Goal: Transaction & Acquisition: Purchase product/service

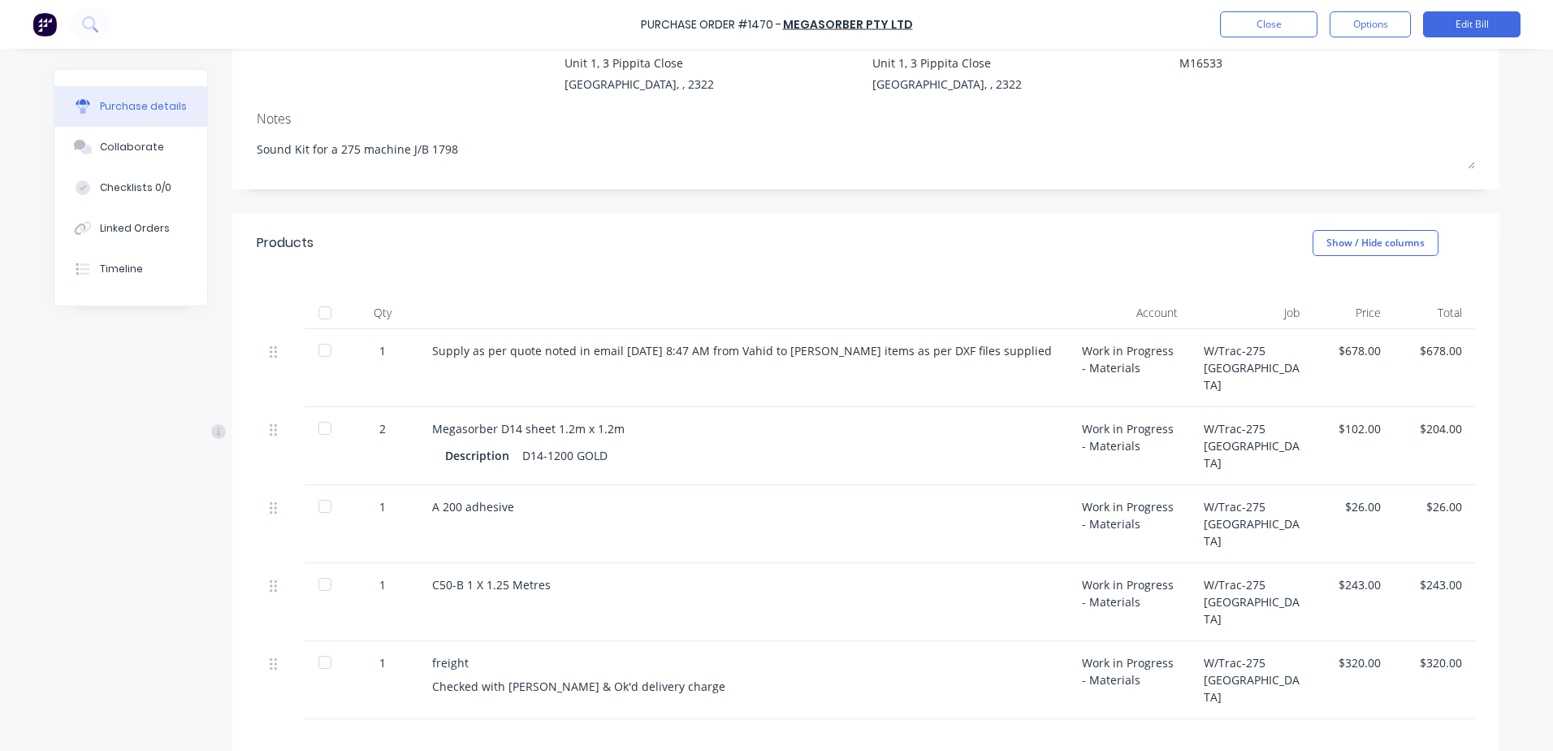
scroll to position [312, 0]
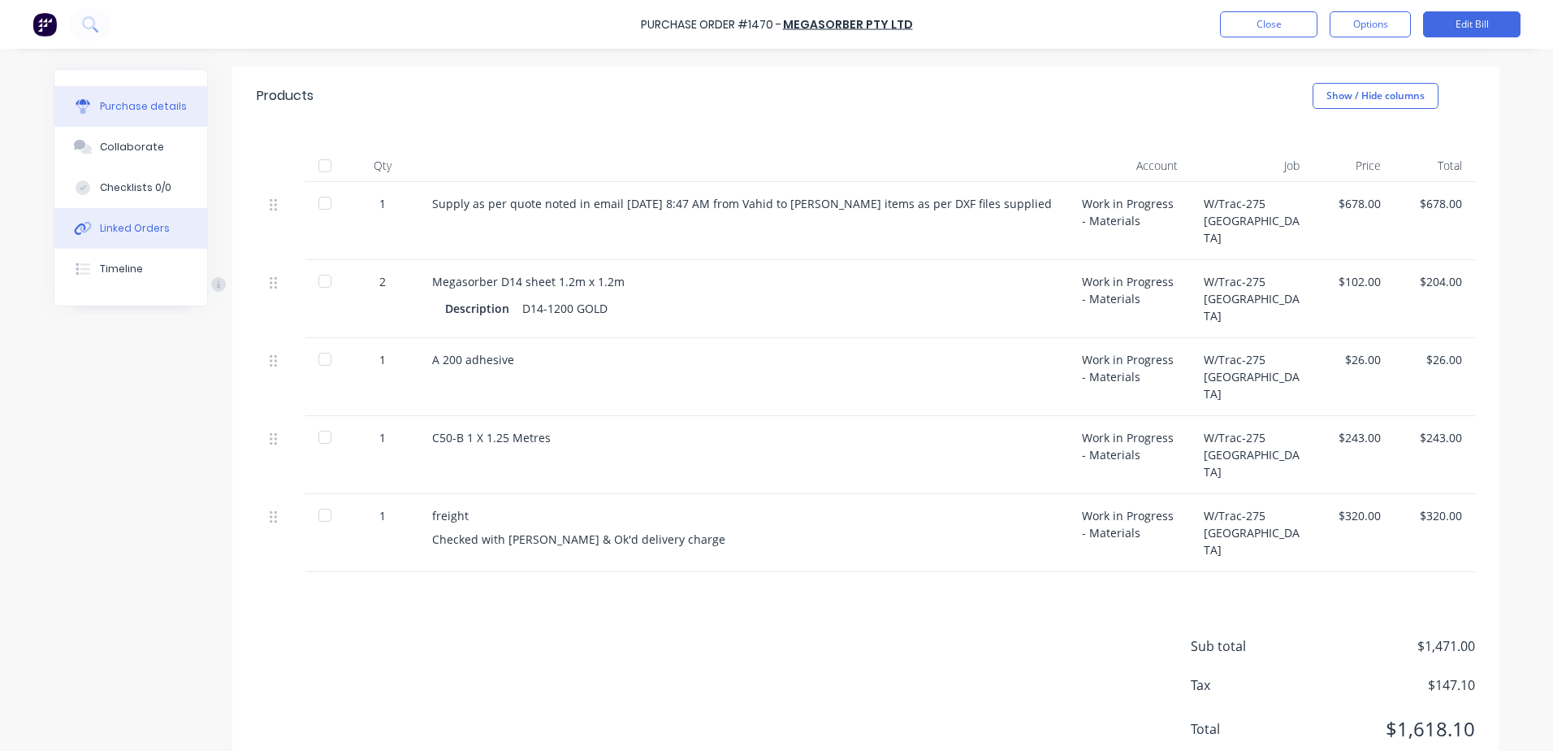
click at [129, 224] on div "Linked Orders" at bounding box center [135, 228] width 70 height 15
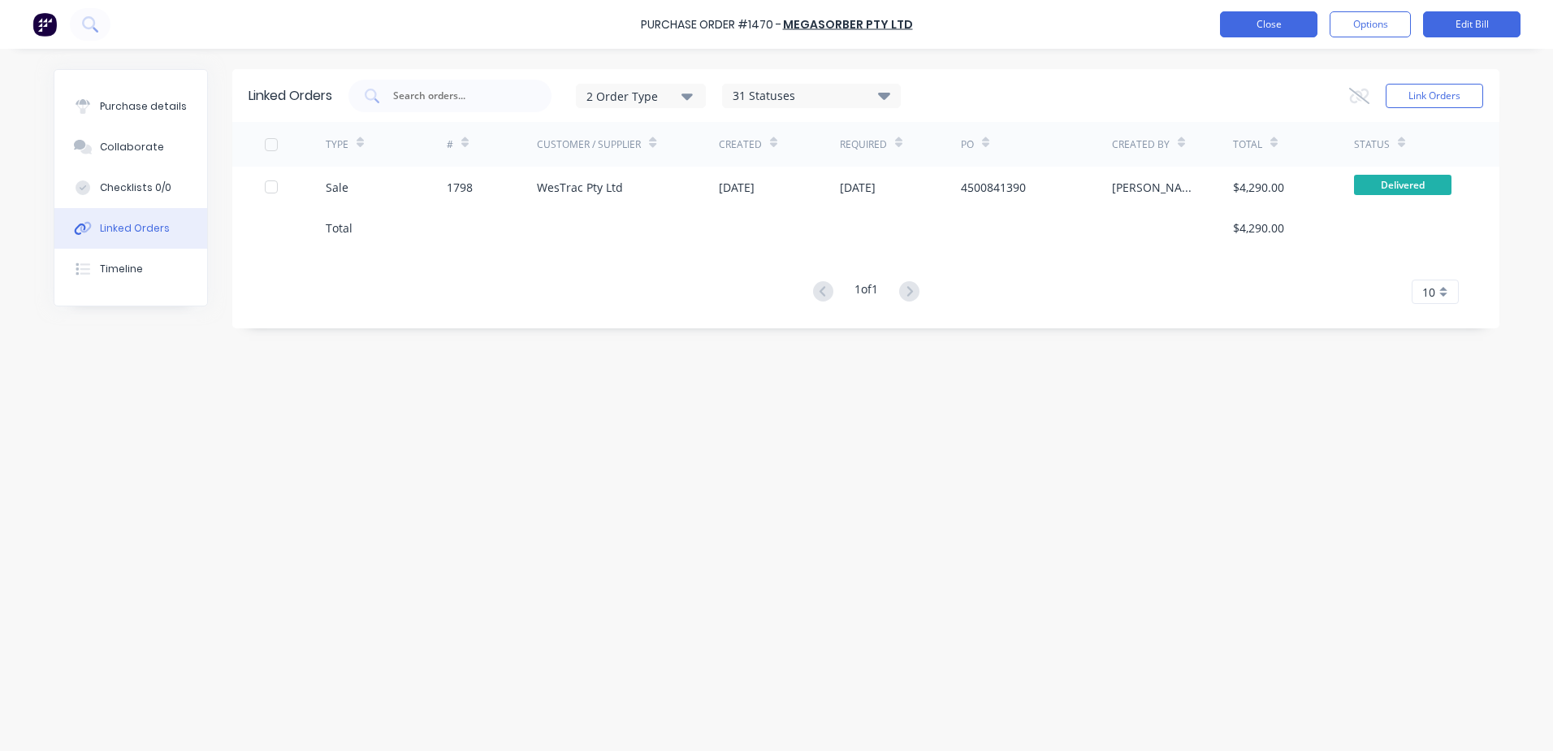
click at [1284, 30] on button "Close" at bounding box center [1268, 24] width 97 height 26
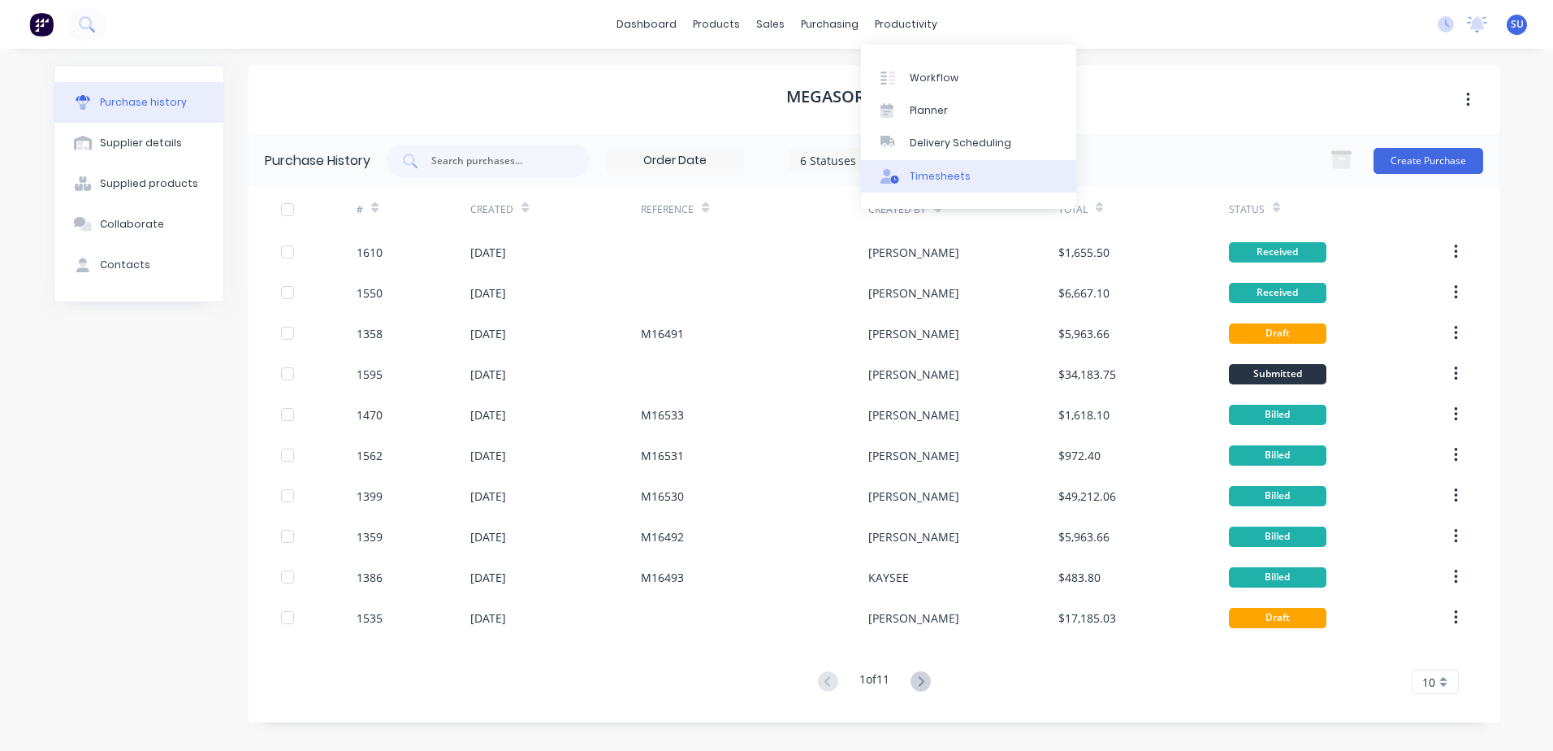
click at [933, 162] on link "Timesheets" at bounding box center [968, 176] width 215 height 32
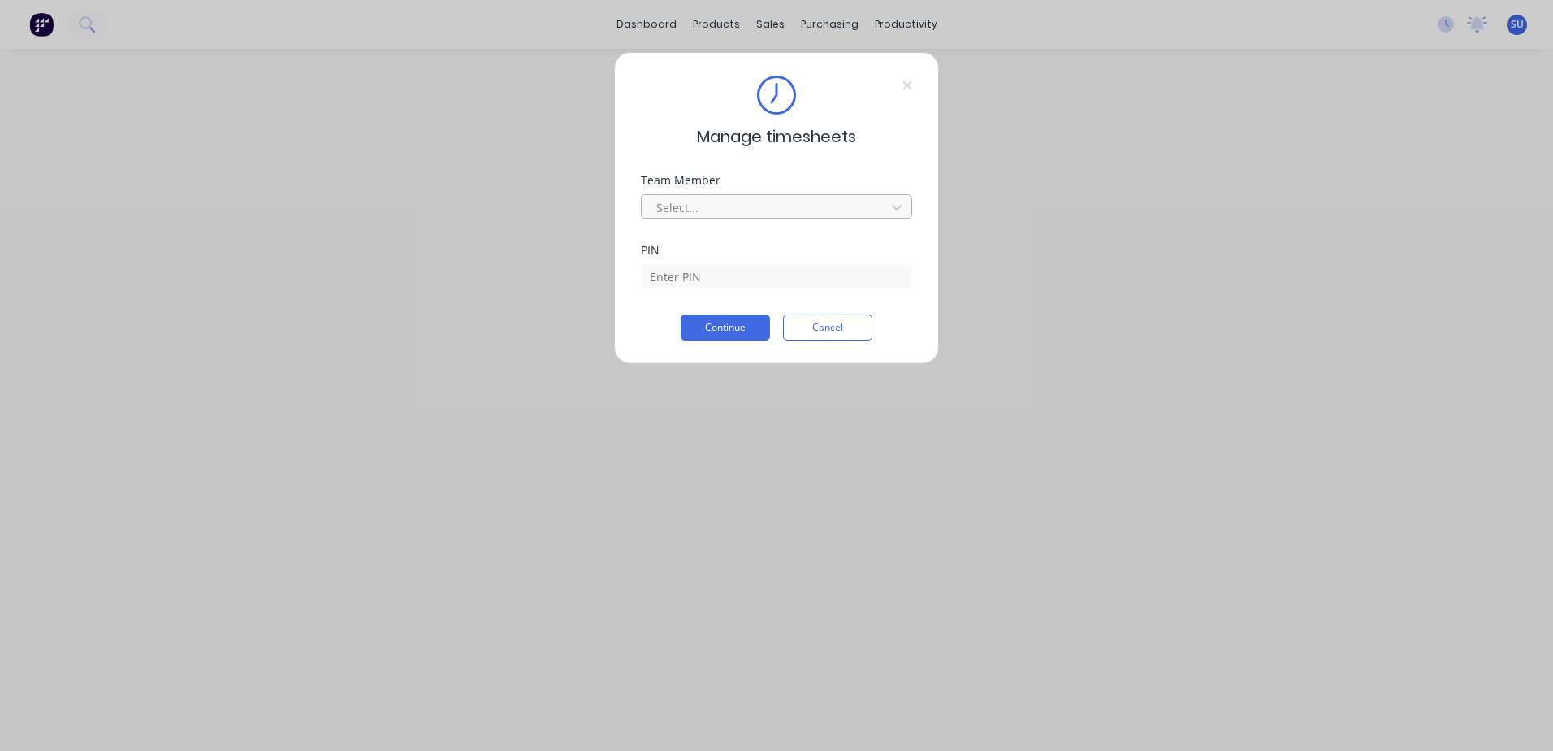
click at [713, 205] on div at bounding box center [766, 207] width 223 height 20
type input "sco"
click at [703, 238] on div "[PERSON_NAME]" at bounding box center [776, 243] width 271 height 30
click at [693, 276] on input at bounding box center [776, 276] width 271 height 24
type input "2152"
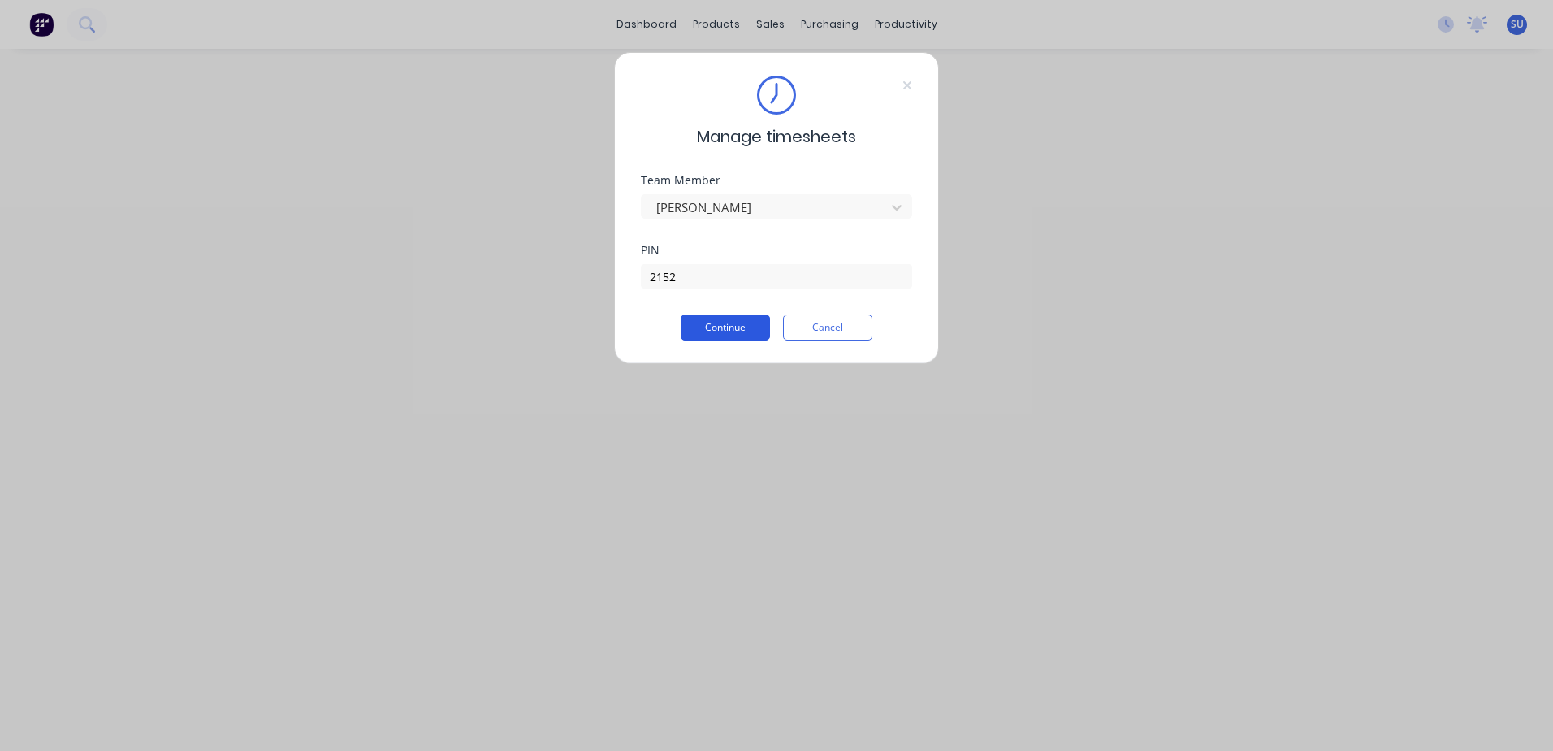
click at [746, 326] on button "Continue" at bounding box center [725, 327] width 89 height 26
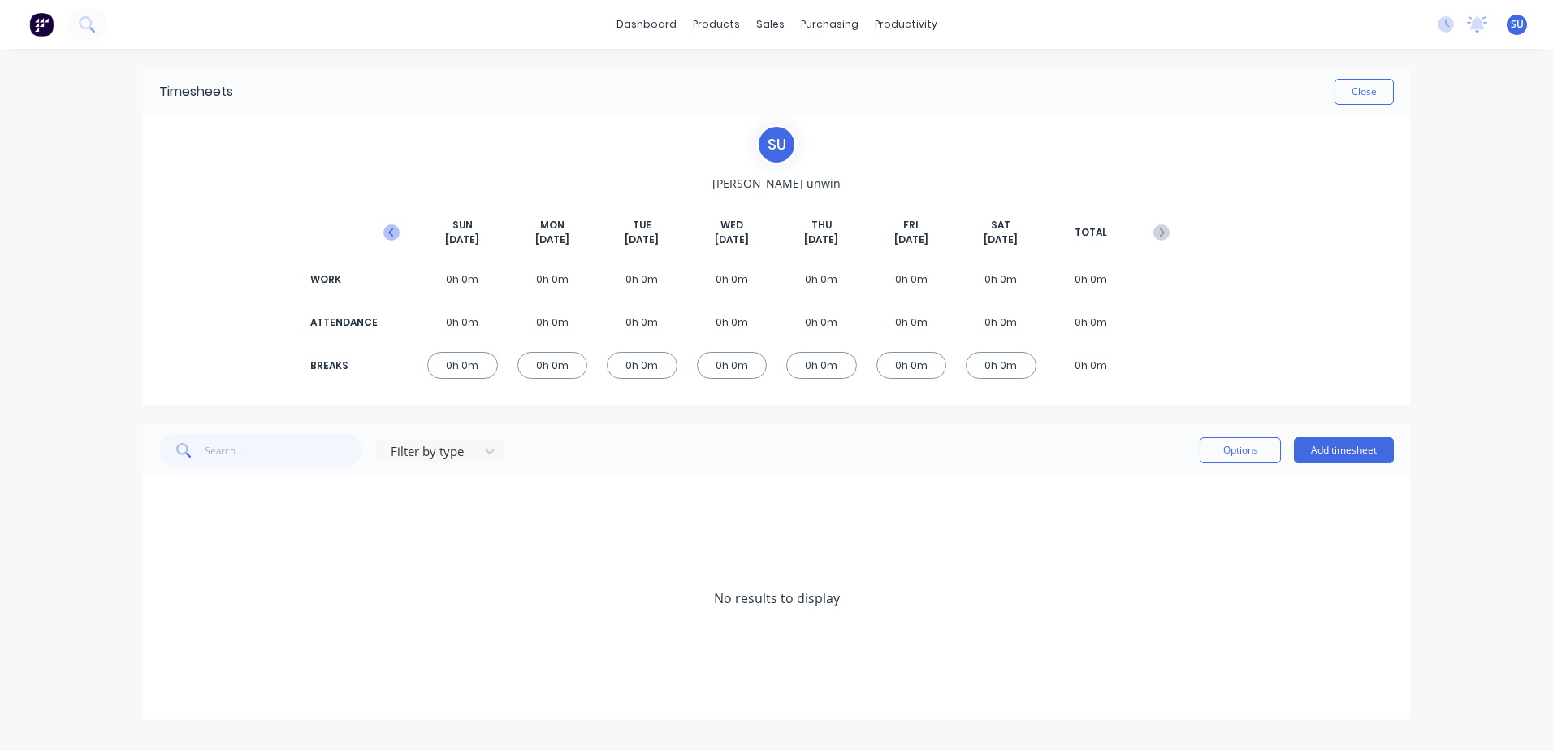
click at [393, 227] on icon "button" at bounding box center [391, 232] width 16 height 16
click at [725, 276] on div "3h 0m" at bounding box center [732, 279] width 71 height 27
click at [236, 552] on div "01/10/25" at bounding box center [797, 549] width 1193 height 18
click at [165, 546] on icon at bounding box center [164, 550] width 10 height 10
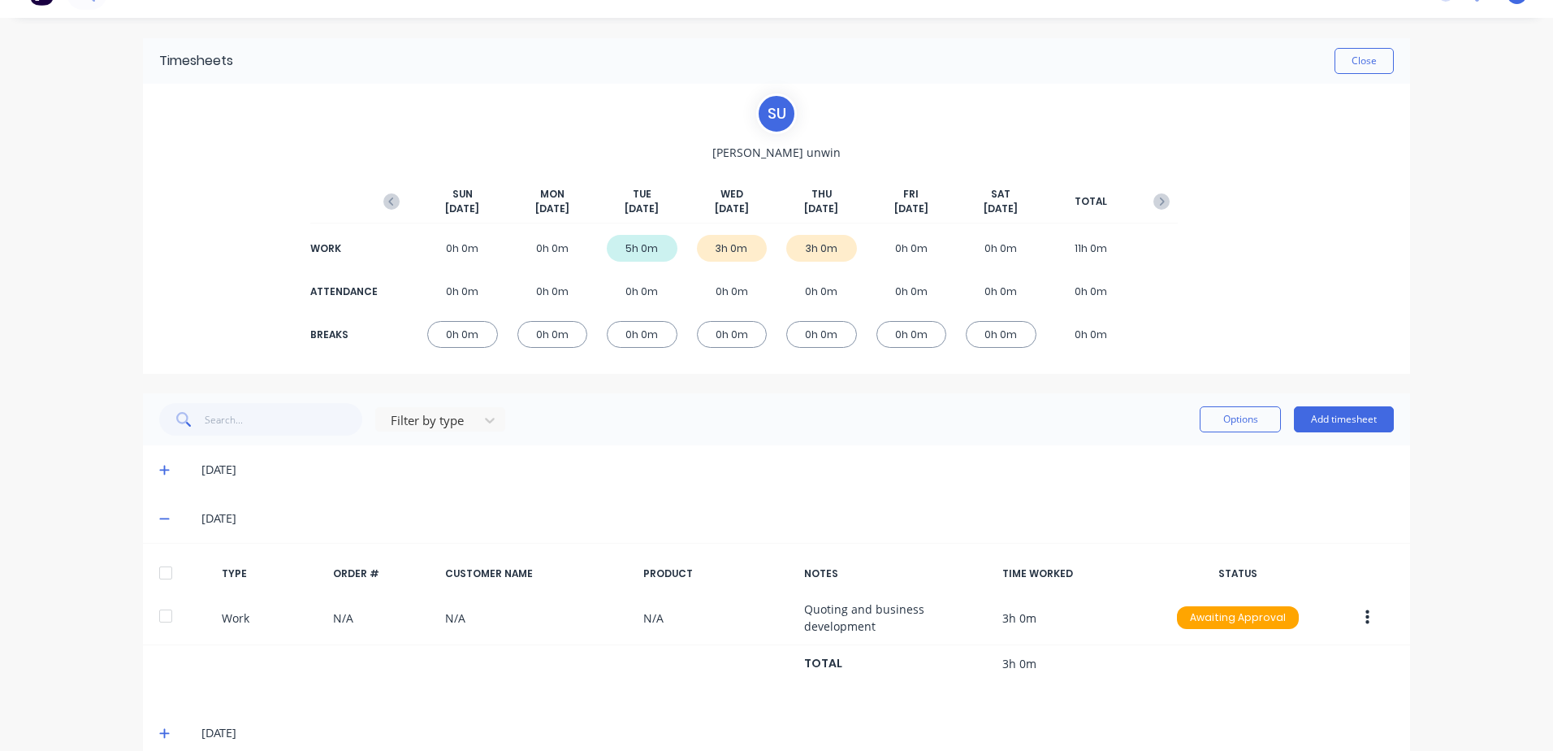
scroll to position [58, 0]
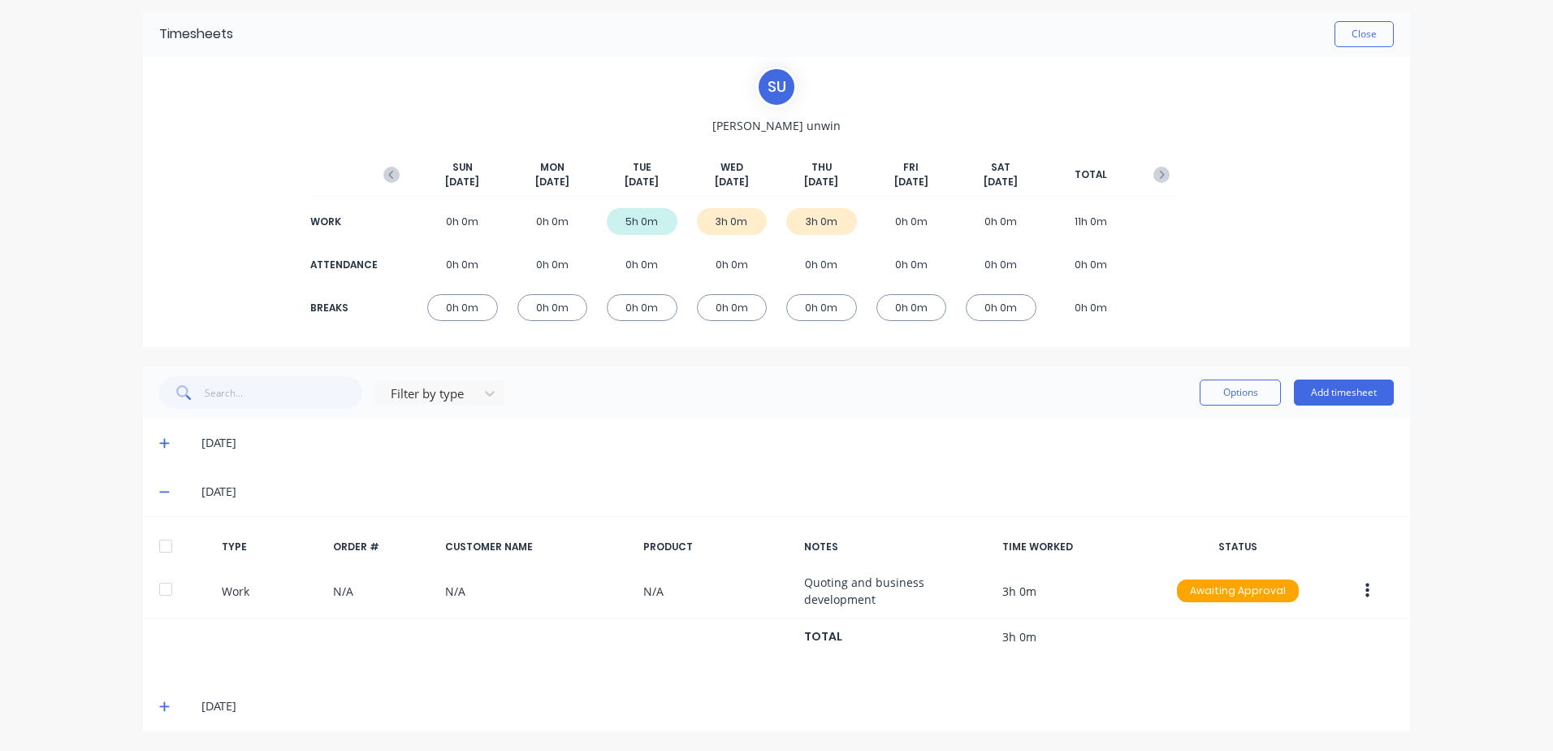
click at [159, 707] on icon at bounding box center [164, 707] width 10 height 10
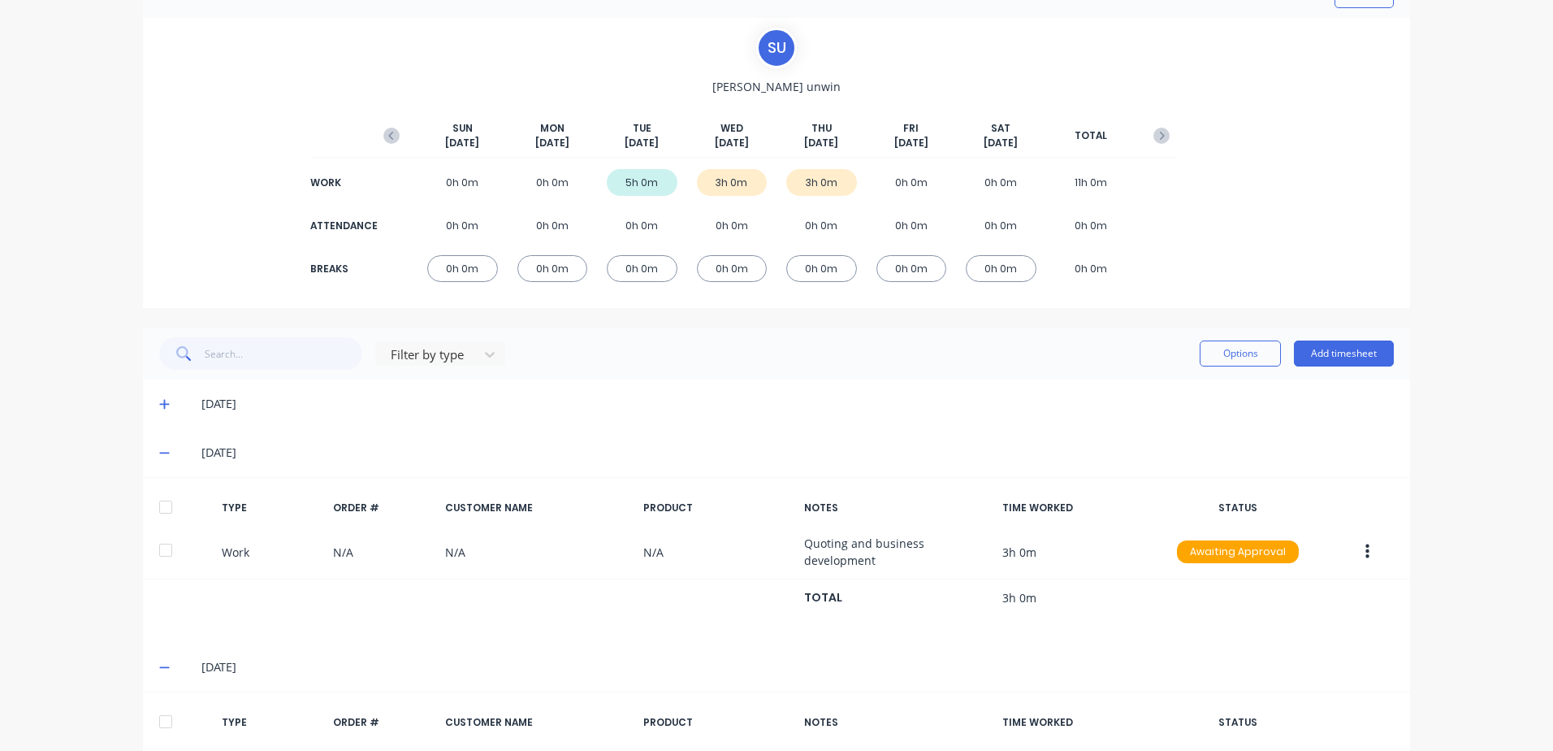
scroll to position [0, 0]
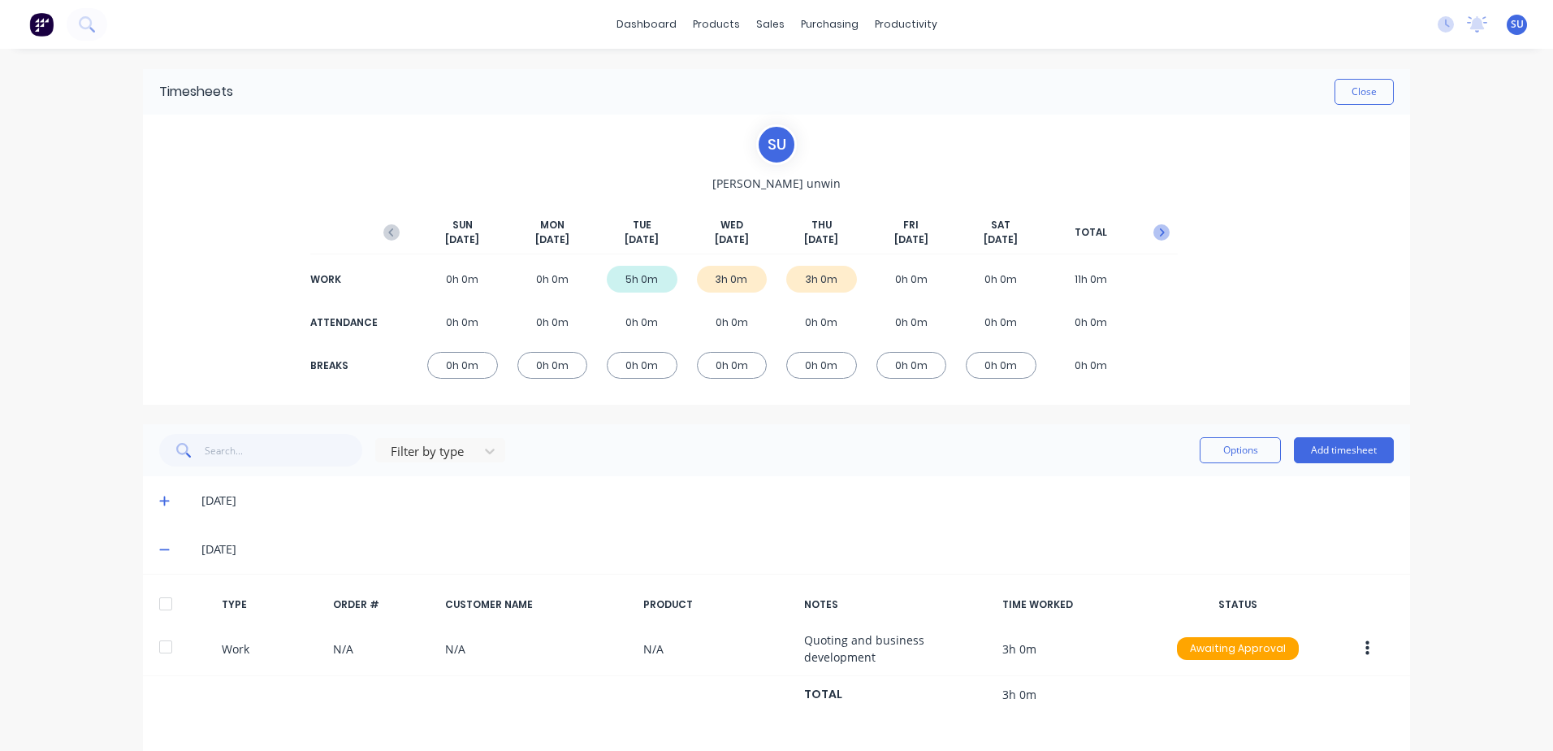
click at [1157, 236] on icon "button" at bounding box center [1162, 232] width 16 height 16
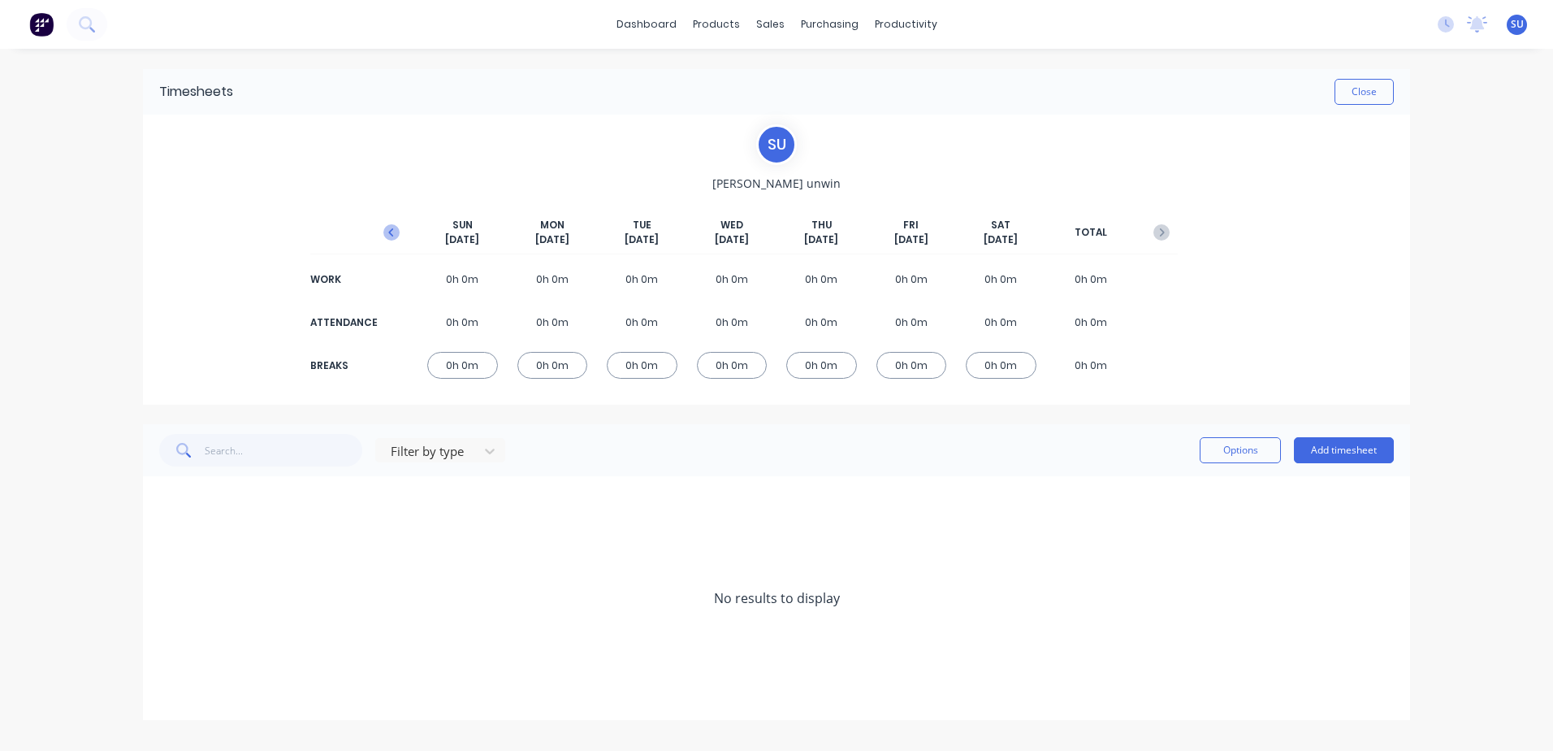
click at [387, 229] on icon "button" at bounding box center [391, 232] width 16 height 16
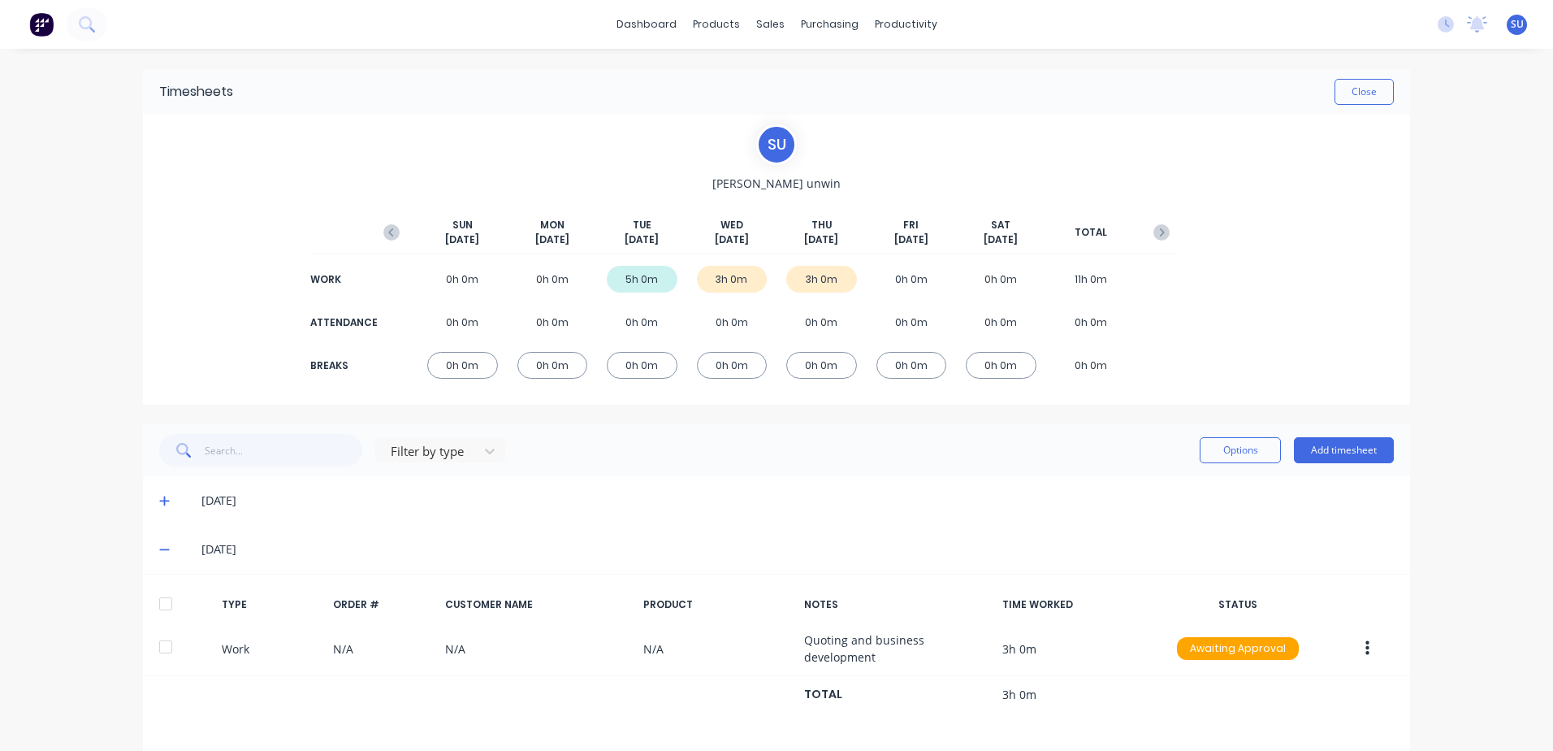
click at [160, 497] on icon at bounding box center [164, 500] width 11 height 11
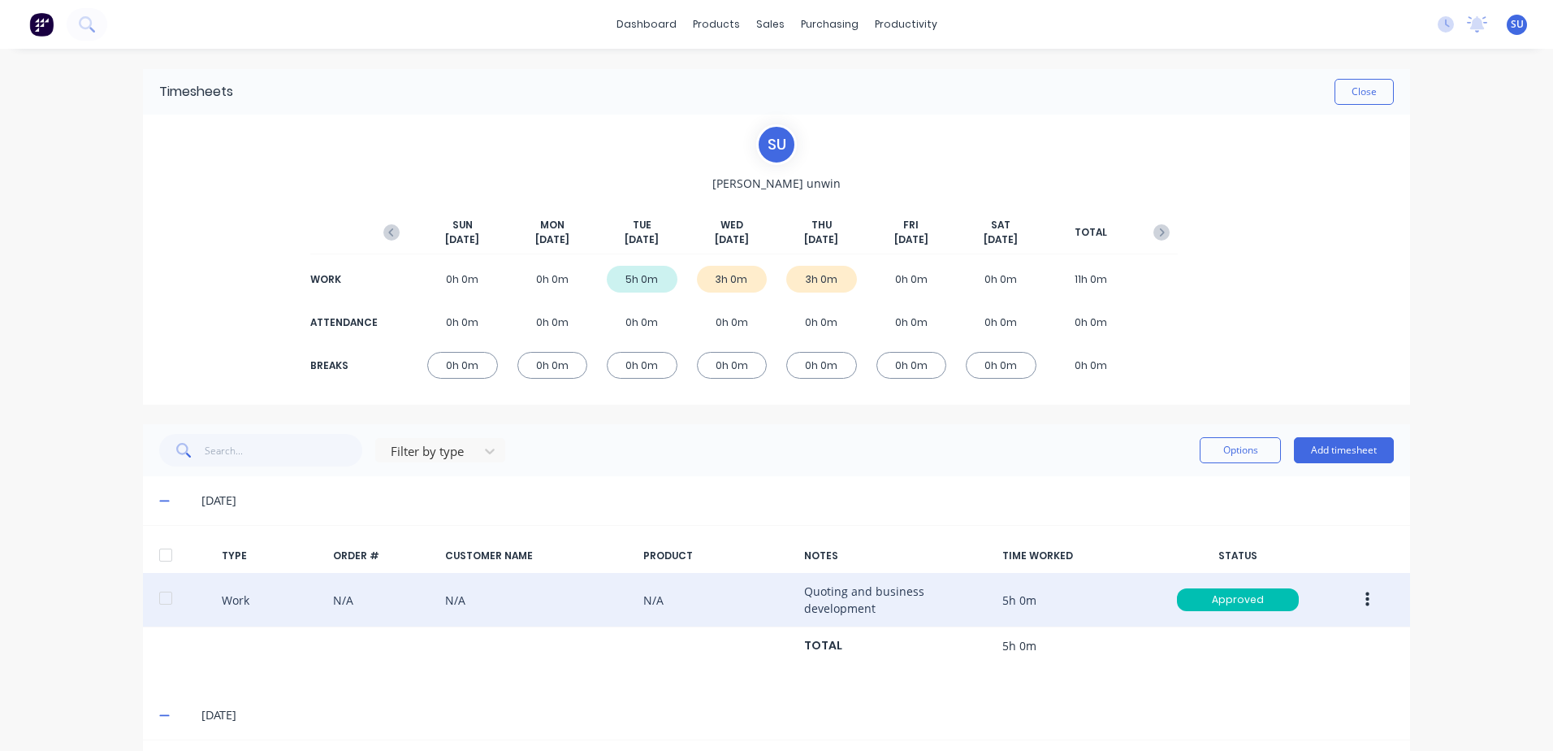
click at [836, 600] on div "Work N/A N/A N/A Quoting and business development 5h 0m Approved" at bounding box center [776, 600] width 1267 height 54
click at [1357, 600] on button "button" at bounding box center [1368, 599] width 38 height 29
click at [1334, 608] on div "Duplicate" at bounding box center [1309, 604] width 125 height 24
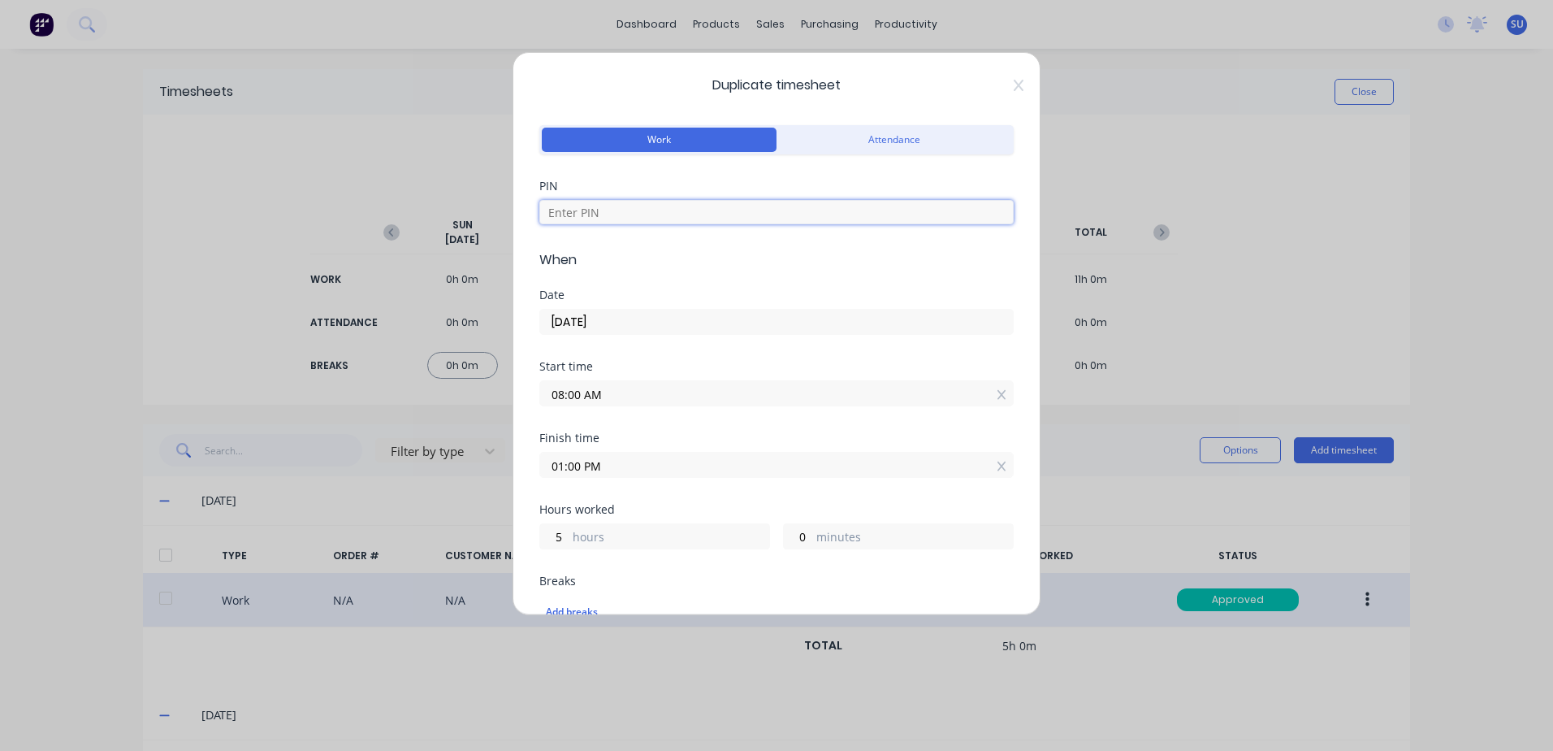
click at [596, 209] on input at bounding box center [776, 212] width 474 height 24
type input "2152"
click at [613, 318] on input "[DATE]" at bounding box center [776, 322] width 473 height 24
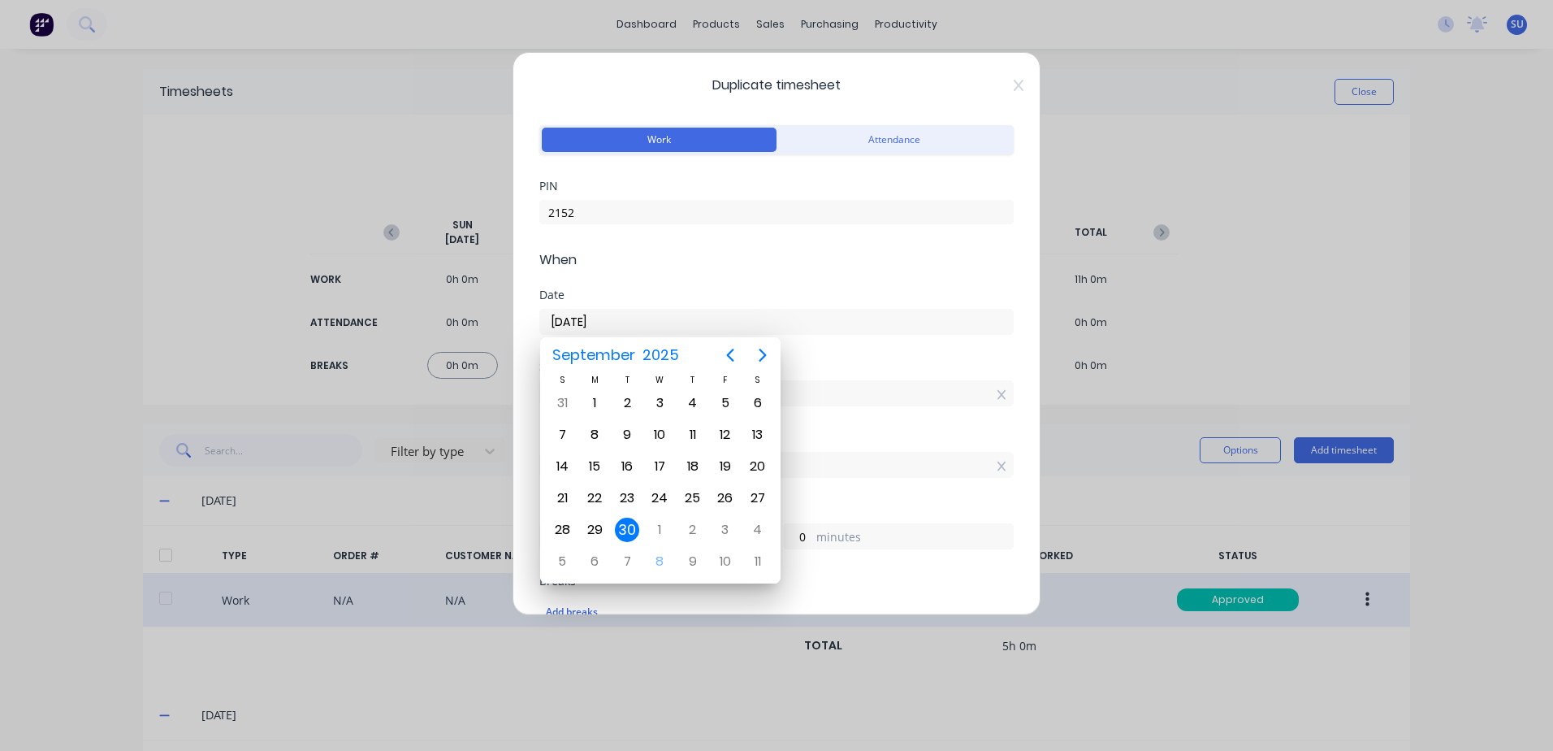
click at [1139, 506] on div "Duplicate timesheet Work Attendance PIN 2152 When Date 30/09/2025 Start time 08…" at bounding box center [776, 375] width 1553 height 751
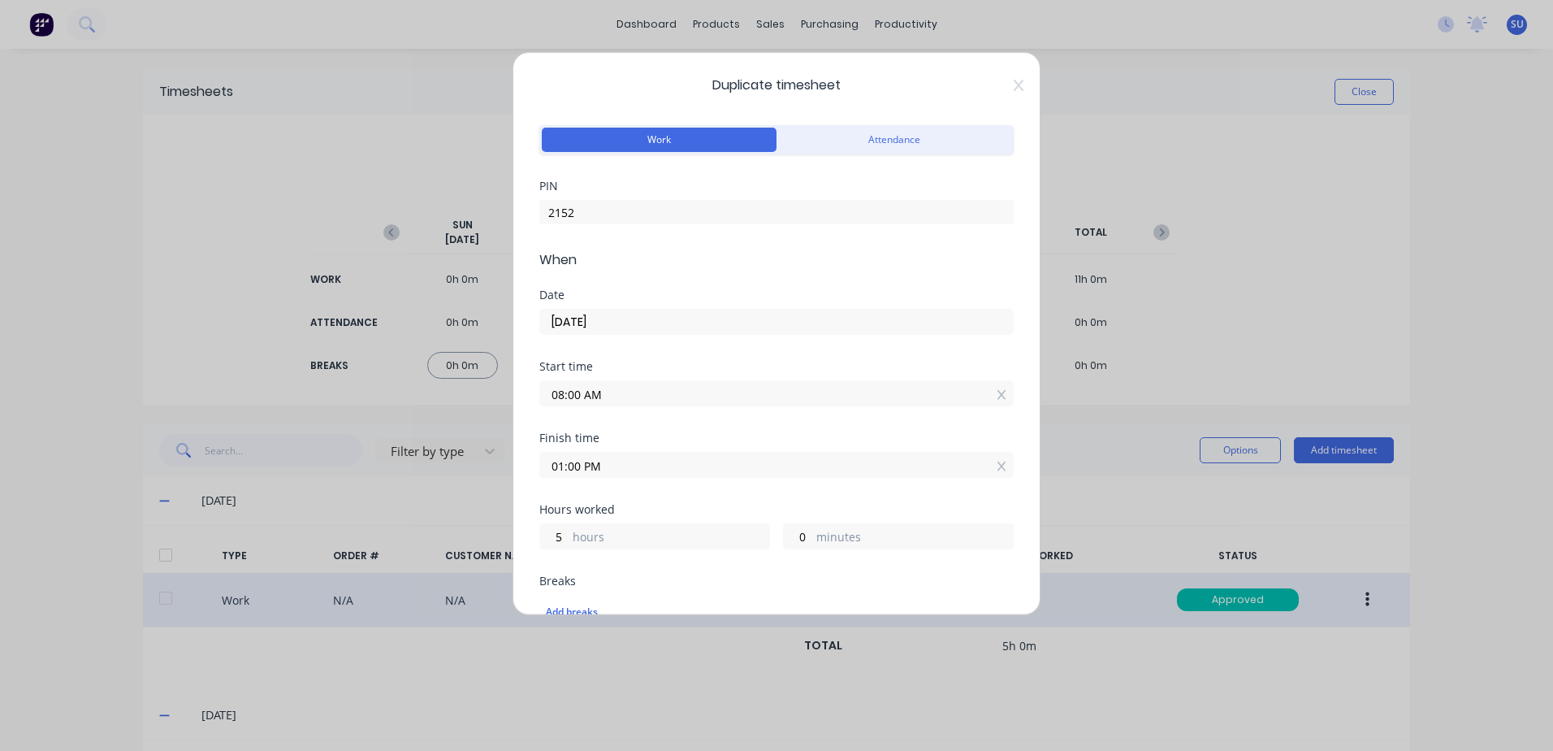
click at [652, 318] on input "[DATE]" at bounding box center [776, 322] width 473 height 24
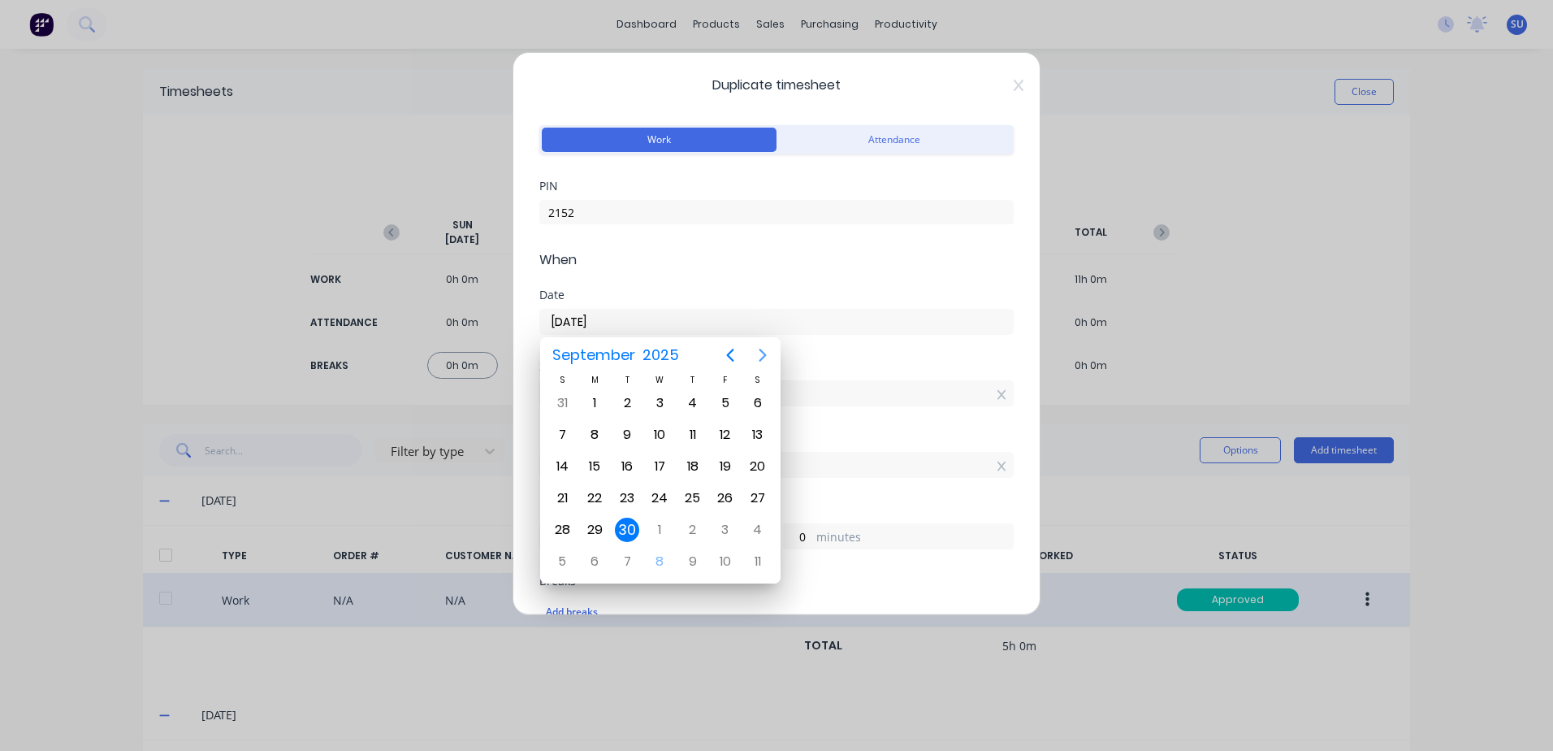
click at [764, 347] on icon "Next page" at bounding box center [762, 354] width 19 height 19
click at [660, 433] on div "8" at bounding box center [660, 434] width 24 height 24
type input "[DATE]"
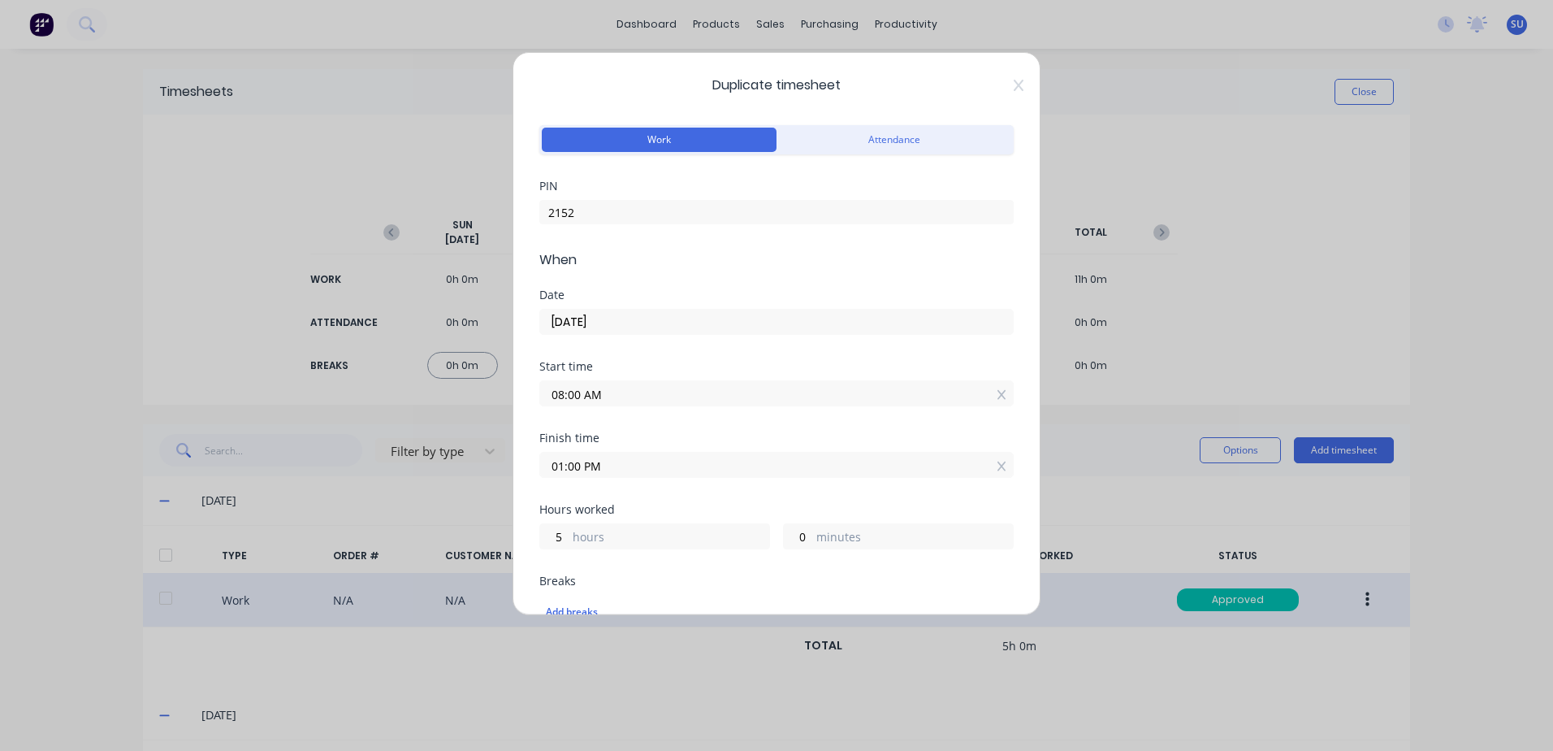
click at [562, 391] on input "08:00 AM" at bounding box center [776, 393] width 473 height 24
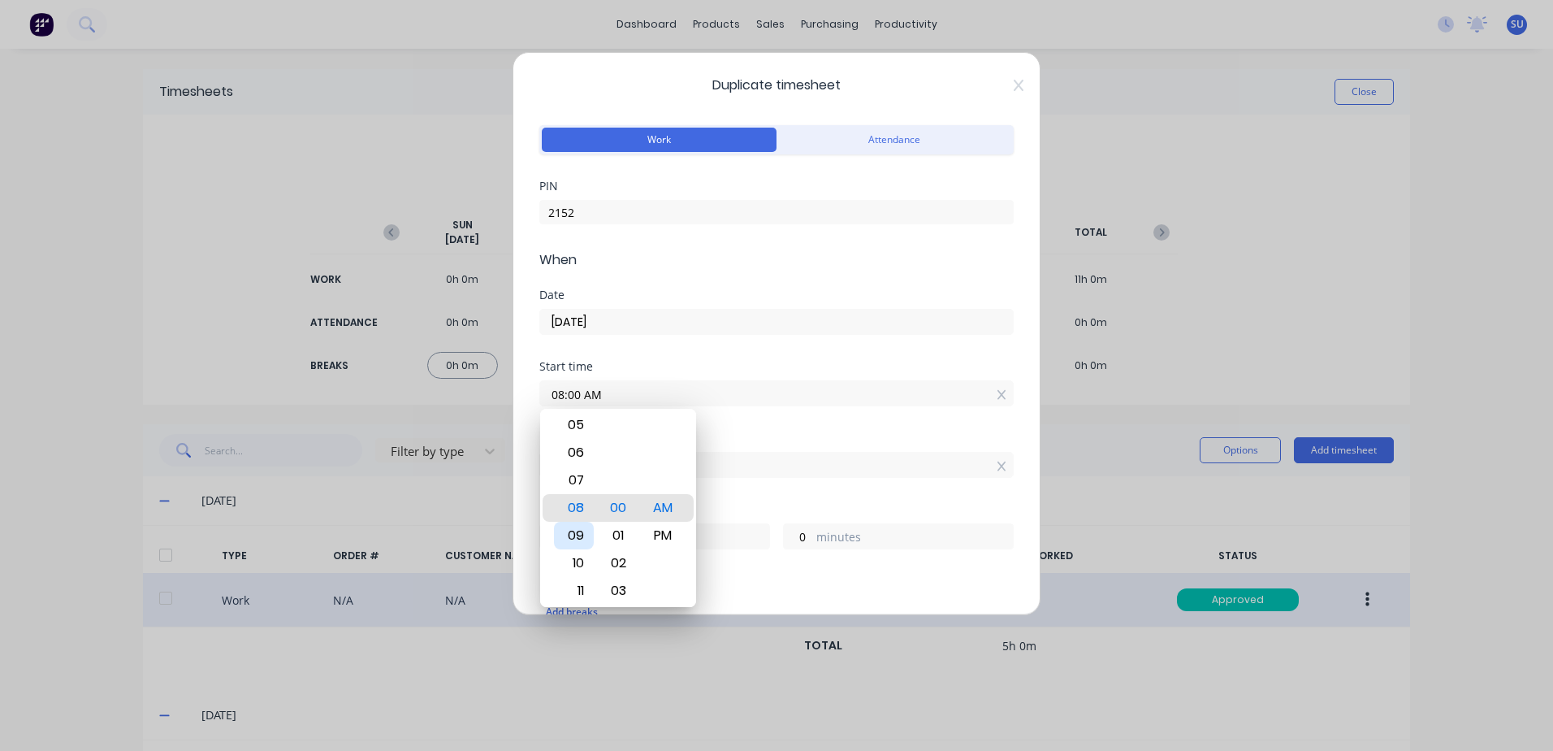
click at [575, 538] on div "09" at bounding box center [574, 536] width 40 height 28
type input "09:00 AM"
type input "4"
click at [886, 422] on div "Start time 09:00 AM" at bounding box center [776, 396] width 474 height 71
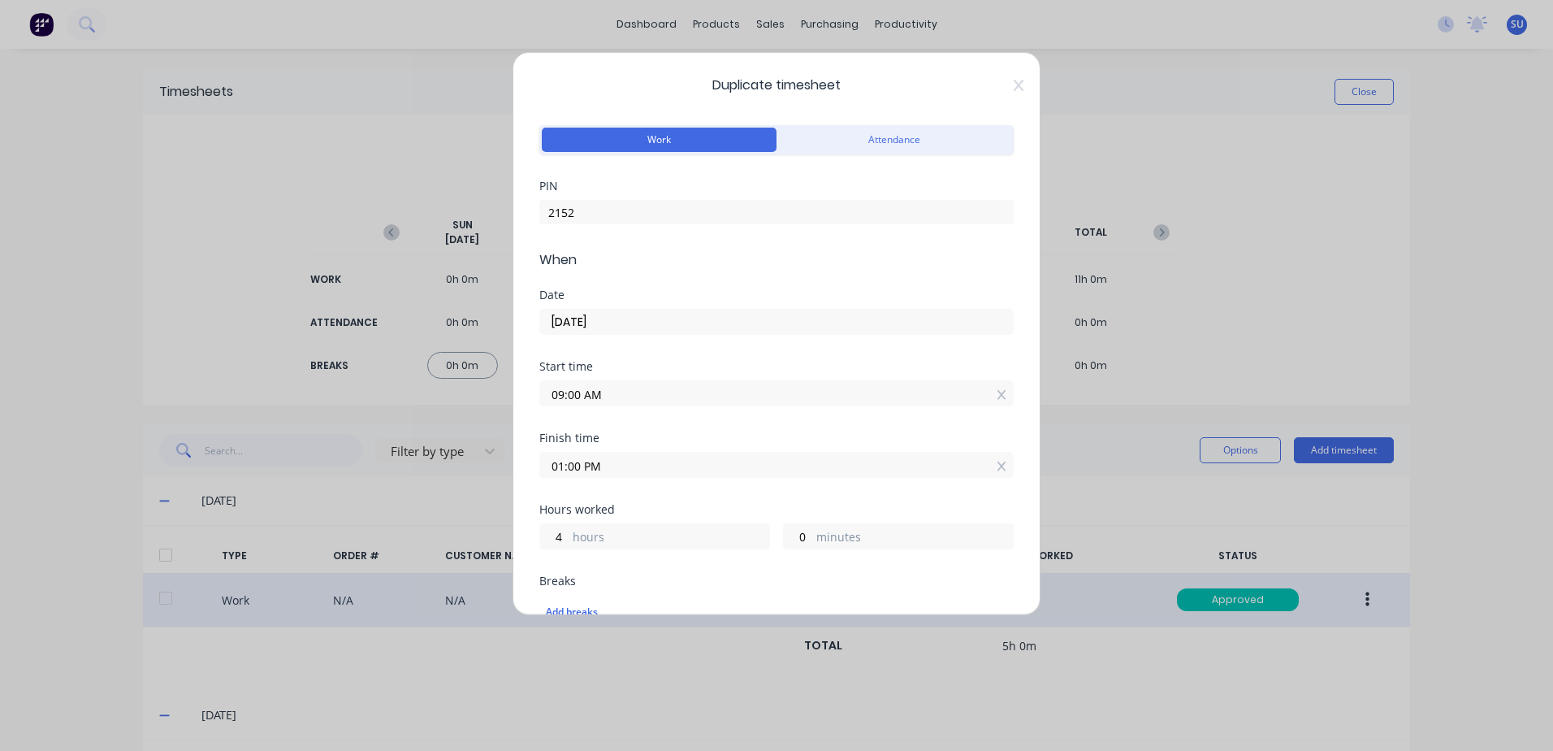
click at [596, 462] on input "01:00 PM" at bounding box center [776, 465] width 473 height 24
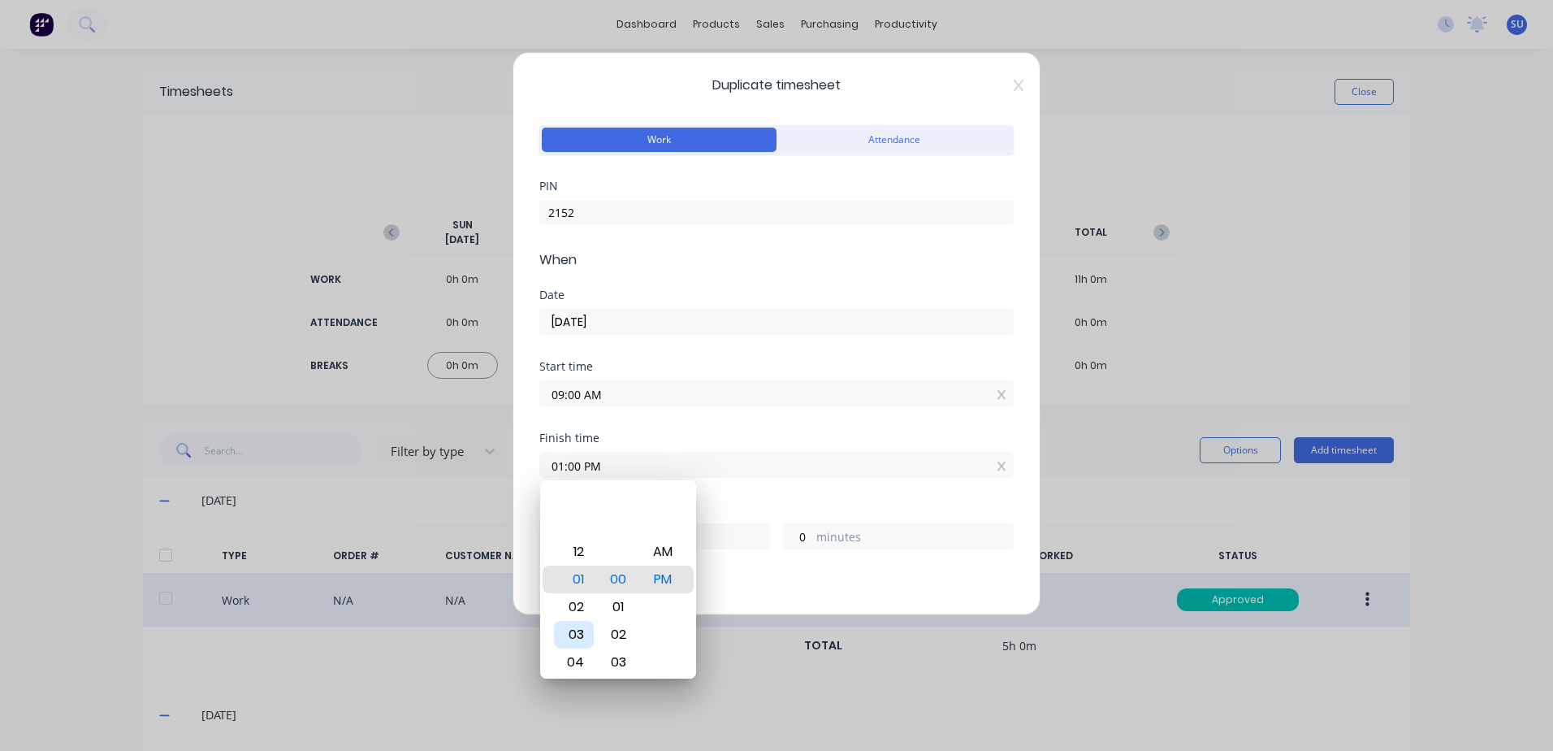
click at [579, 627] on div "03" at bounding box center [574, 635] width 40 height 28
type input "03:00 PM"
type input "6"
click at [624, 635] on div "02" at bounding box center [619, 635] width 40 height 28
type input "03:02 PM"
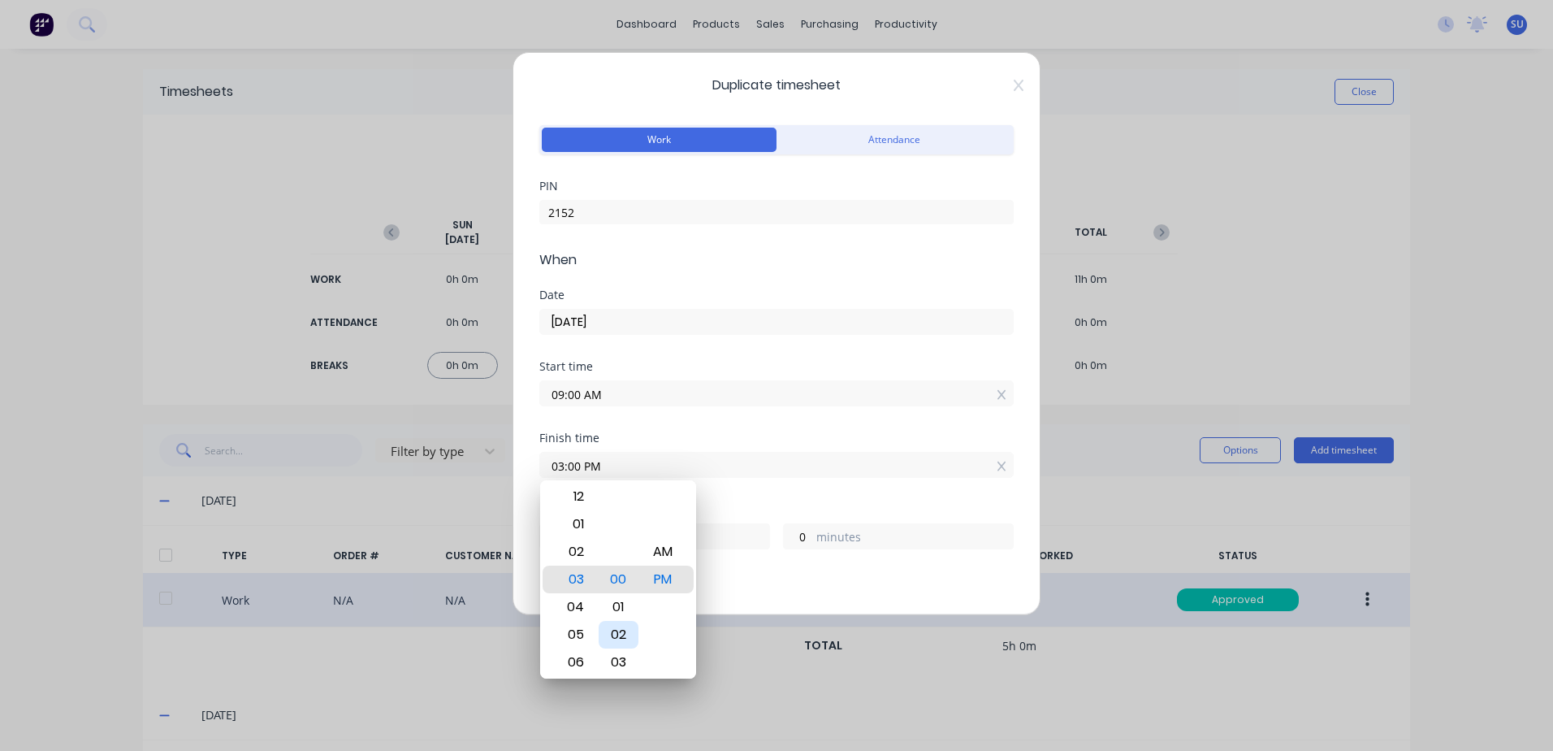
type input "2"
type input "03:07 PM"
type input "7"
type input "03:10 PM"
type input "10"
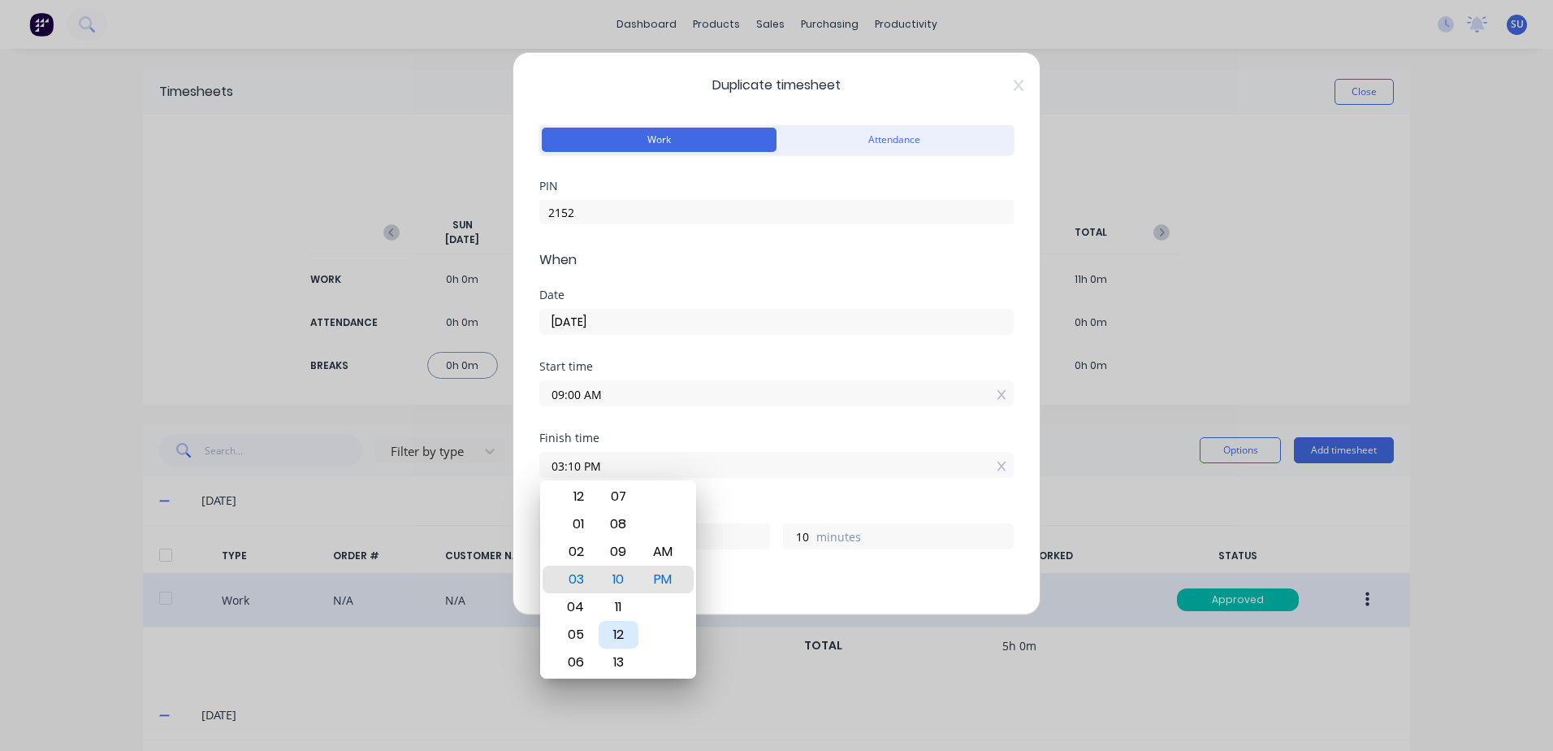
type input "03:13 PM"
type input "13"
type input "03:15 PM"
type input "15"
type input "03:19 PM"
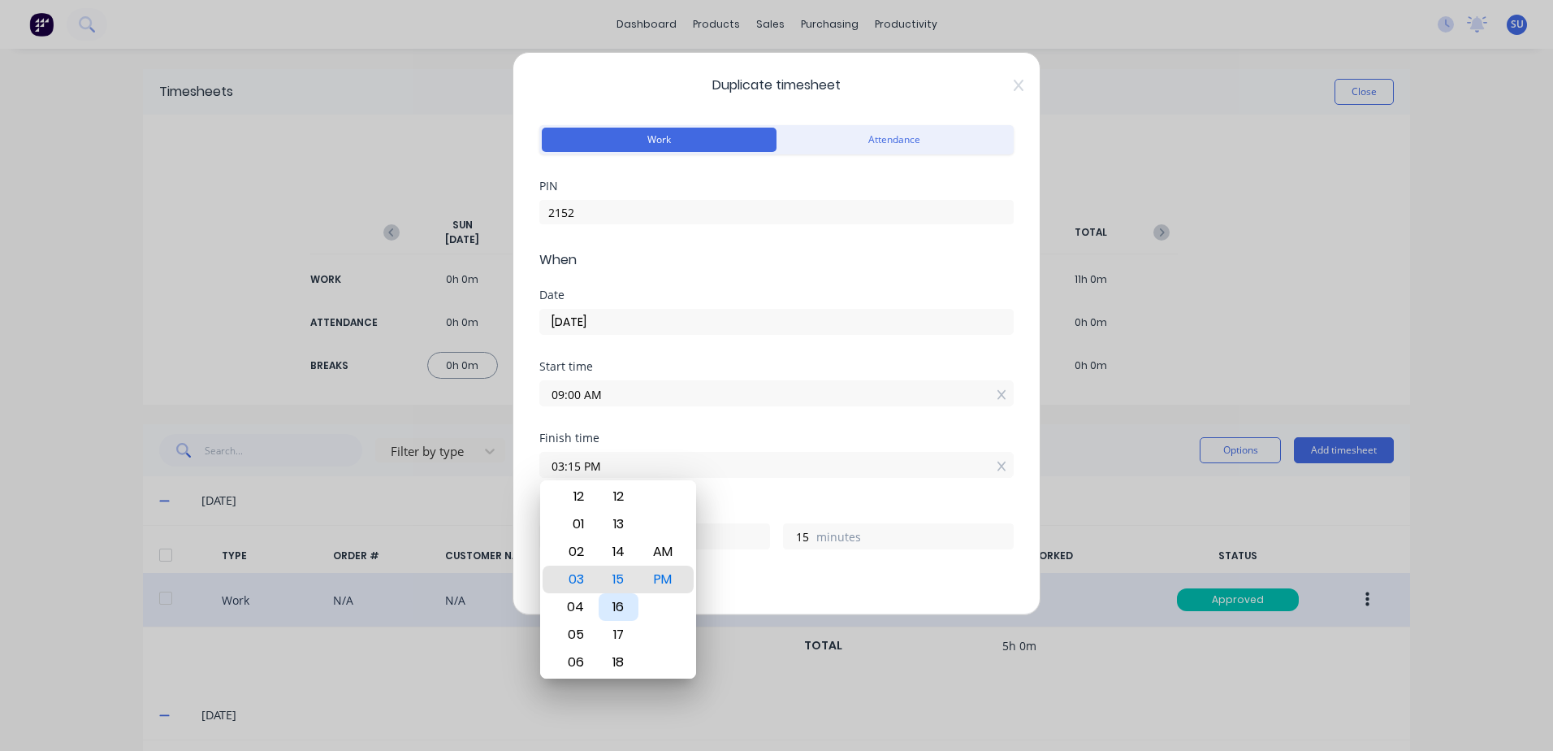
type input "19"
type input "03:24 PM"
type input "24"
type input "03:28 PM"
type input "28"
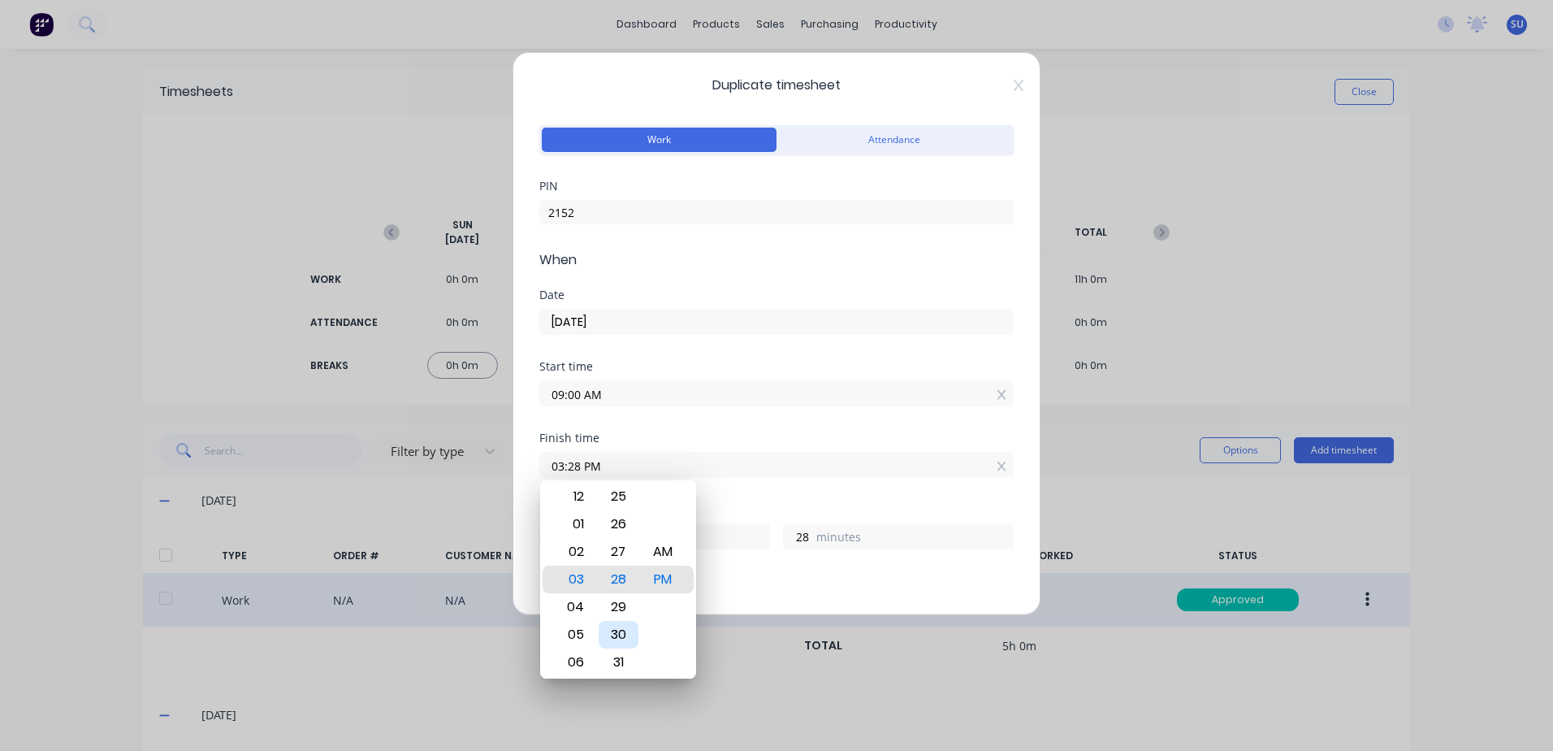
click at [617, 635] on div "30" at bounding box center [619, 635] width 40 height 28
type input "03:30 PM"
type input "30"
click at [783, 431] on div "Start time 09:00 AM" at bounding box center [776, 396] width 474 height 71
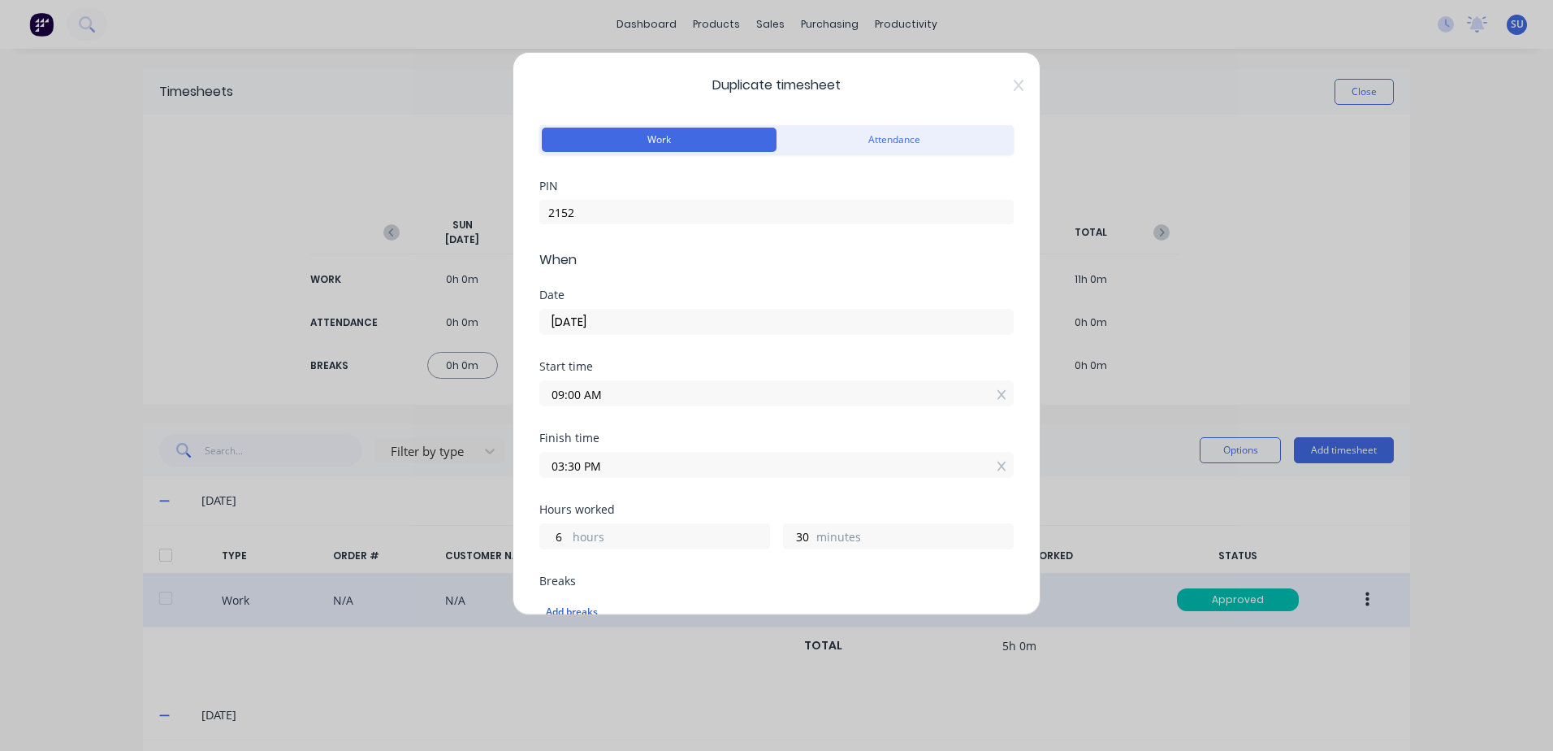
scroll to position [244, 0]
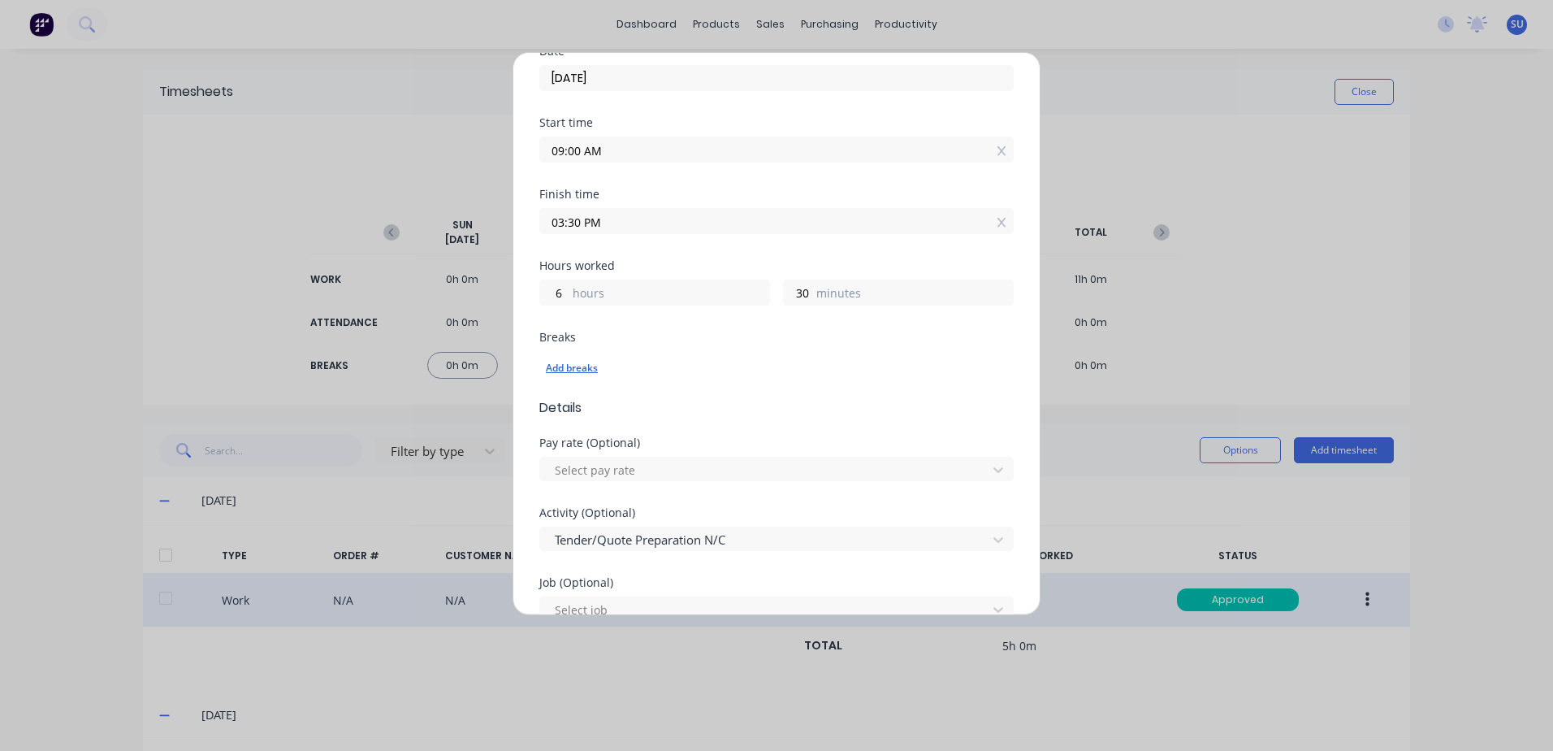
click at [578, 369] on div "Add breaks" at bounding box center [776, 367] width 461 height 21
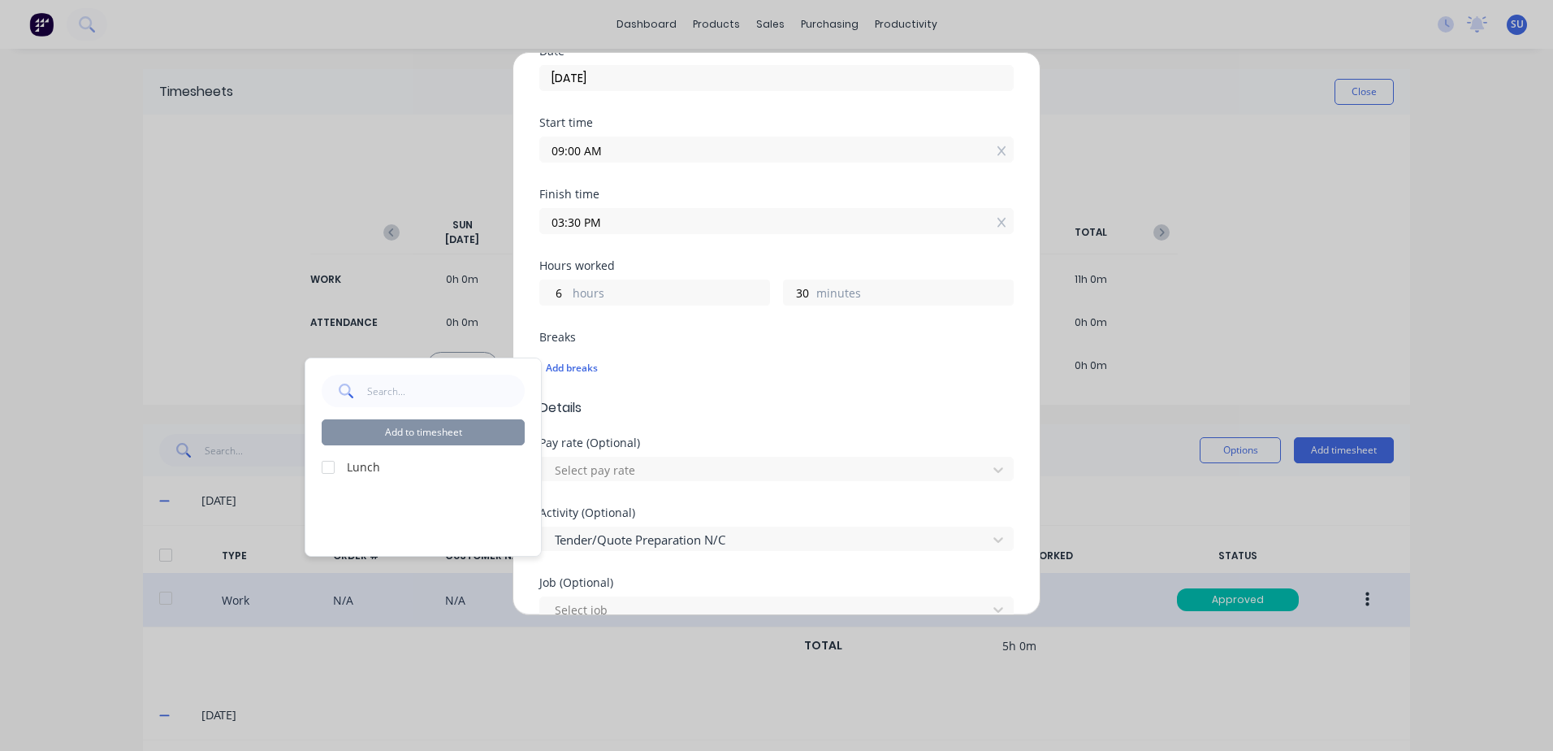
click at [323, 470] on div at bounding box center [328, 467] width 32 height 32
click at [405, 428] on button "Add to timesheet" at bounding box center [423, 432] width 203 height 26
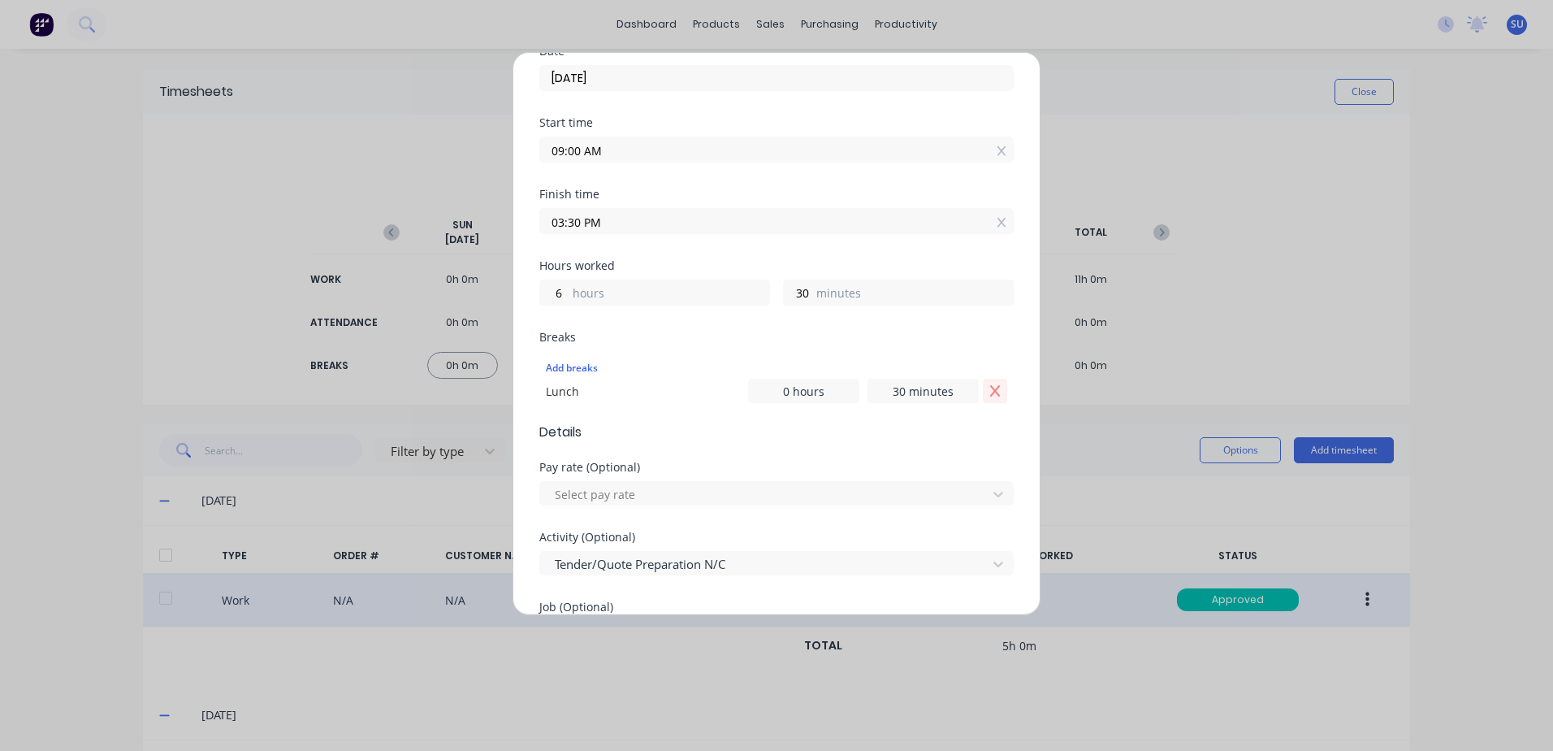
click at [989, 392] on icon "Remove Lunch" at bounding box center [995, 390] width 13 height 13
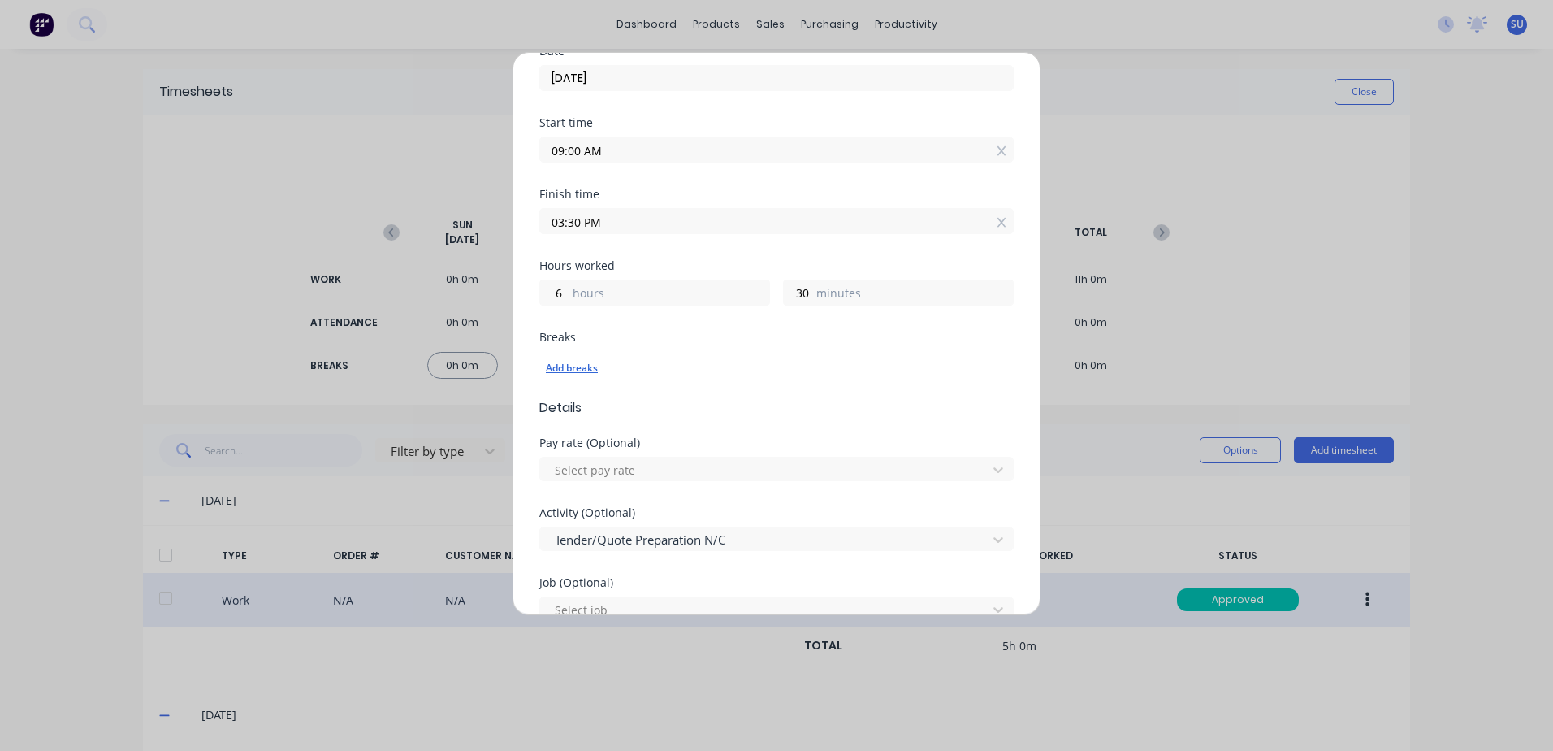
click at [572, 368] on div "Add breaks" at bounding box center [776, 367] width 461 height 21
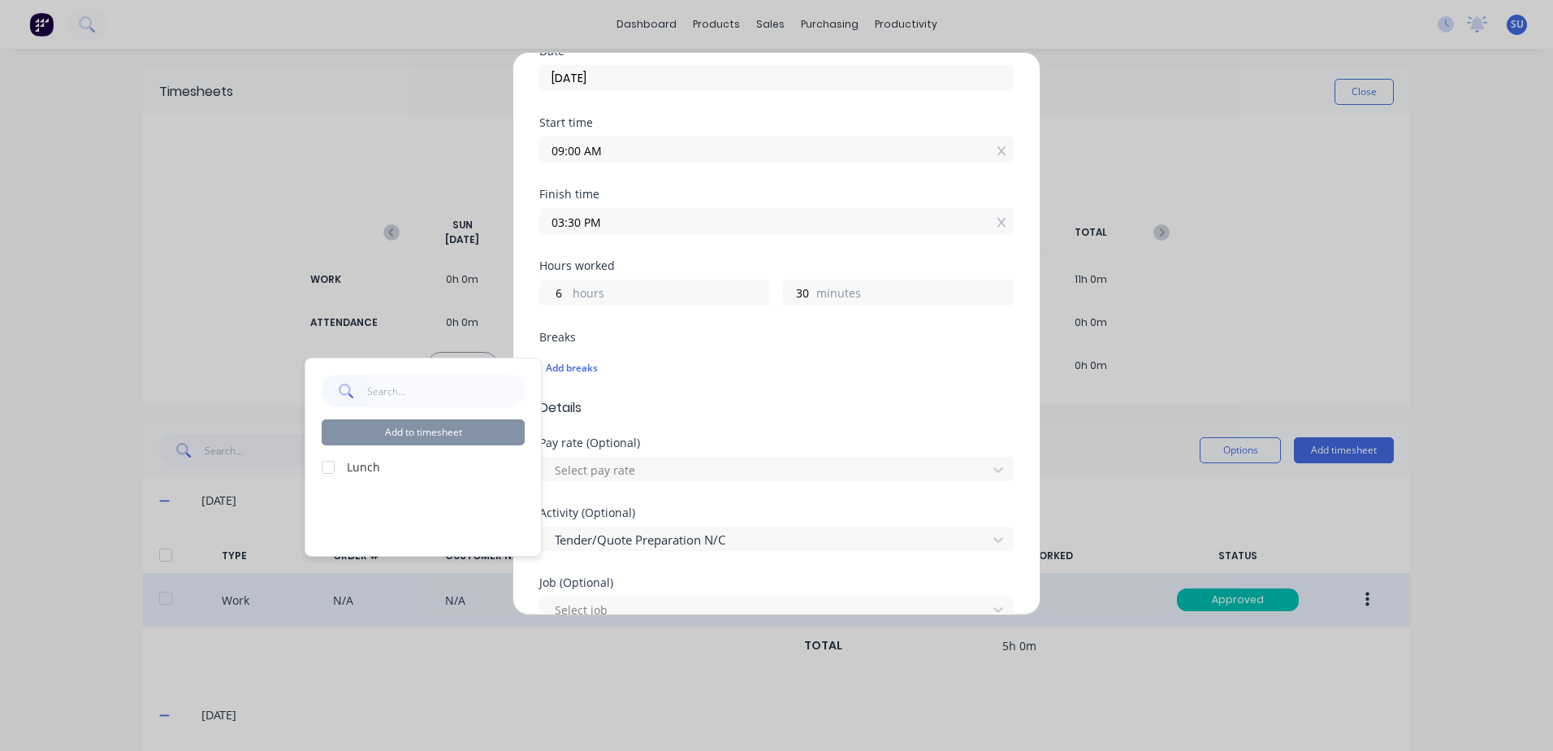
click at [328, 469] on div at bounding box center [328, 467] width 32 height 32
click at [420, 424] on button "Add to timesheet" at bounding box center [423, 432] width 203 height 26
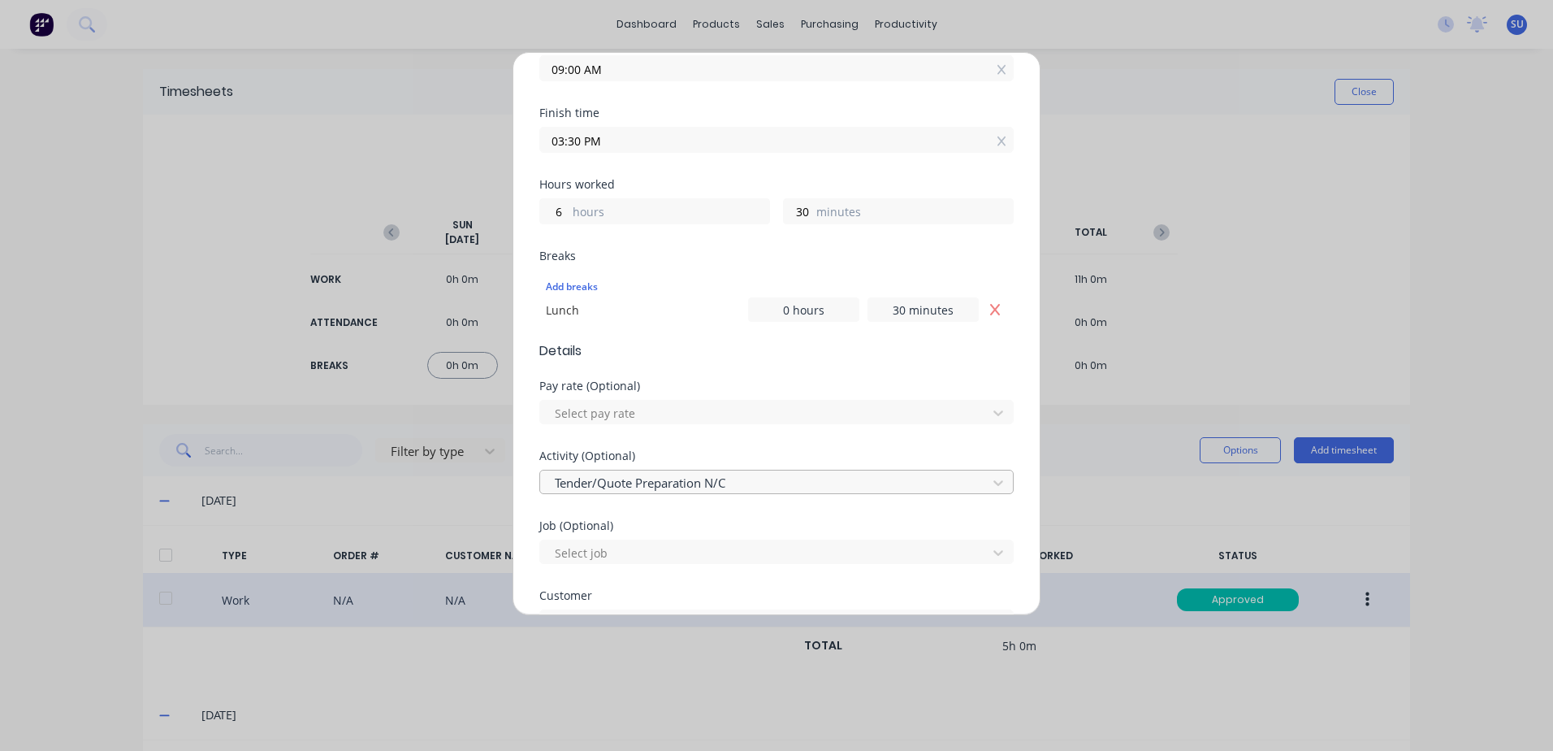
scroll to position [406, 0]
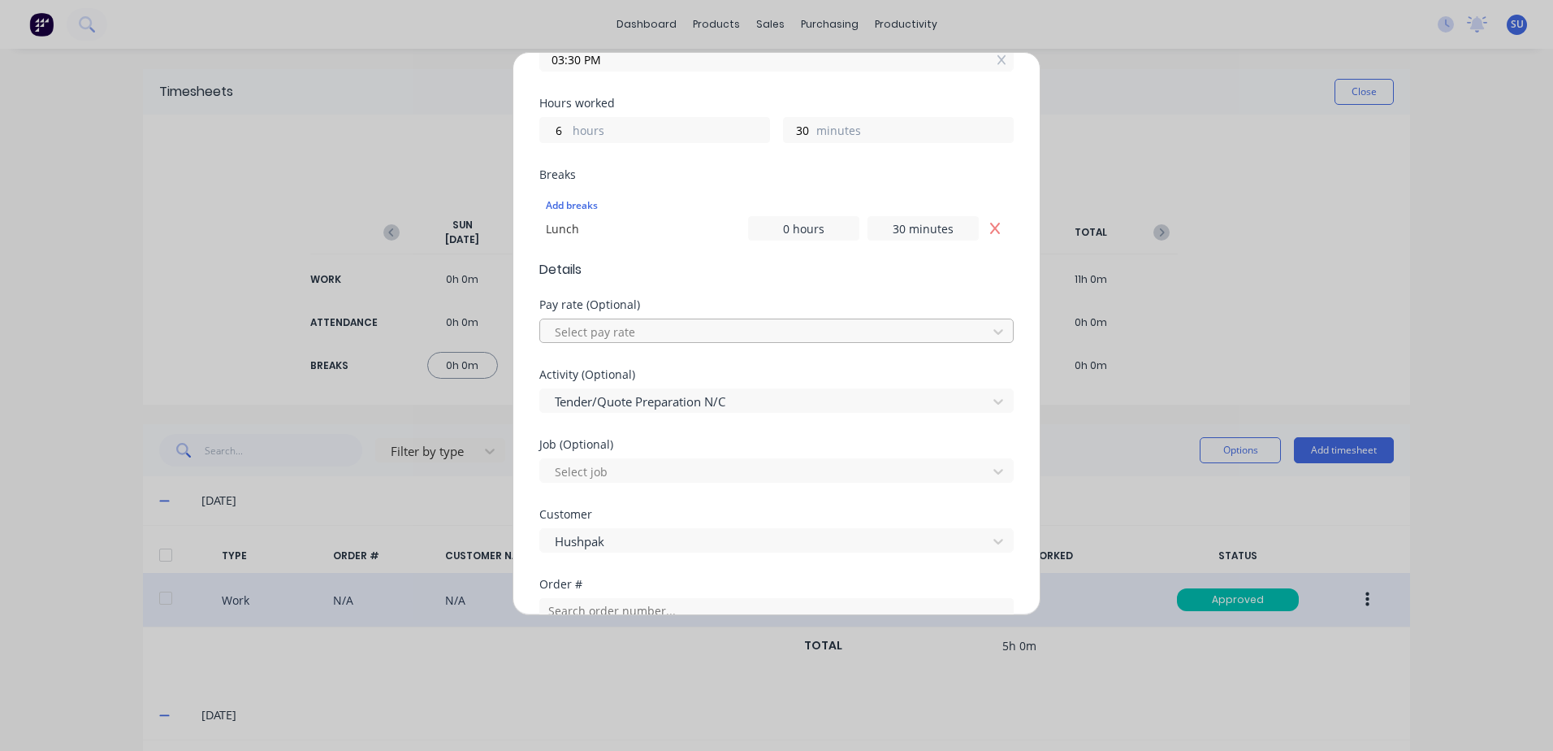
click at [942, 275] on span "Details" at bounding box center [776, 269] width 474 height 19
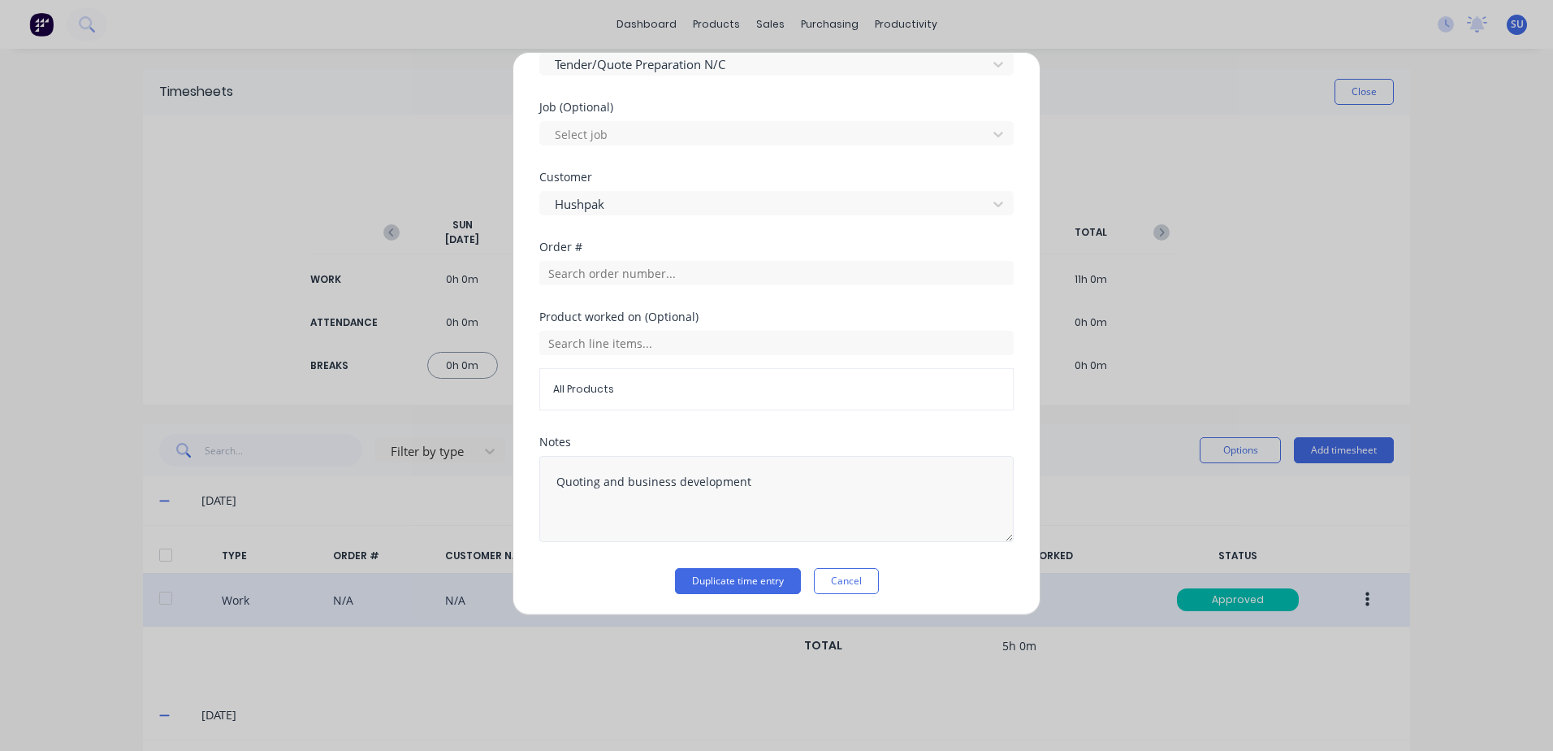
scroll to position [746, 0]
click at [715, 578] on button "Duplicate time entry" at bounding box center [738, 578] width 126 height 26
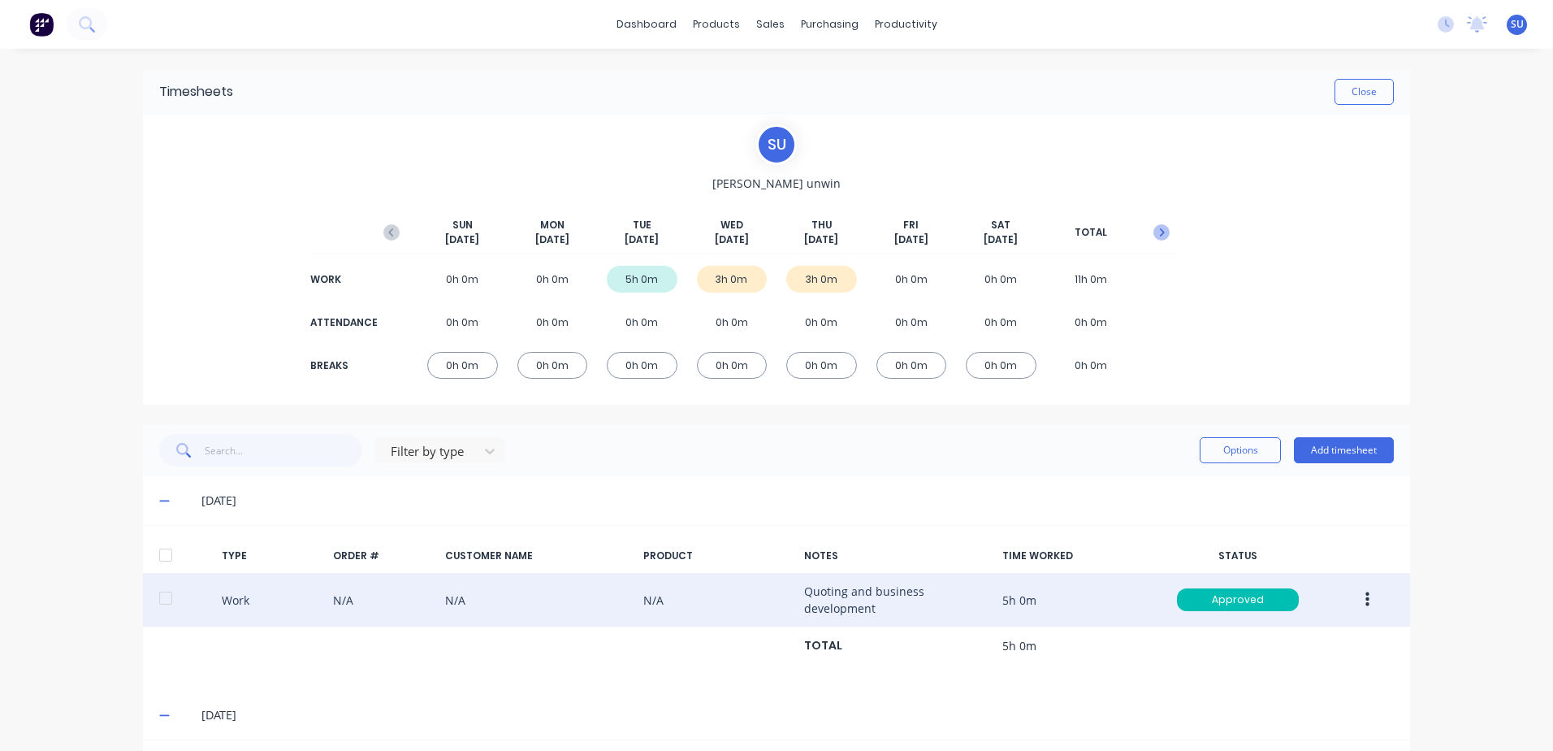
click at [1154, 231] on icon "button" at bounding box center [1162, 232] width 16 height 16
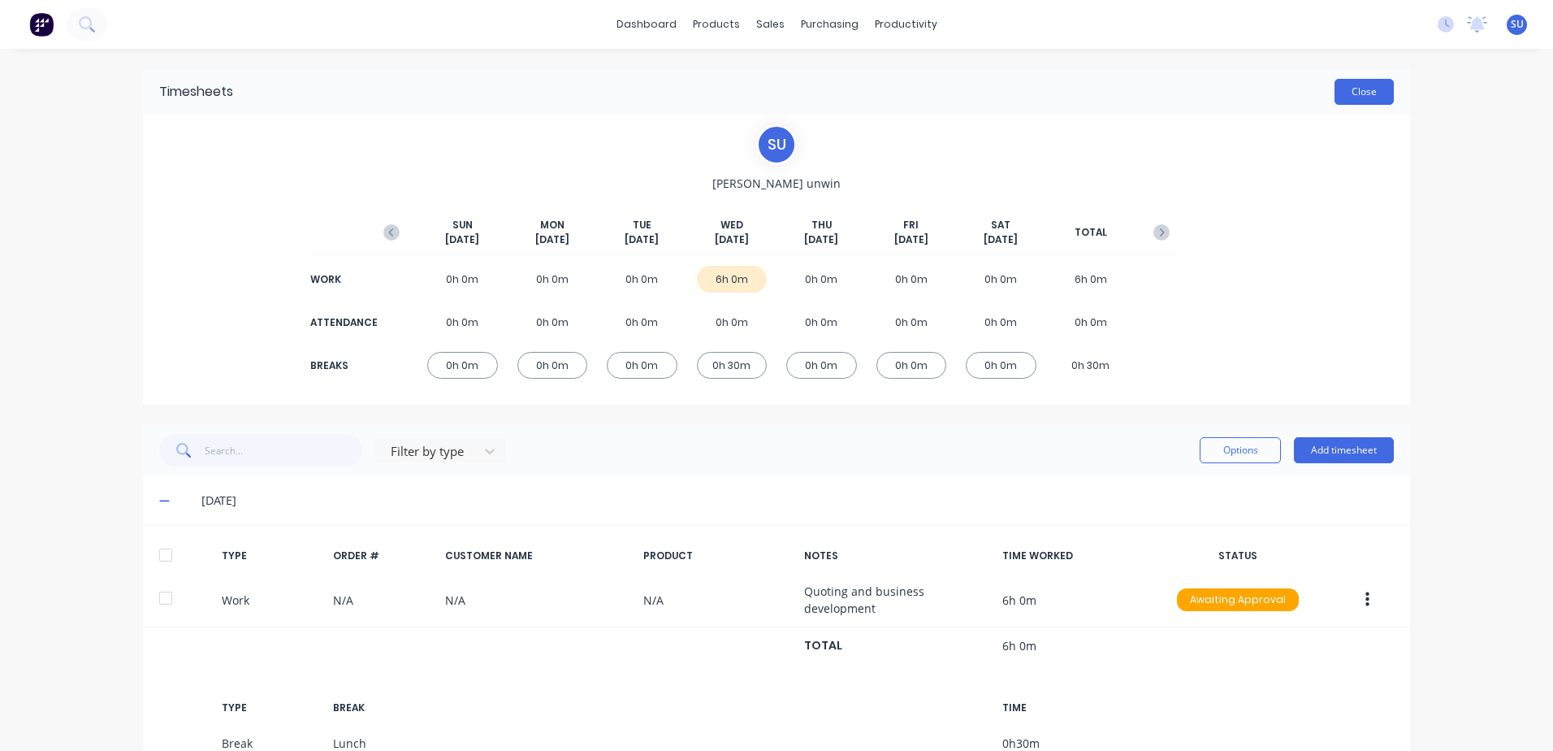
click at [1356, 96] on button "Close" at bounding box center [1364, 92] width 59 height 26
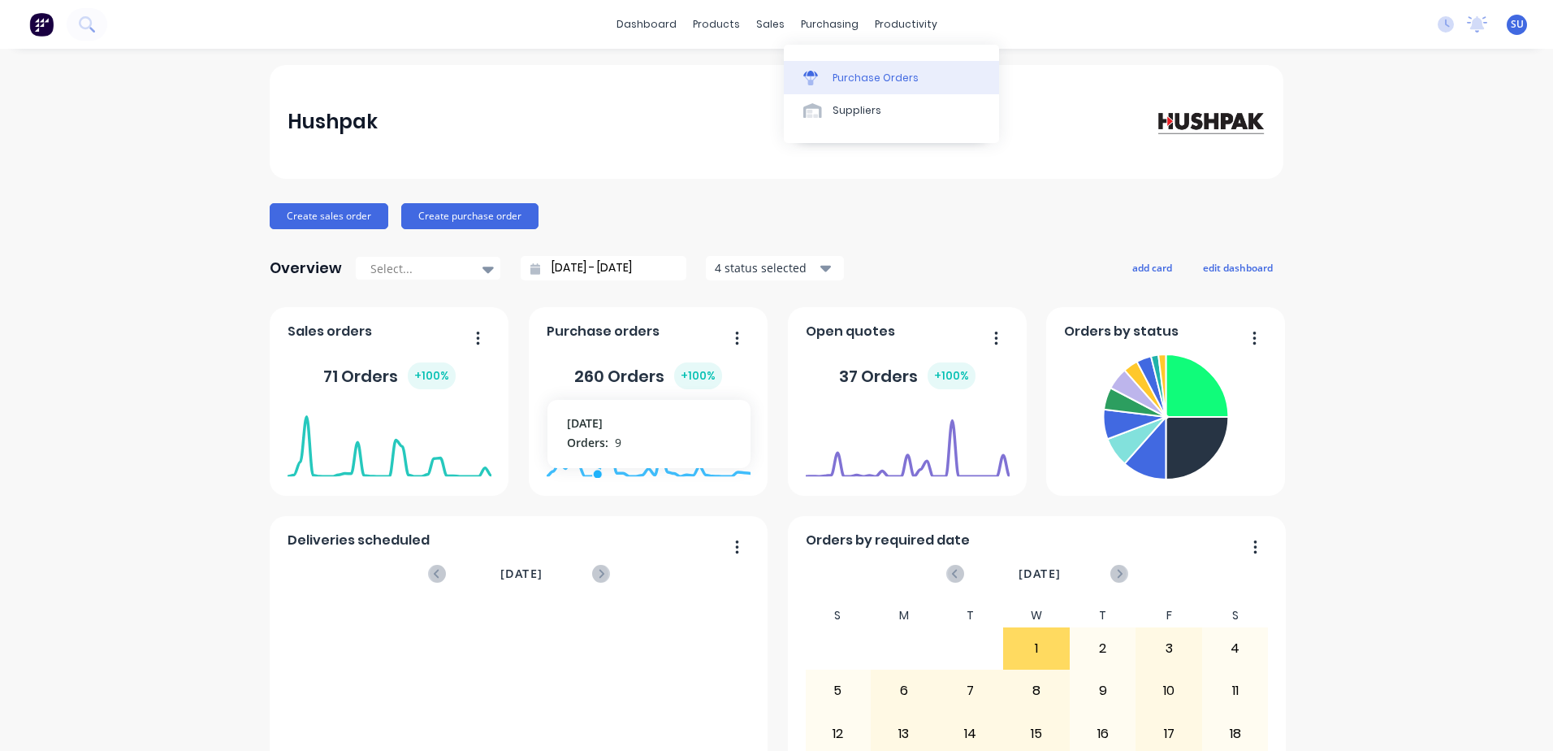
click at [841, 77] on div "Purchase Orders" at bounding box center [876, 78] width 86 height 15
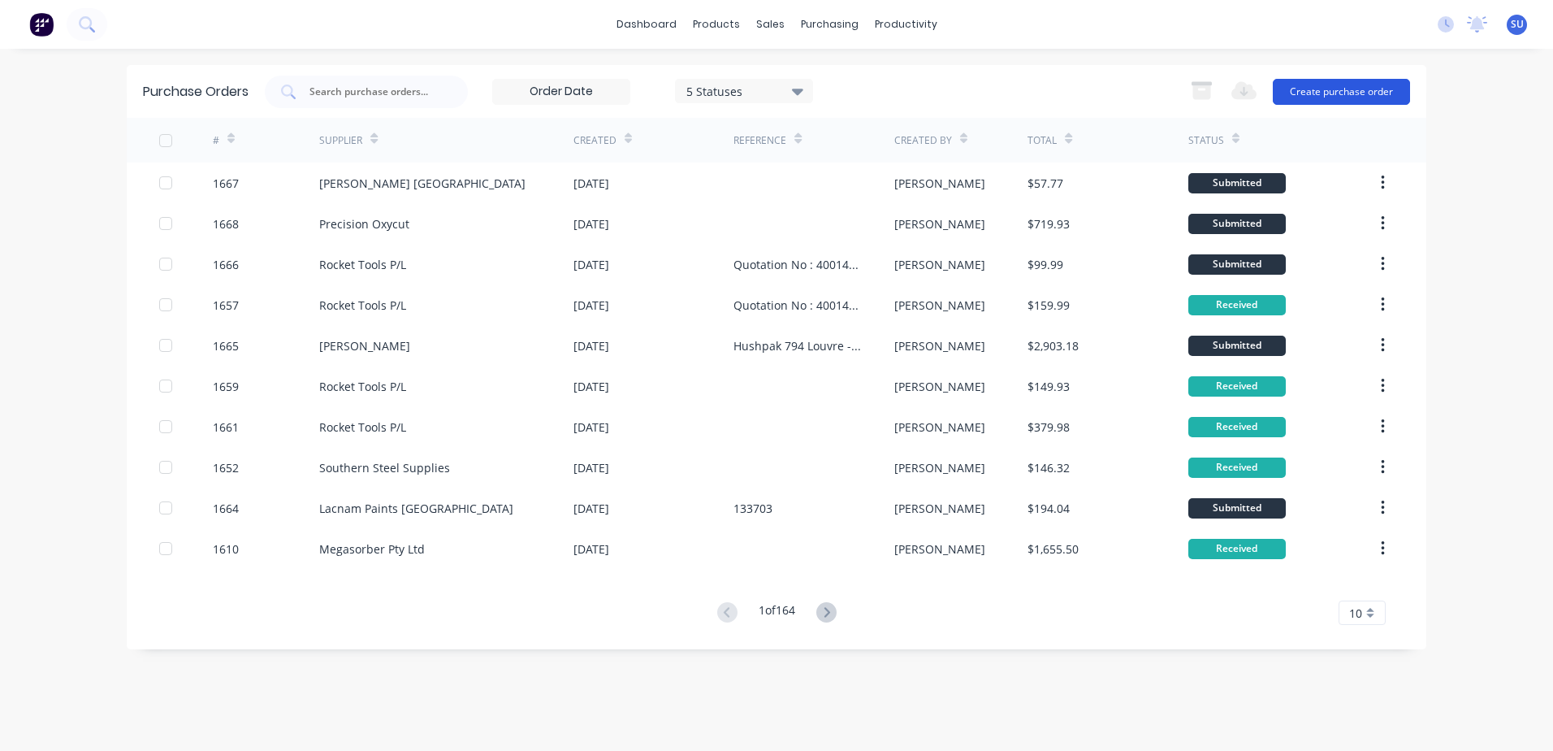
click at [1310, 92] on button "Create purchase order" at bounding box center [1341, 92] width 137 height 26
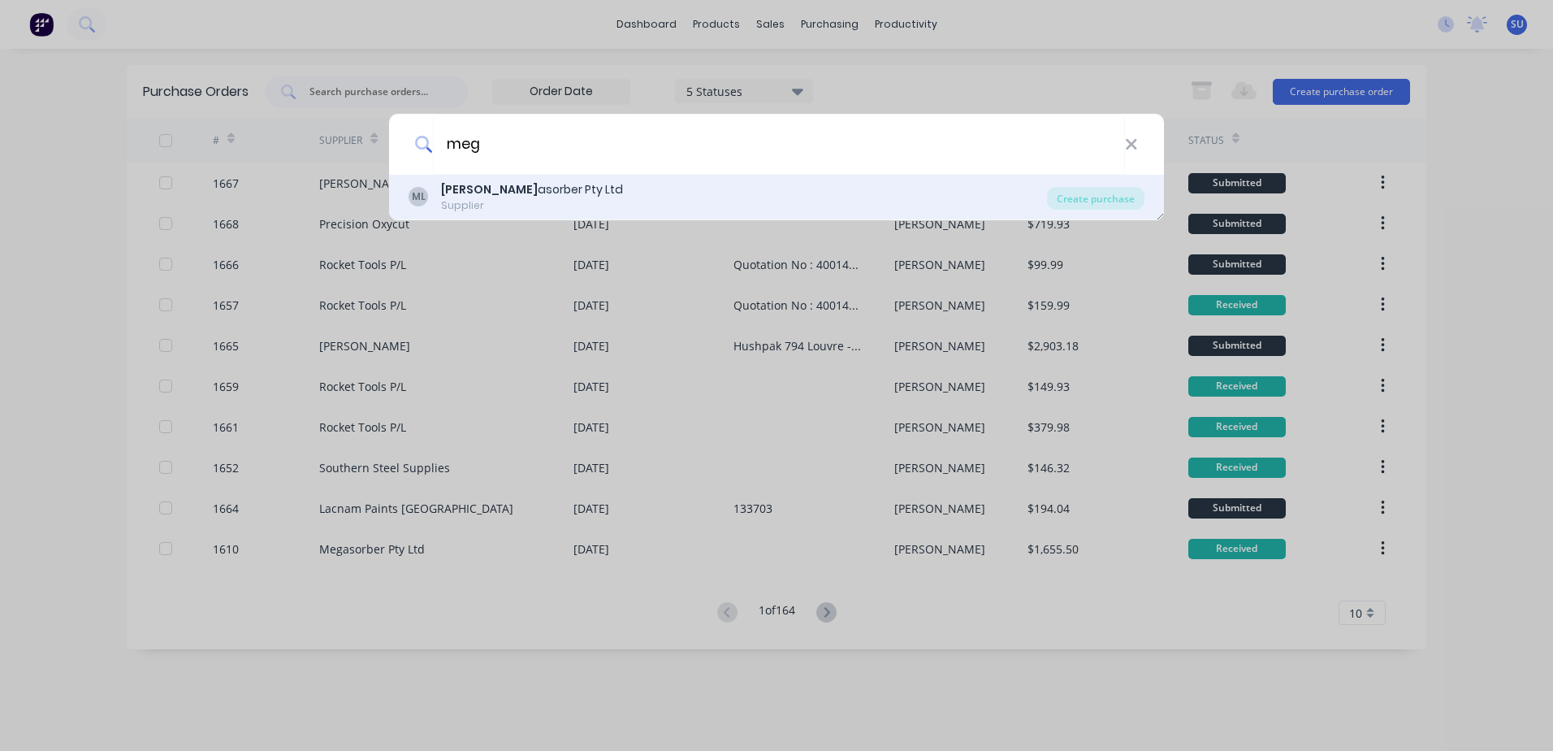
type input "meg"
click at [529, 197] on div "[PERSON_NAME] Pty Ltd" at bounding box center [532, 189] width 182 height 17
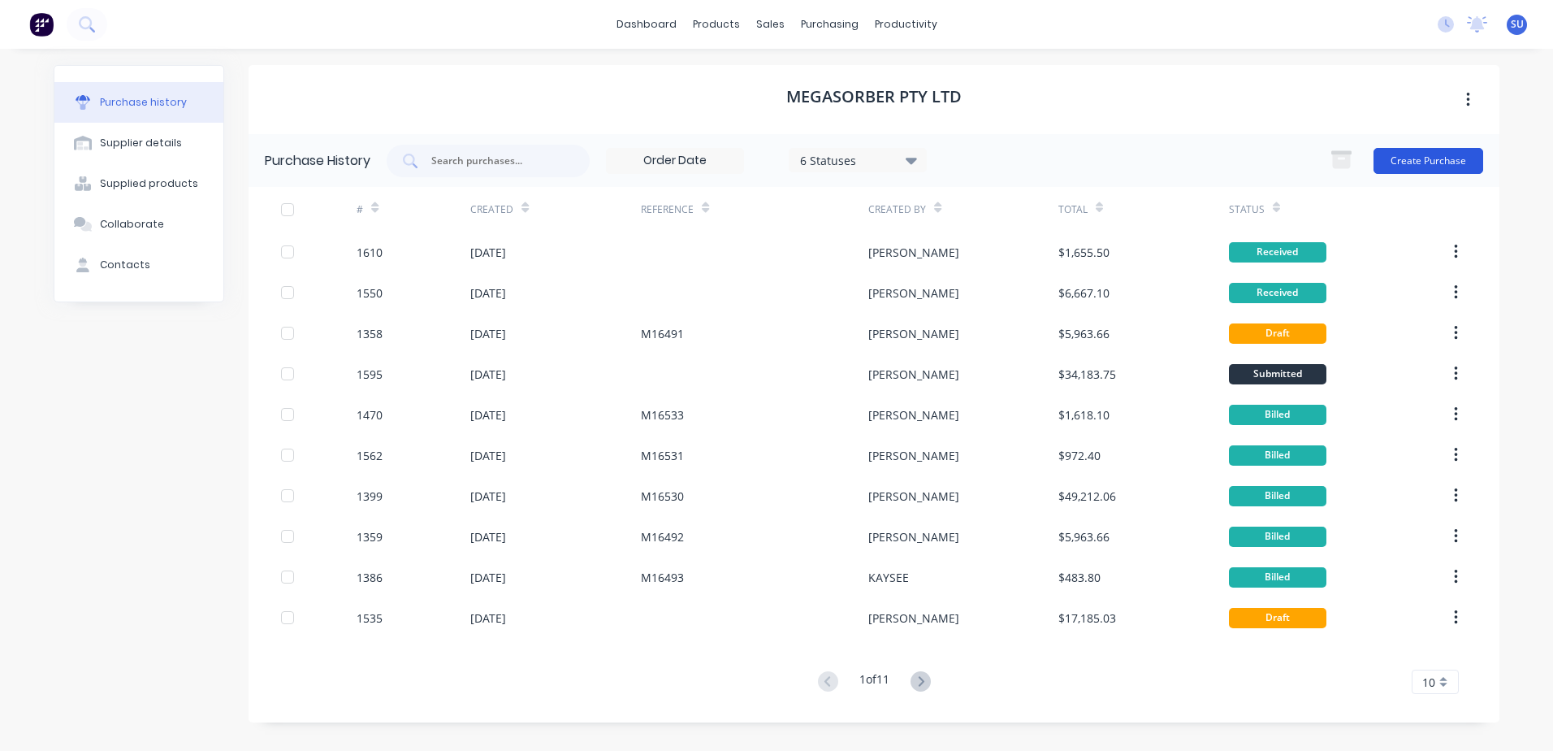
click at [1410, 160] on button "Create Purchase" at bounding box center [1429, 161] width 110 height 26
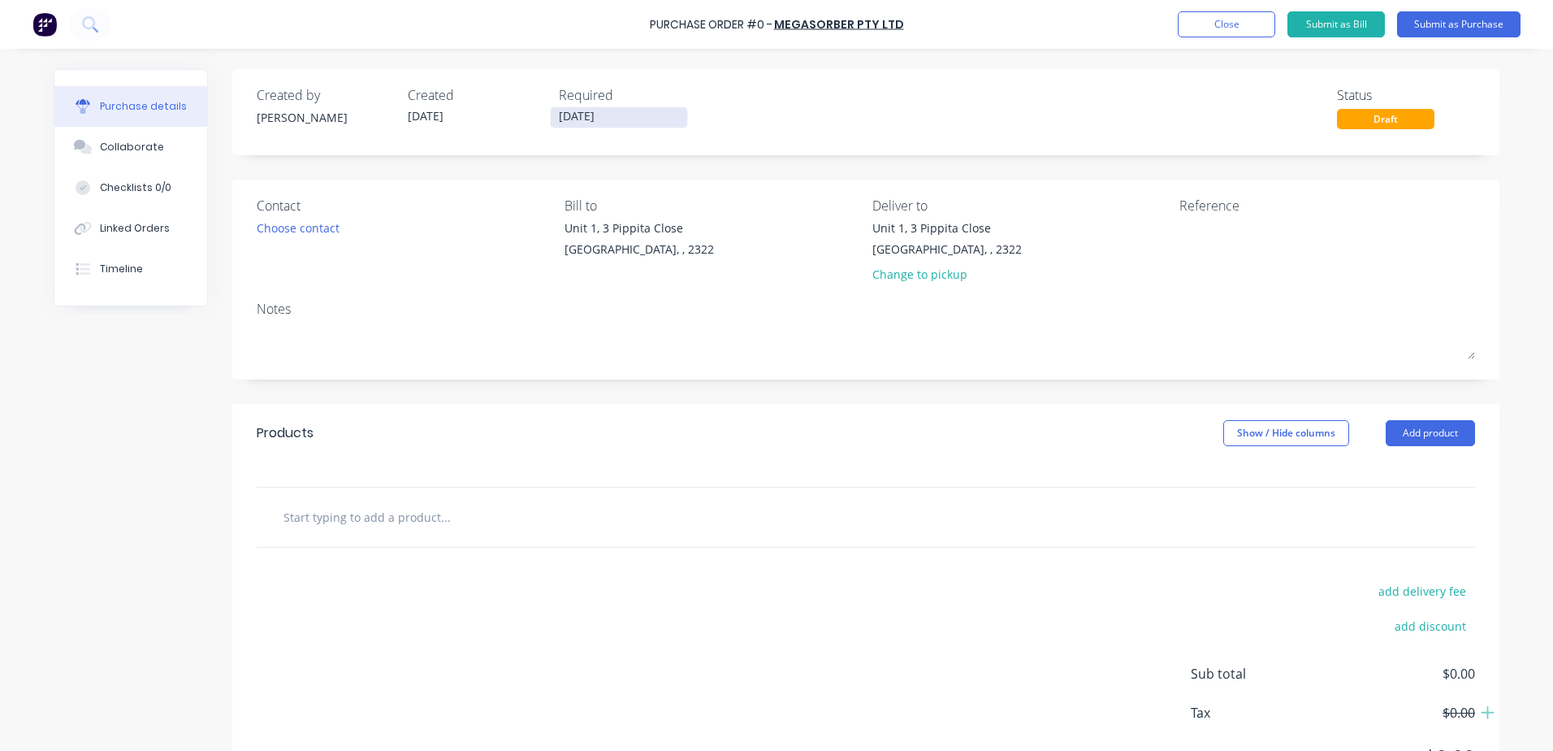
click at [591, 115] on input "[DATE]" at bounding box center [619, 117] width 136 height 20
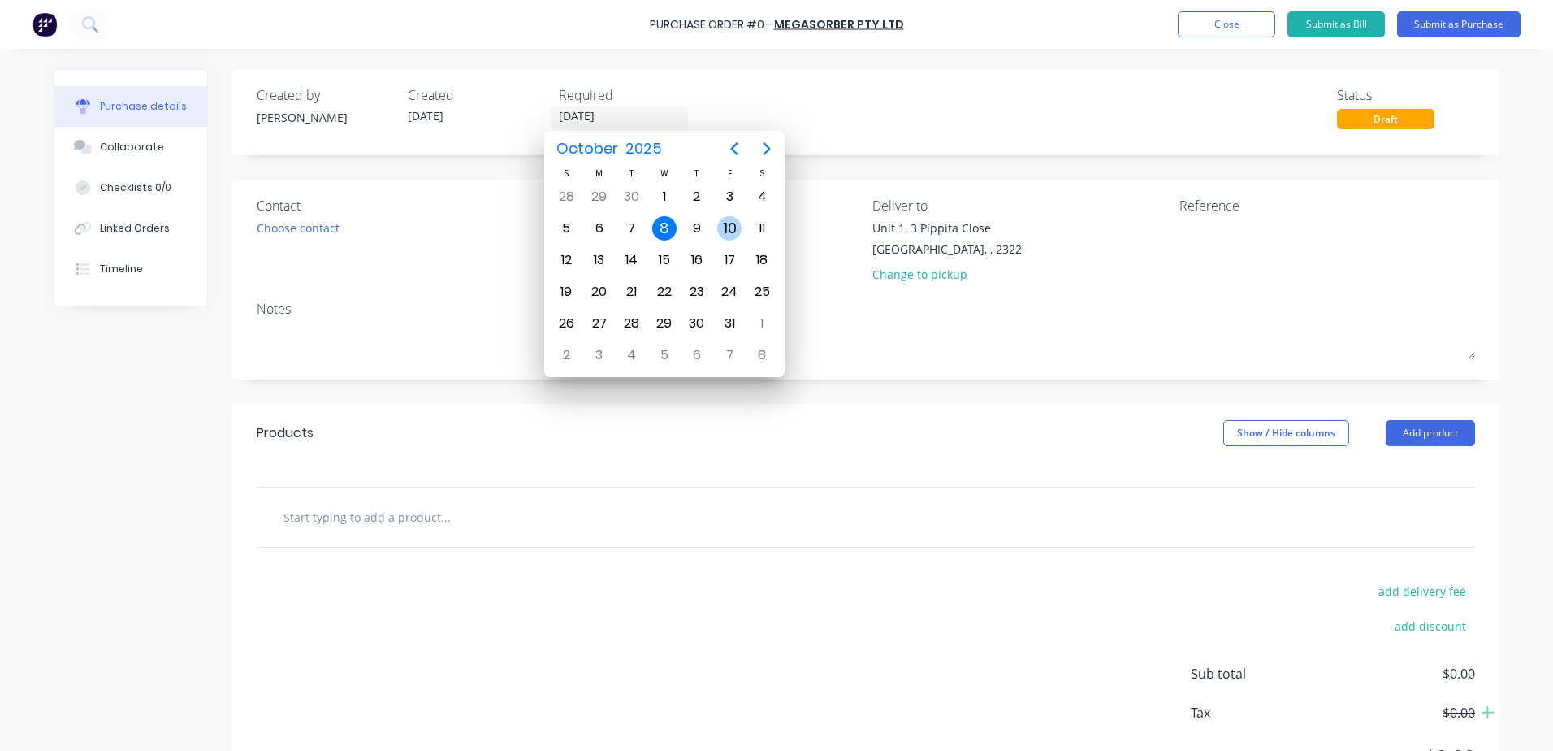
click at [733, 232] on div "10" at bounding box center [729, 228] width 24 height 24
type input "[DATE]"
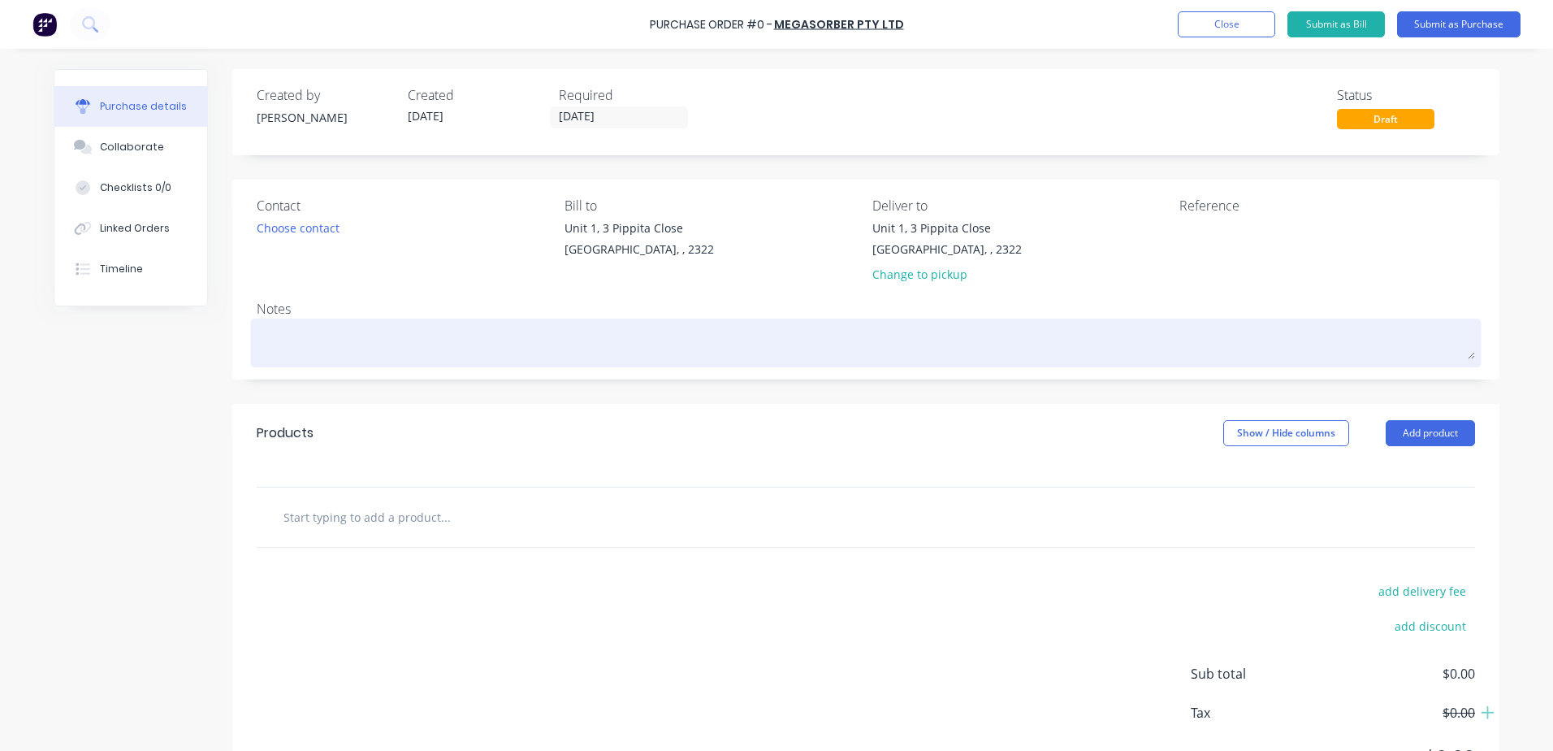
click at [347, 338] on textarea at bounding box center [866, 341] width 1219 height 37
type textarea "x"
type textarea "I"
type textarea "x"
type textarea "It"
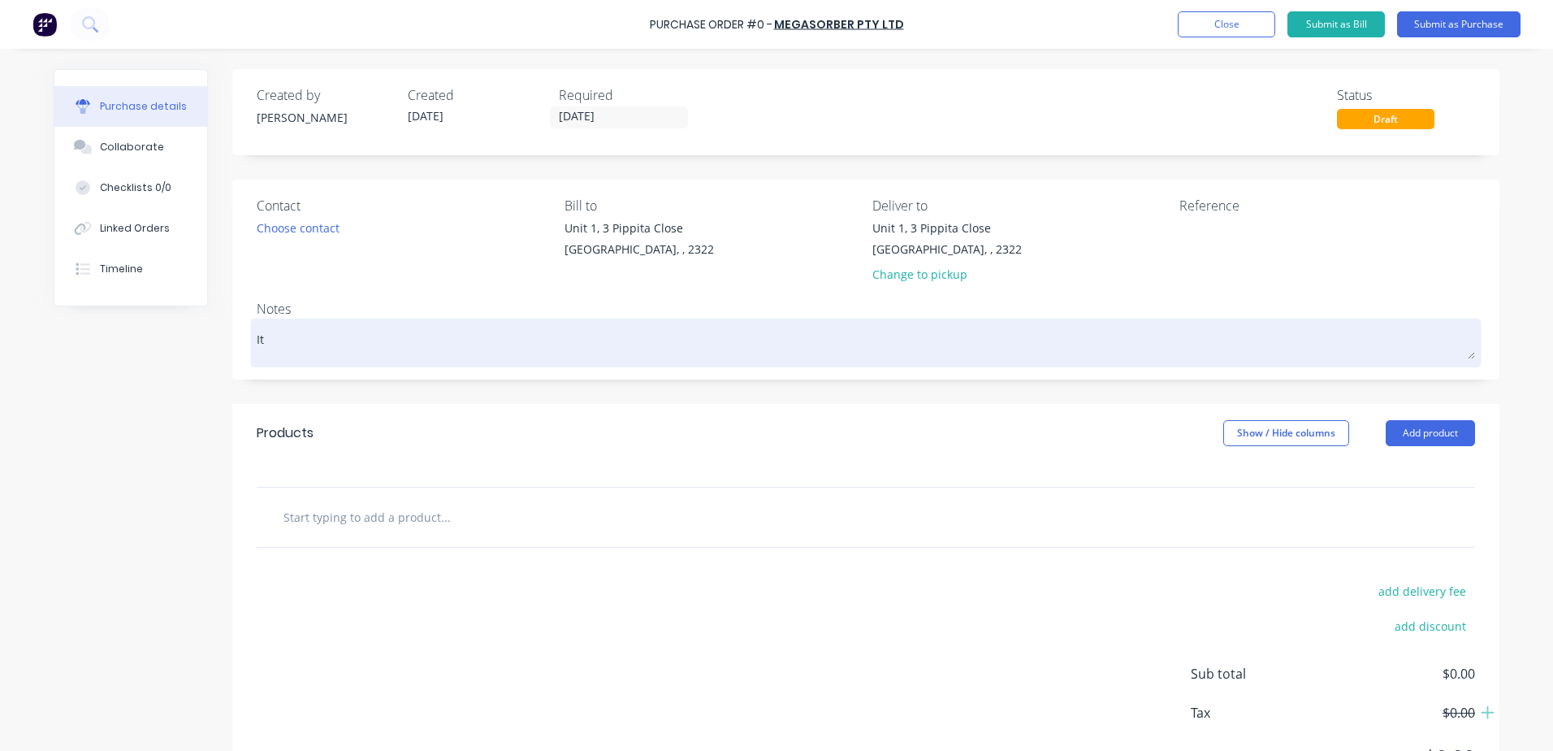
type textarea "x"
type textarea "Ite"
type textarea "x"
type textarea "Item"
type textarea "x"
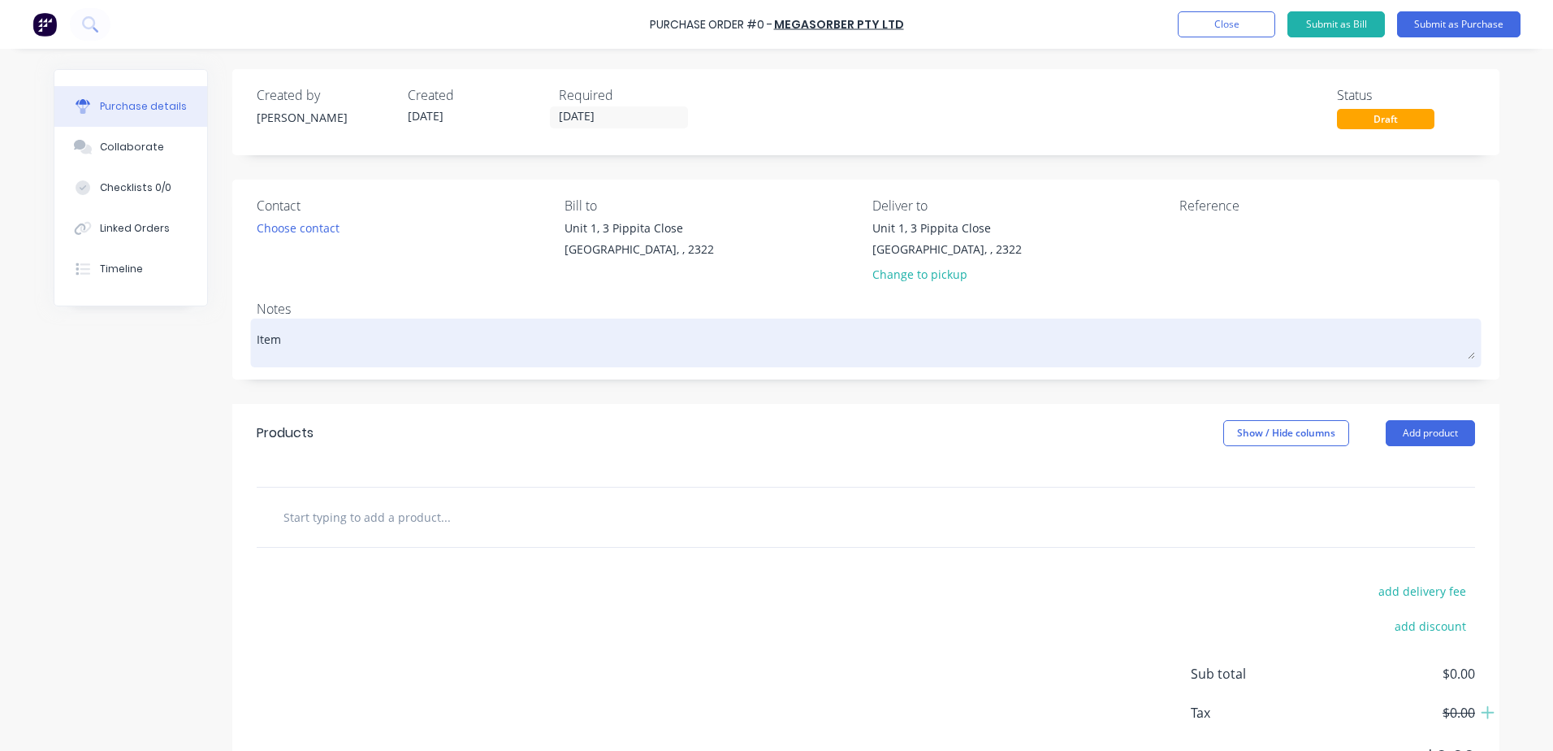
type textarea "Items"
type textarea "x"
type textarea "Items"
type textarea "x"
type textarea "Items f"
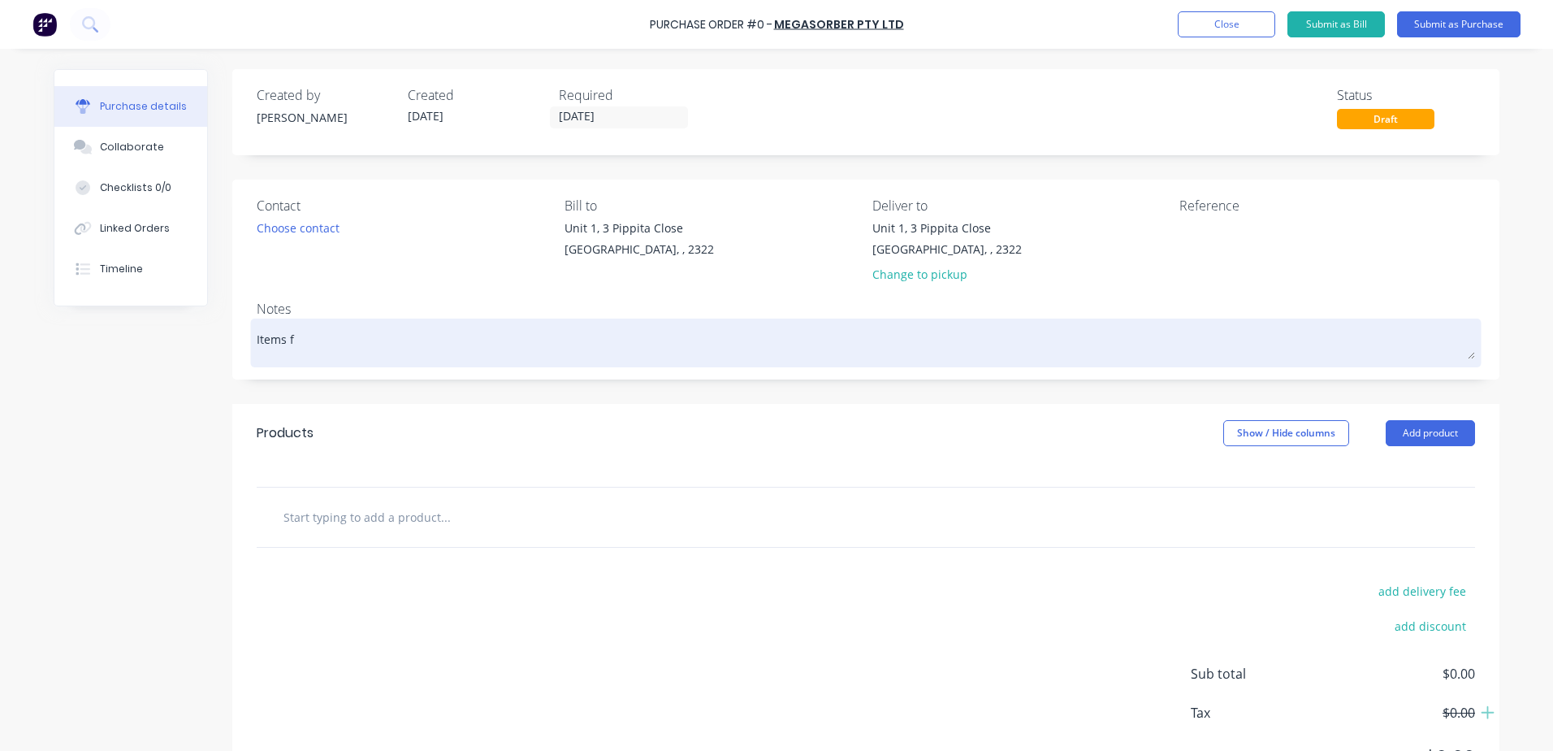
type textarea "x"
type textarea "Items fo"
type textarea "x"
type textarea "Items for"
type textarea "x"
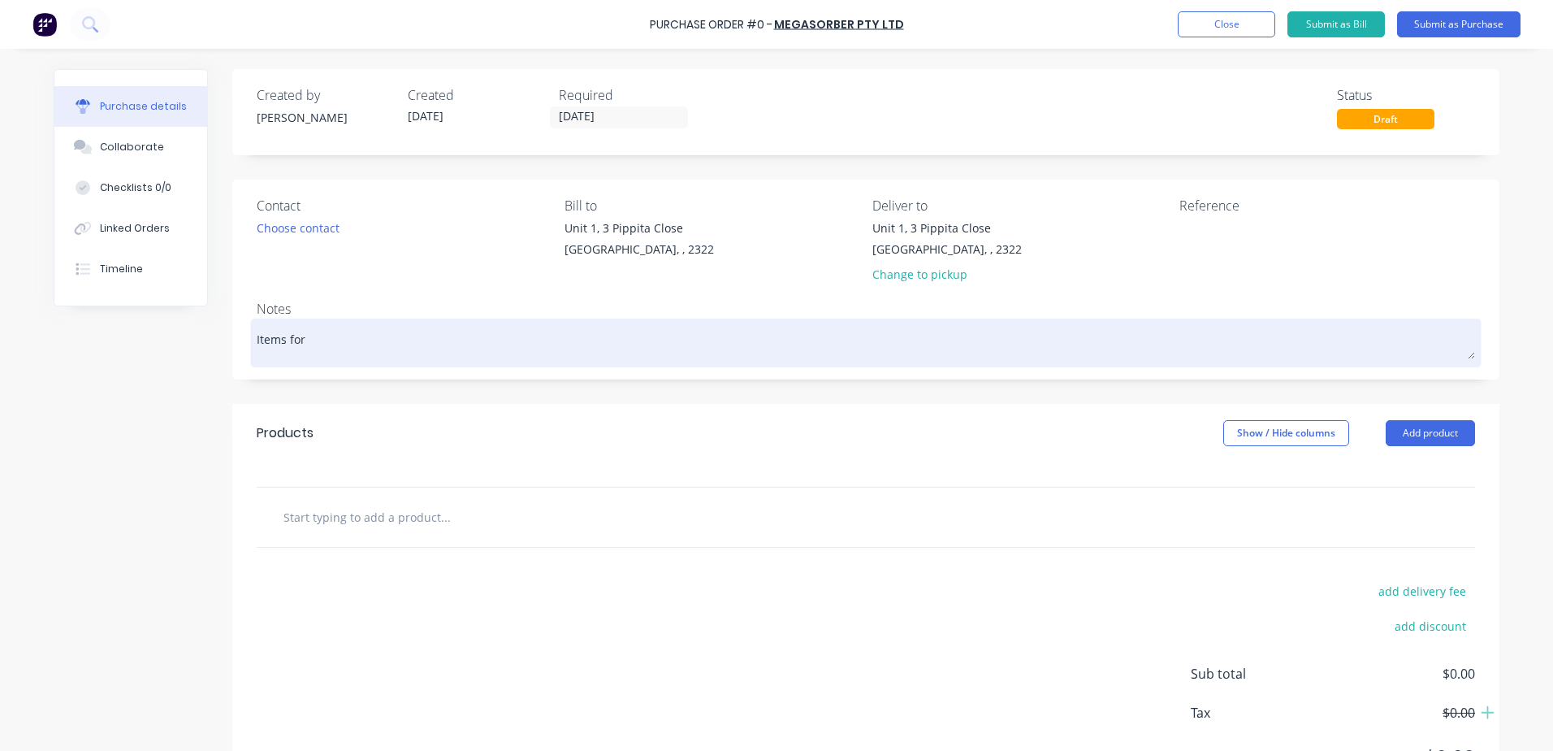
type textarea "Items for"
type textarea "x"
type textarea "Items for 2"
type textarea "x"
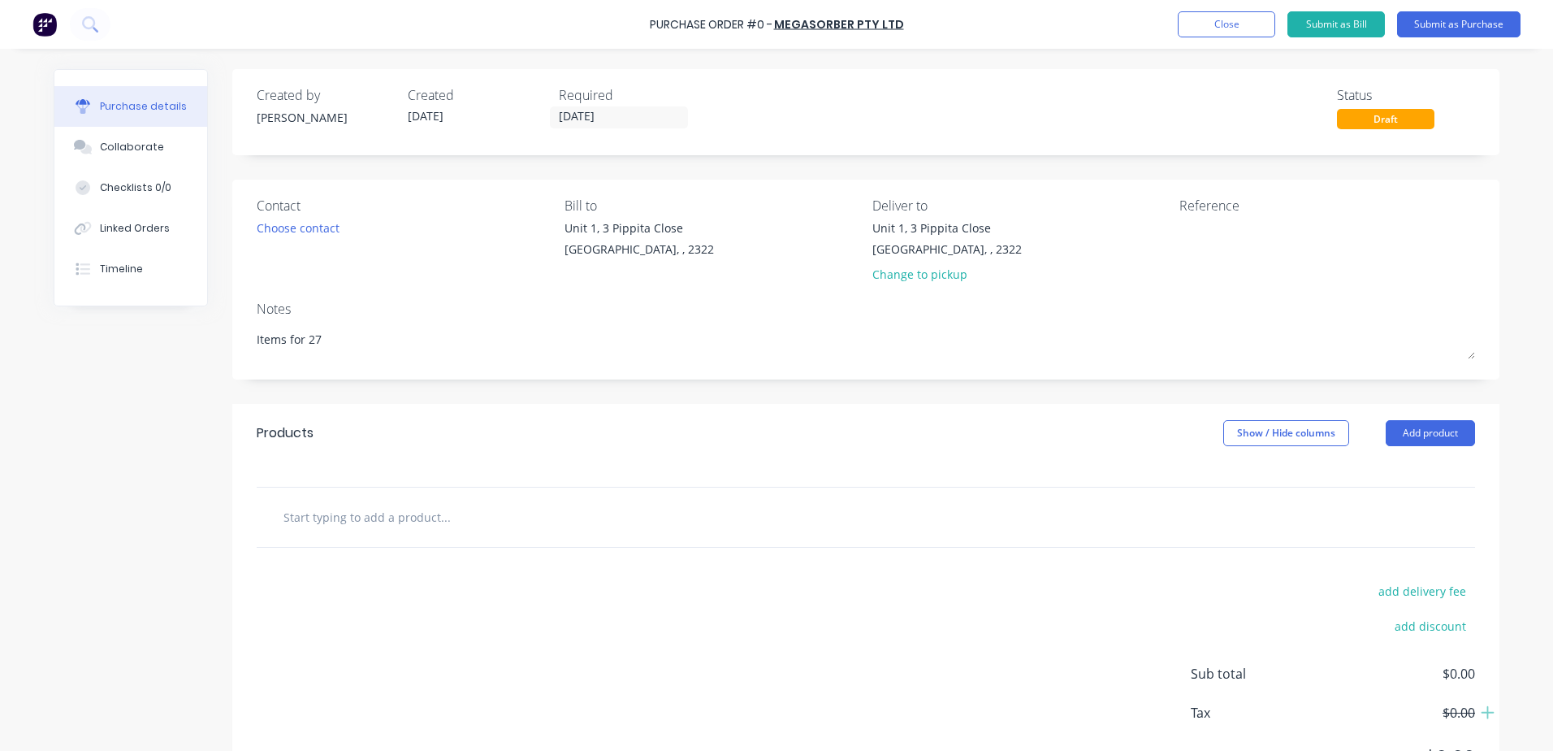
type textarea "Items for 27"
type textarea "x"
type textarea "Items for 27"
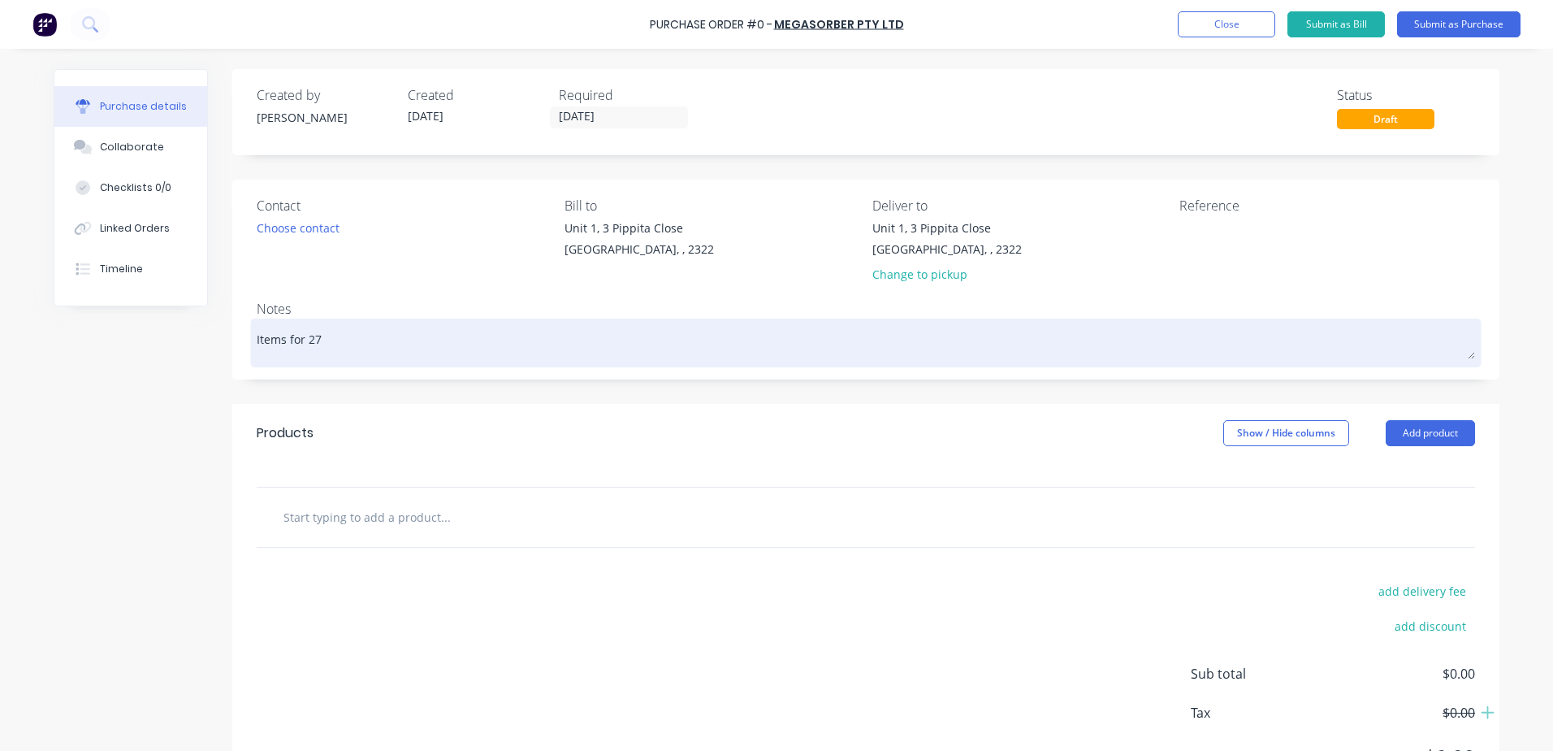
click at [314, 337] on textarea "Items for 27" at bounding box center [866, 341] width 1219 height 37
type textarea "x"
type textarea "Items for 275"
type textarea "x"
type textarea "Items for 275"
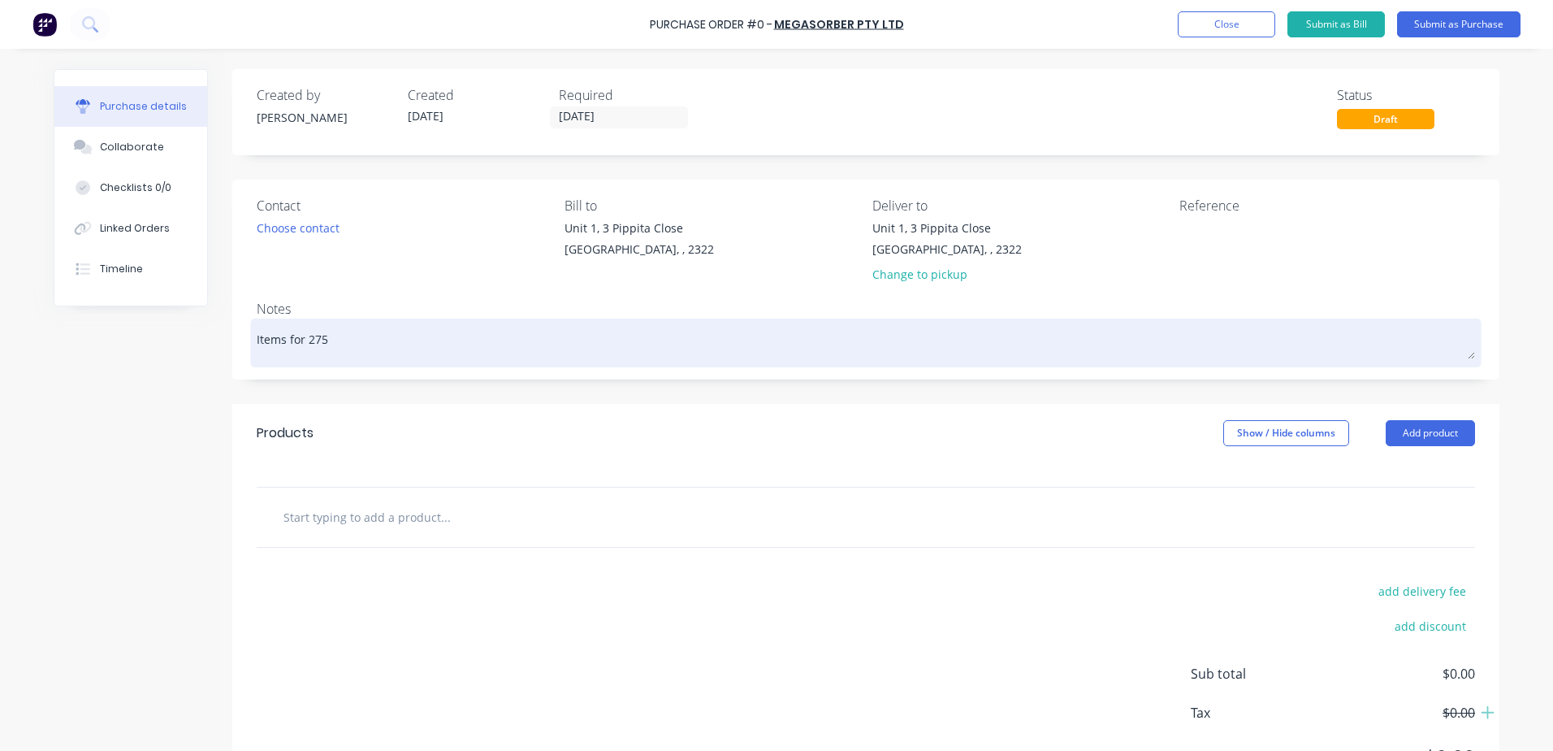
type textarea "x"
type textarea "Items for 275 m"
type textarea "x"
type textarea "Items for 275 ma"
type textarea "x"
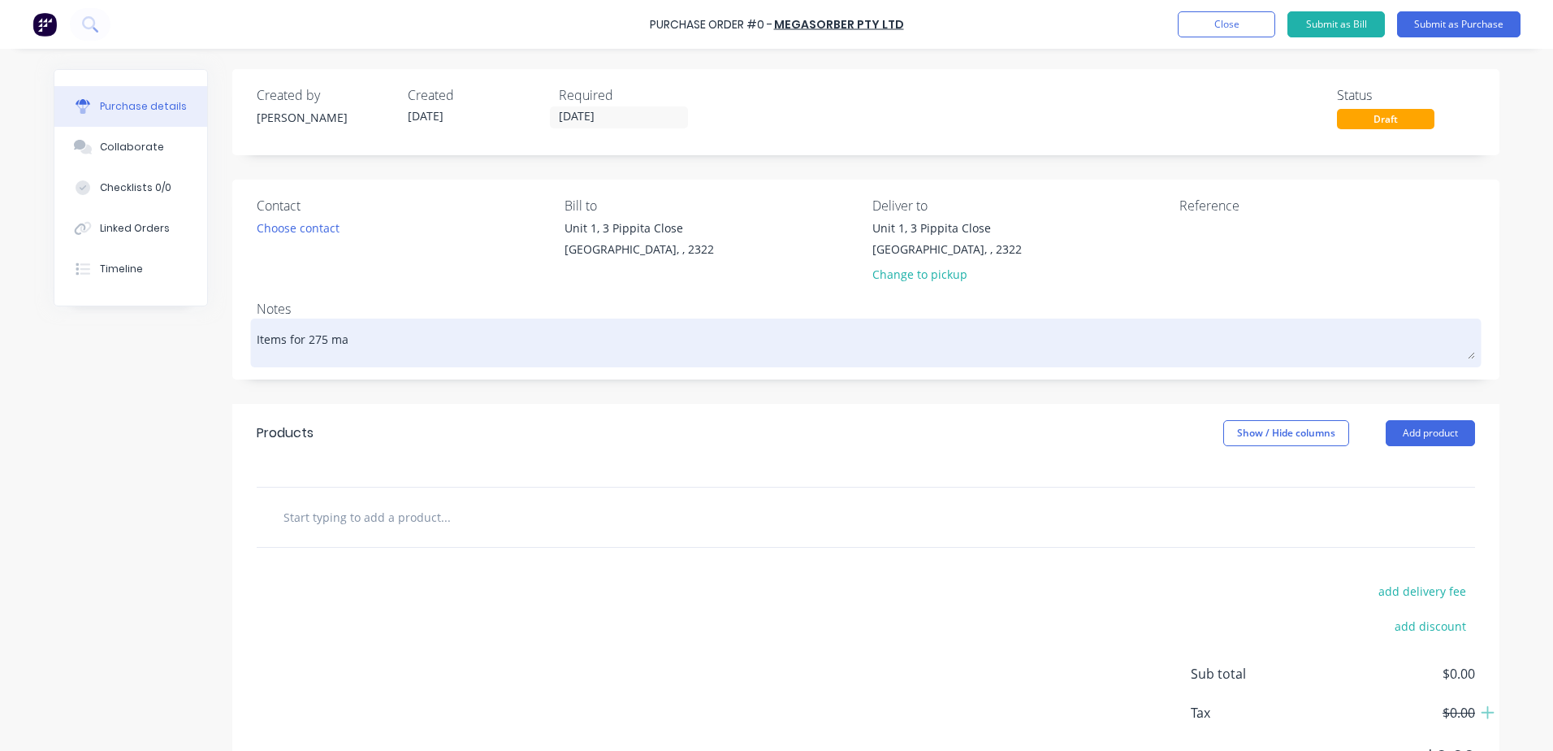
type textarea "Items for 275 mac"
type textarea "x"
type textarea "Items for 275 mach"
type textarea "x"
type textarea "Items for 275 machi"
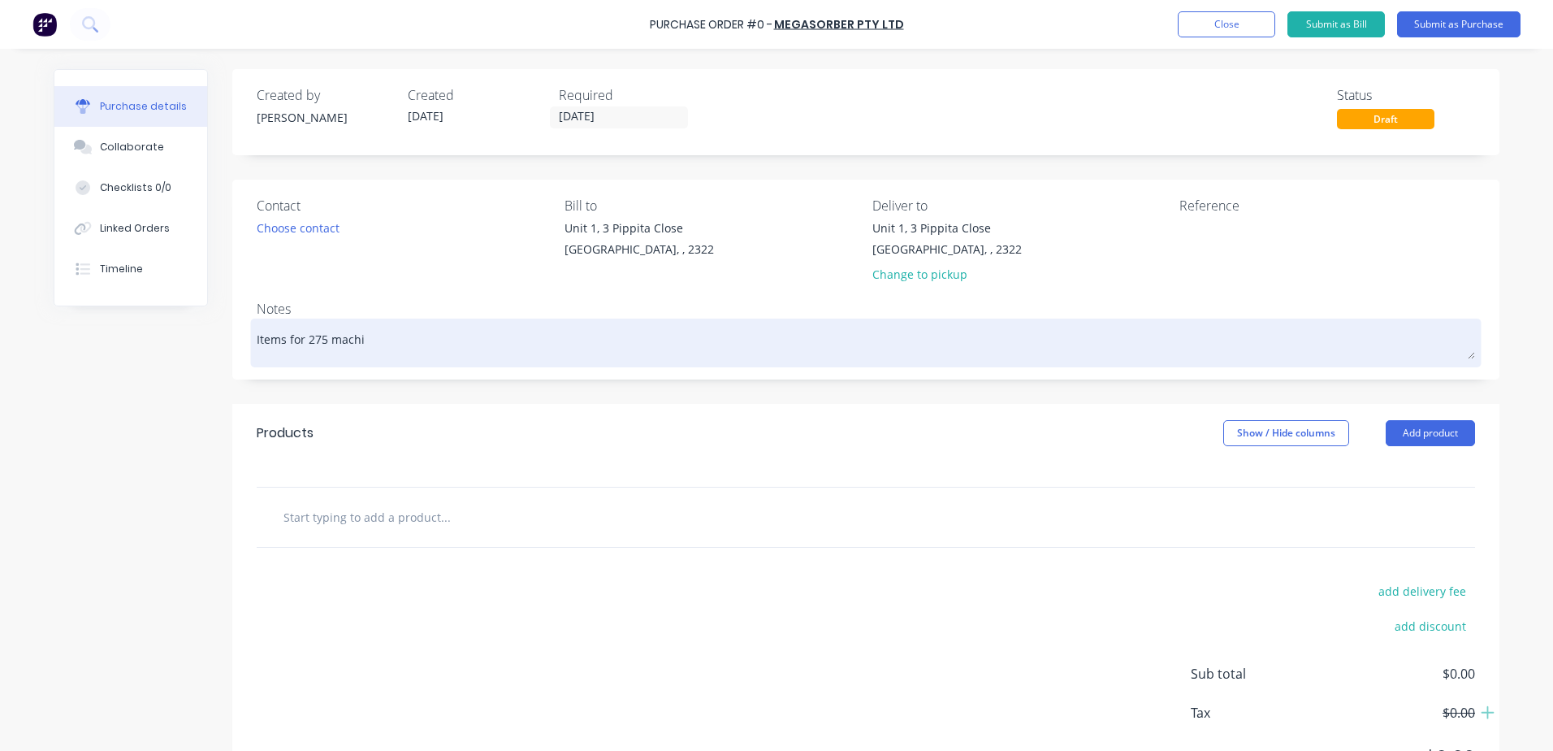
type textarea "x"
type textarea "Items for 275 machin"
type textarea "x"
type textarea "Items for 275 machine"
type textarea "x"
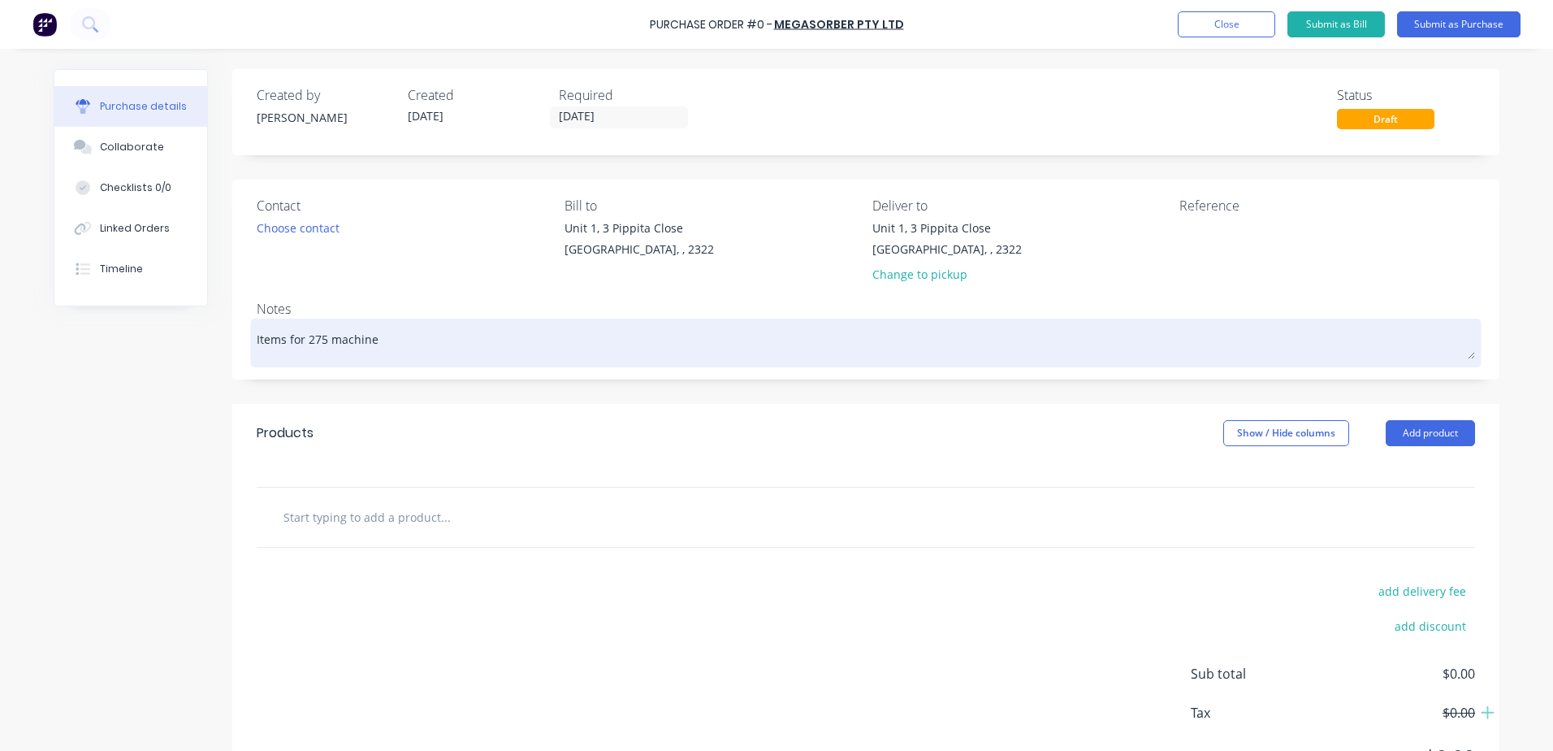
type textarea "Items for 275 machine"
type textarea "x"
type textarea "Items for 275 machine J"
type textarea "x"
type textarea "Items for 275 machine J/"
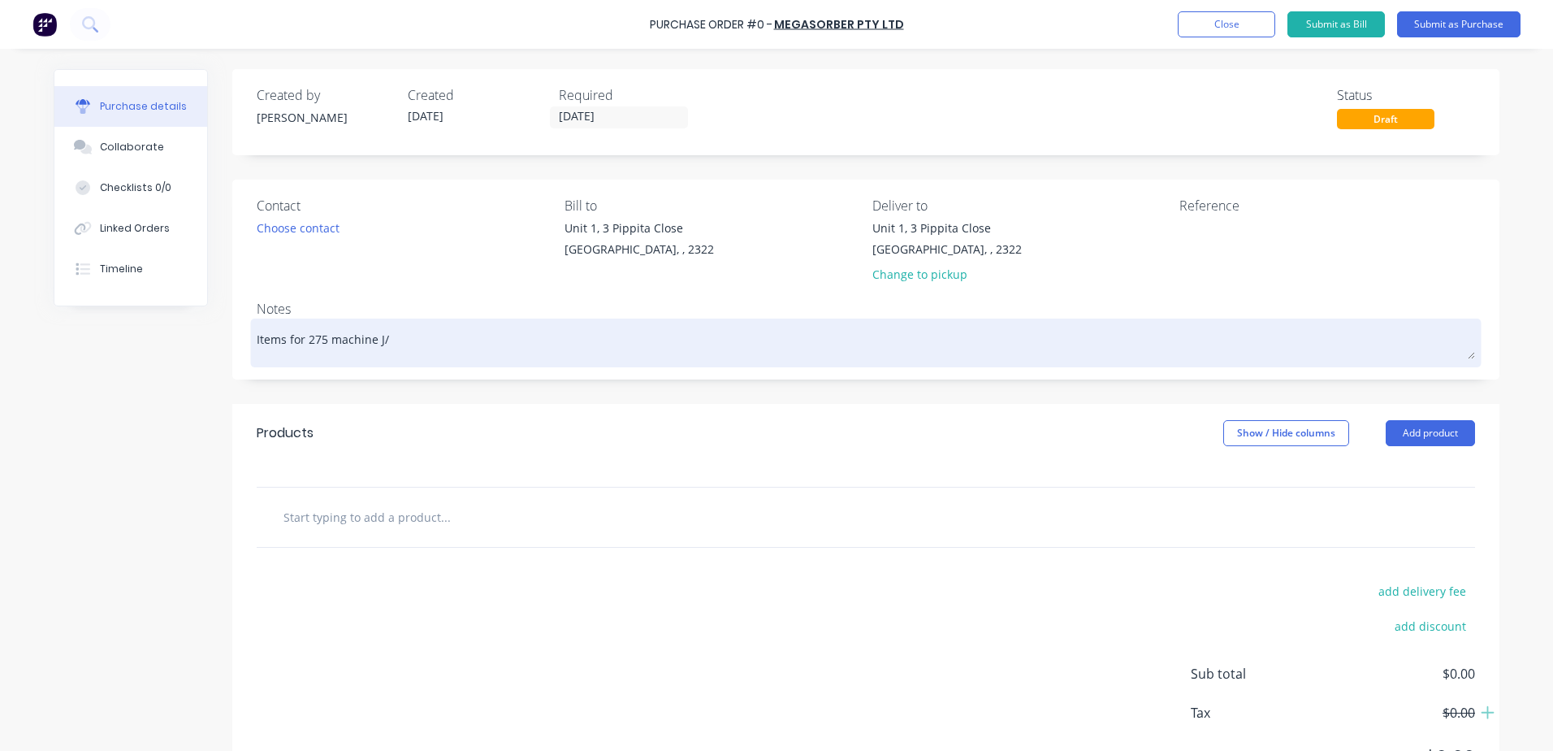
type textarea "x"
type textarea "Items for 275 machine J/B"
type textarea "x"
type textarea "Items for 275 machine J/B"
type textarea "x"
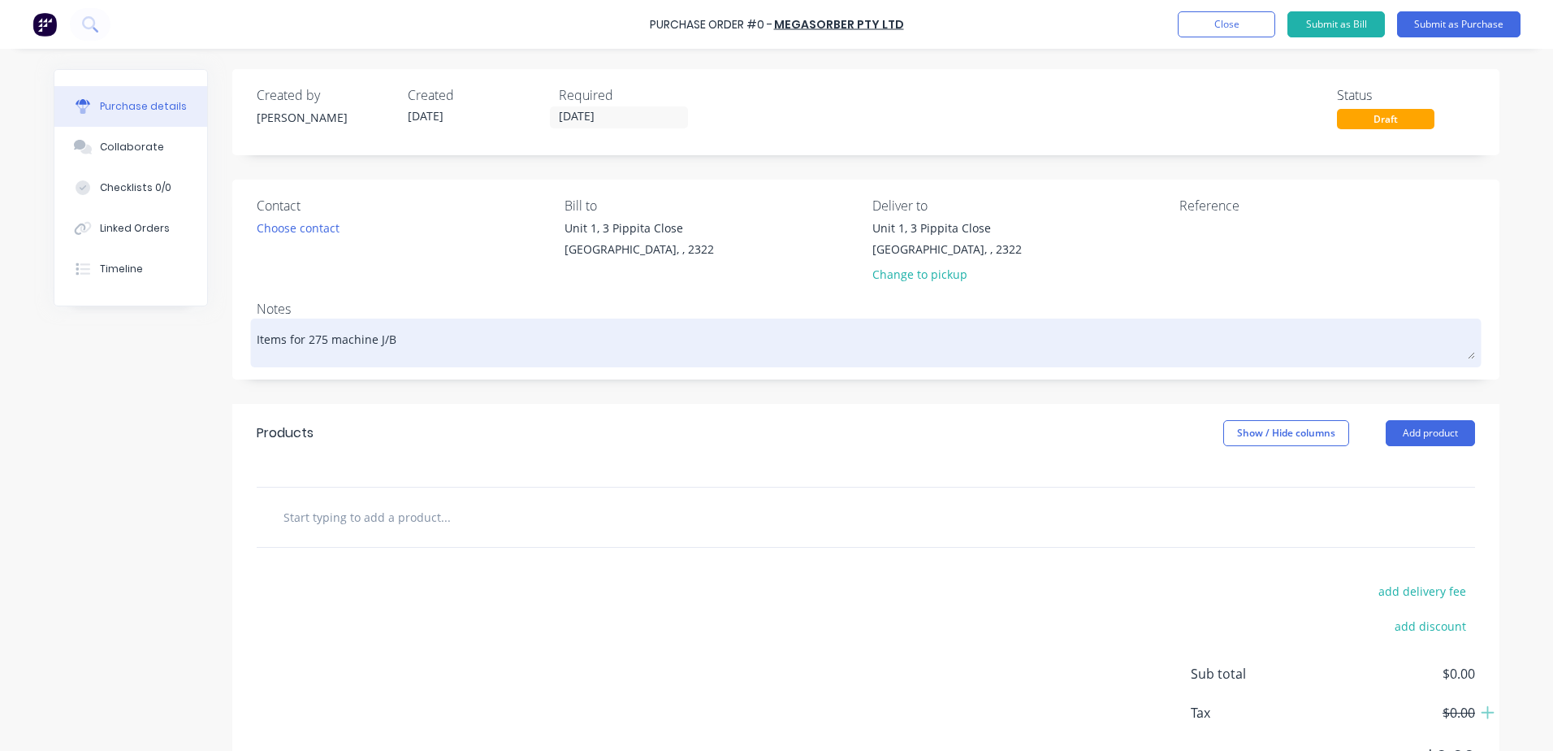
type textarea "Items for 275 machine J/B 1"
type textarea "x"
type textarea "Items for 275 machine J/B 17"
type textarea "x"
type textarea "Items for 275 machine J/B 179"
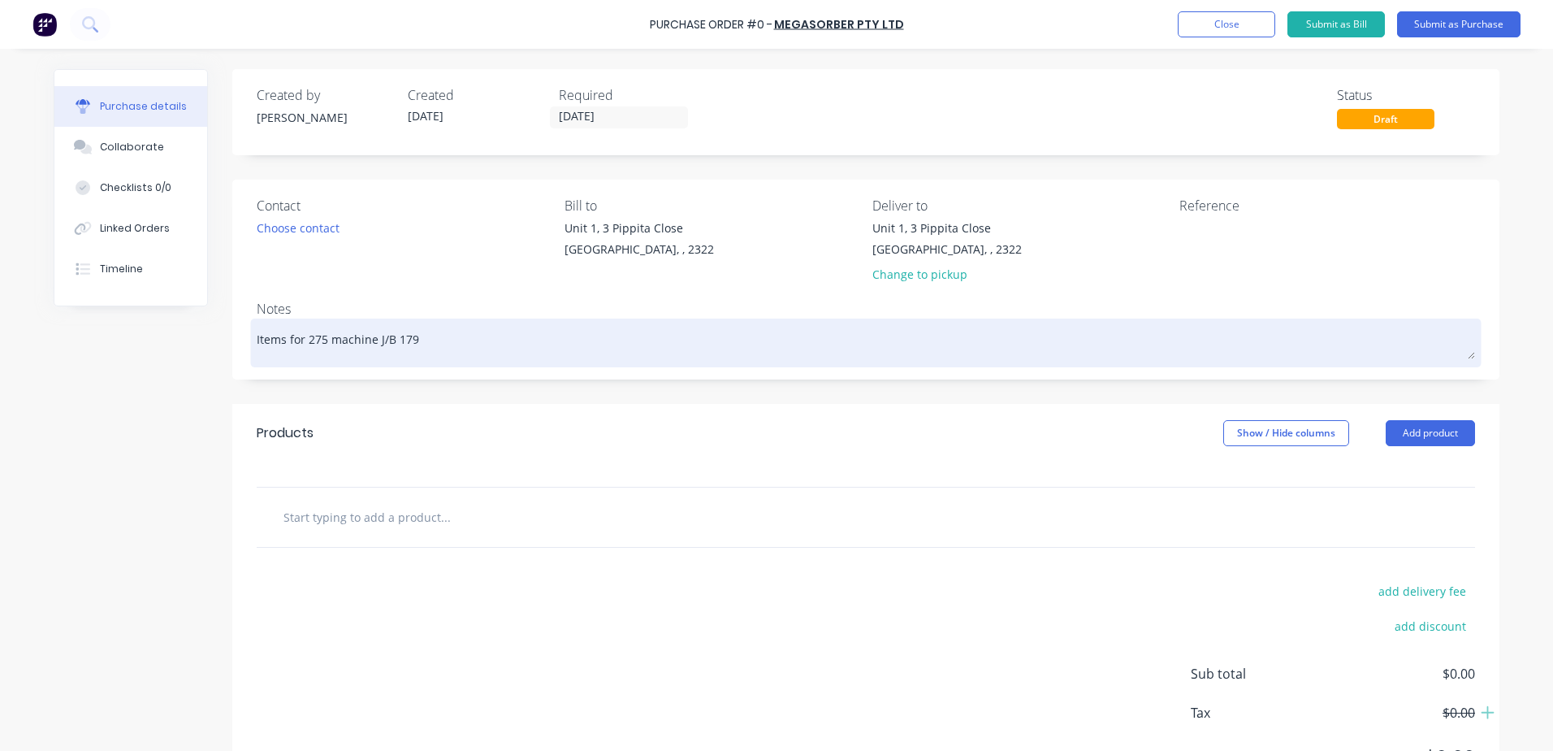
type textarea "x"
type textarea "Items for 275 machine J/B 1798"
type textarea "x"
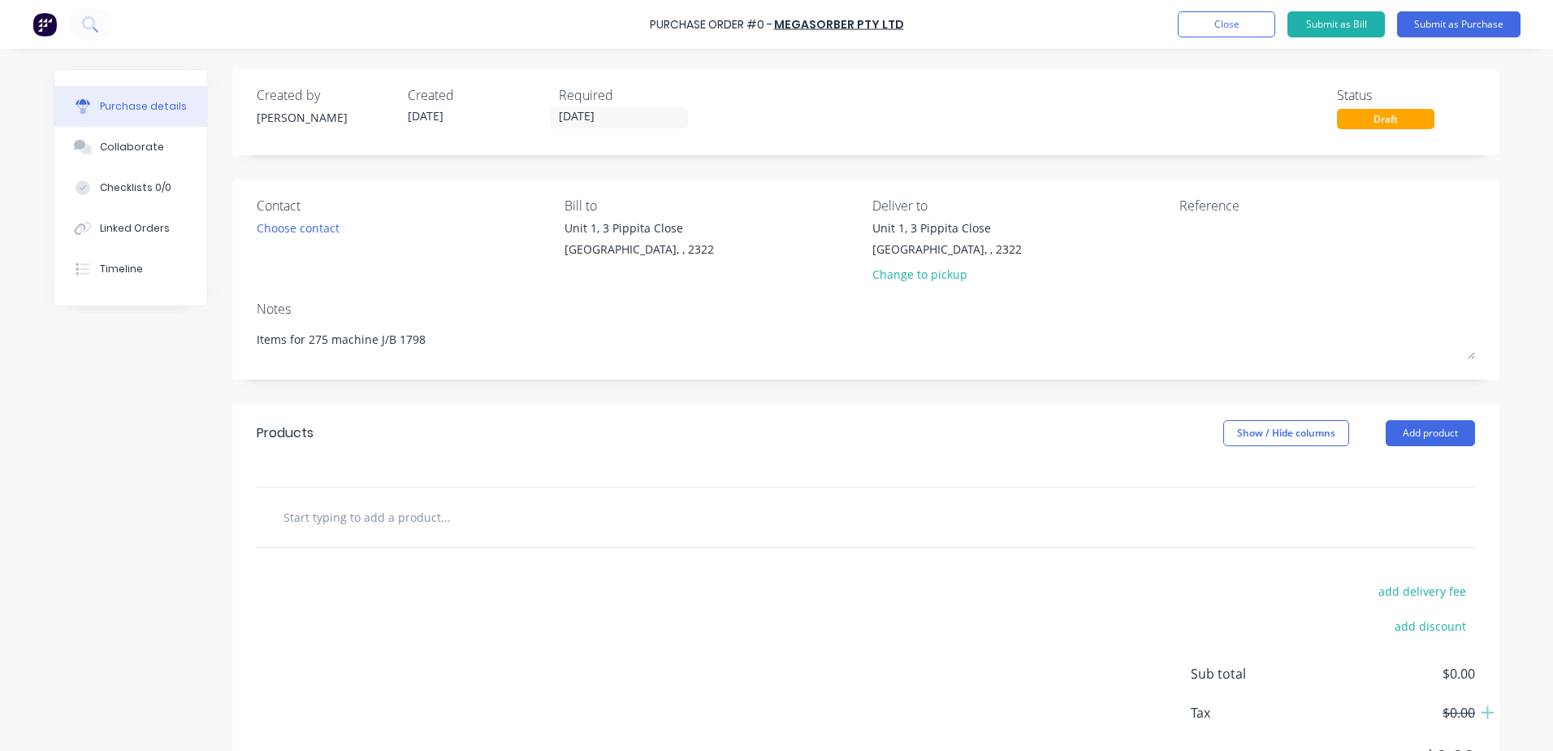
type textarea "Items for 275 machine J/B 1798"
type textarea "x"
type textarea "Items for 275 machine J/B 1798"
click at [355, 512] on input "text" at bounding box center [445, 516] width 325 height 32
type textarea "x"
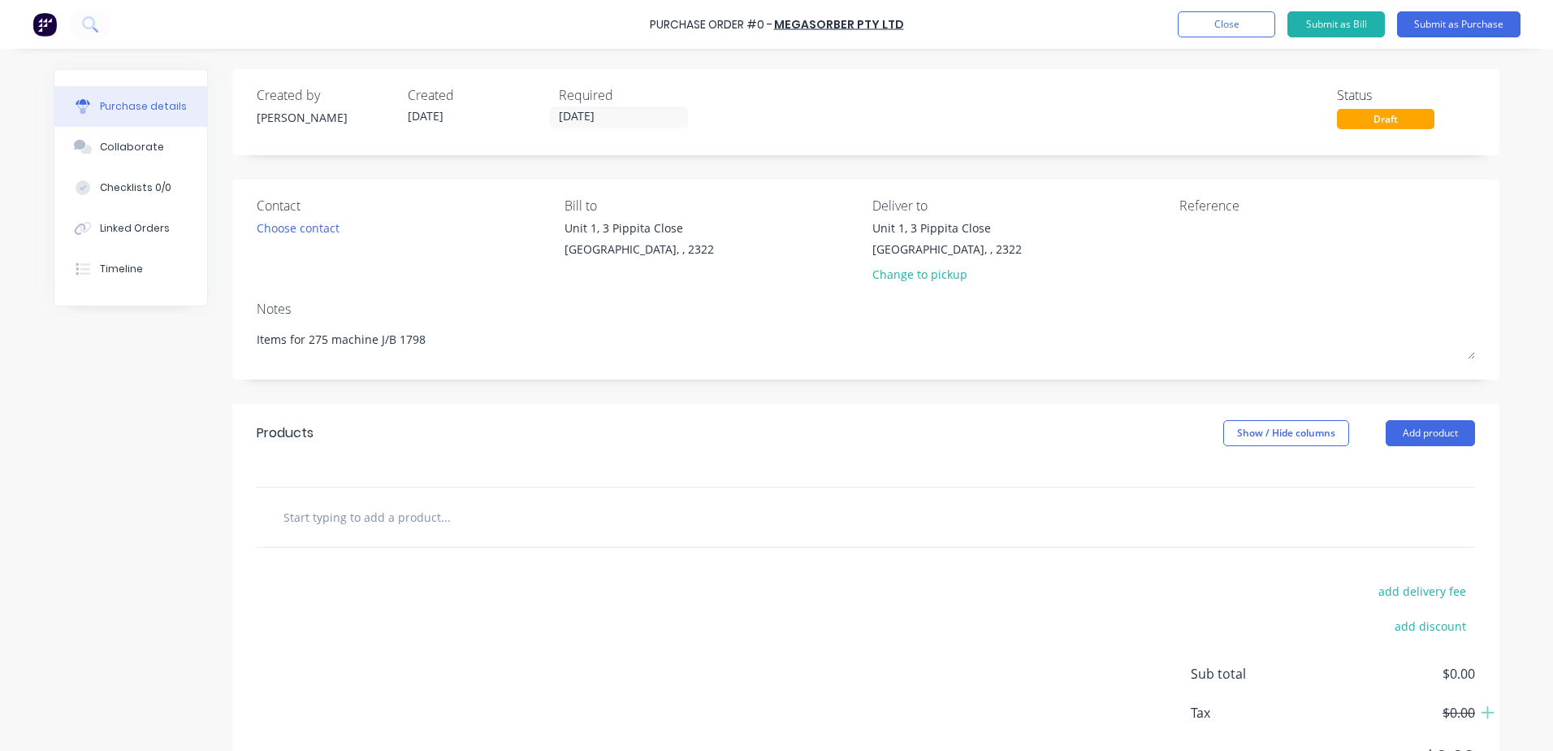
type input "A"
type textarea "x"
type input "AS"
type textarea "x"
type input "AS"
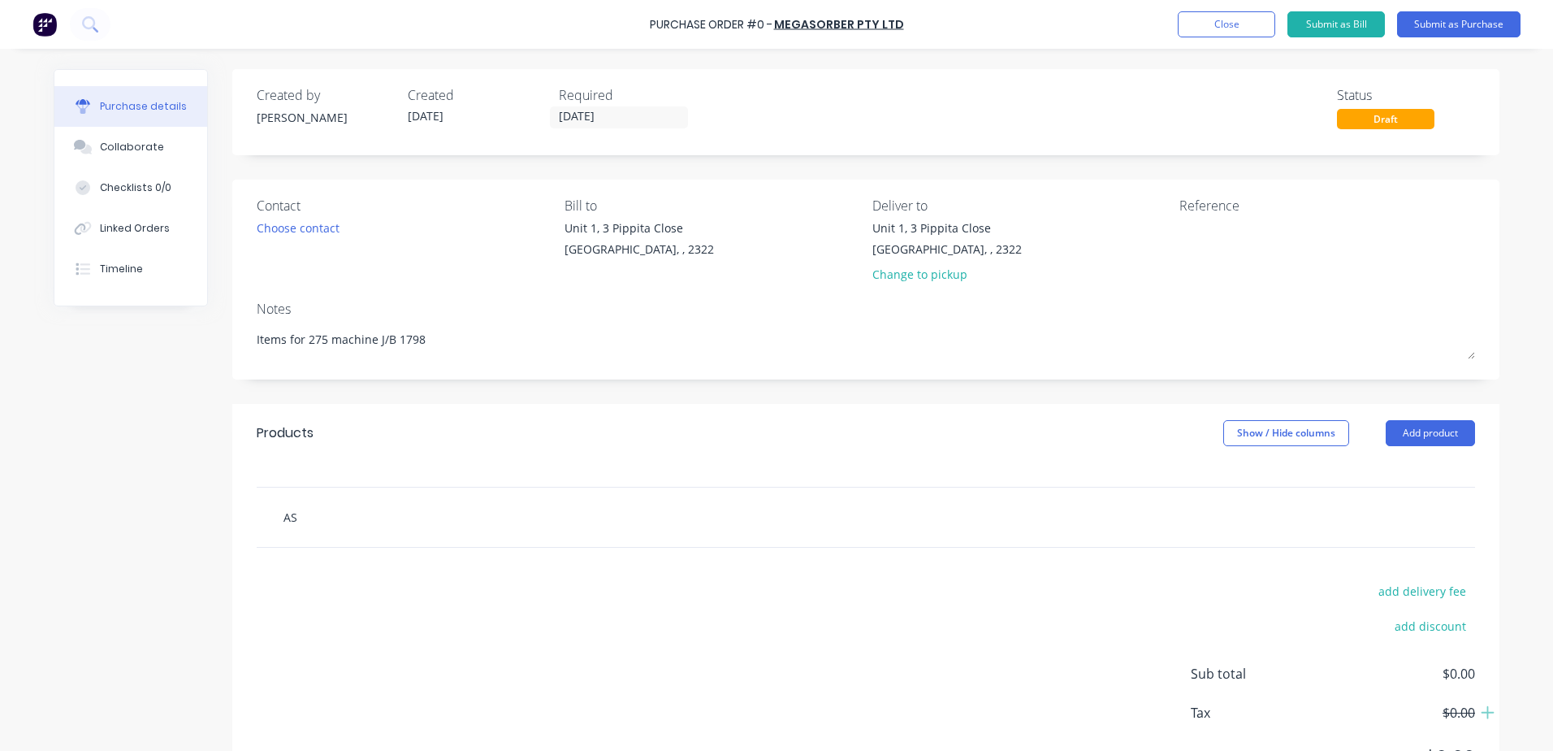
type textarea "x"
type input "AS P"
type textarea "x"
type input "AS PE"
type textarea "x"
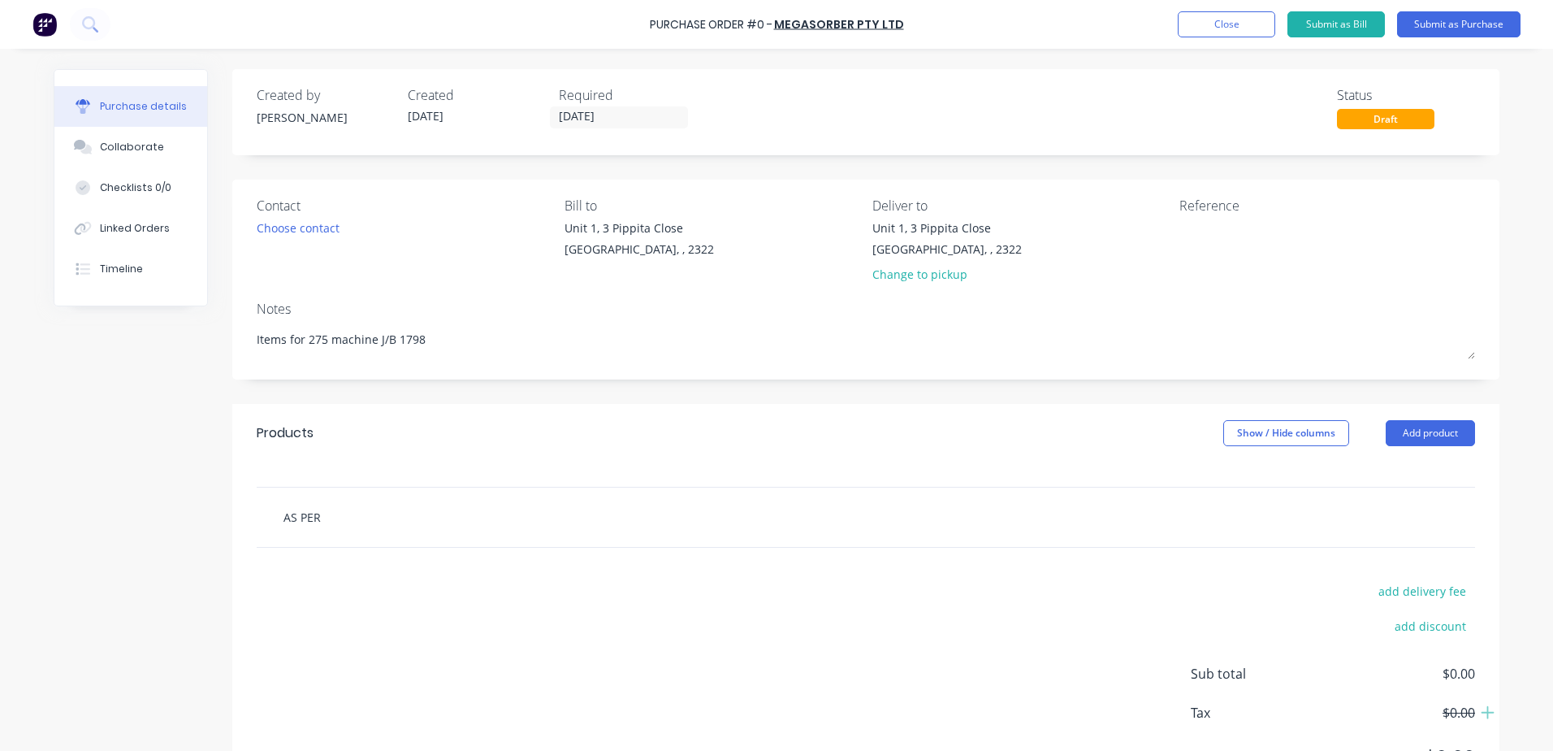
type input "AS PER"
type textarea "x"
type input "AS PER Q"
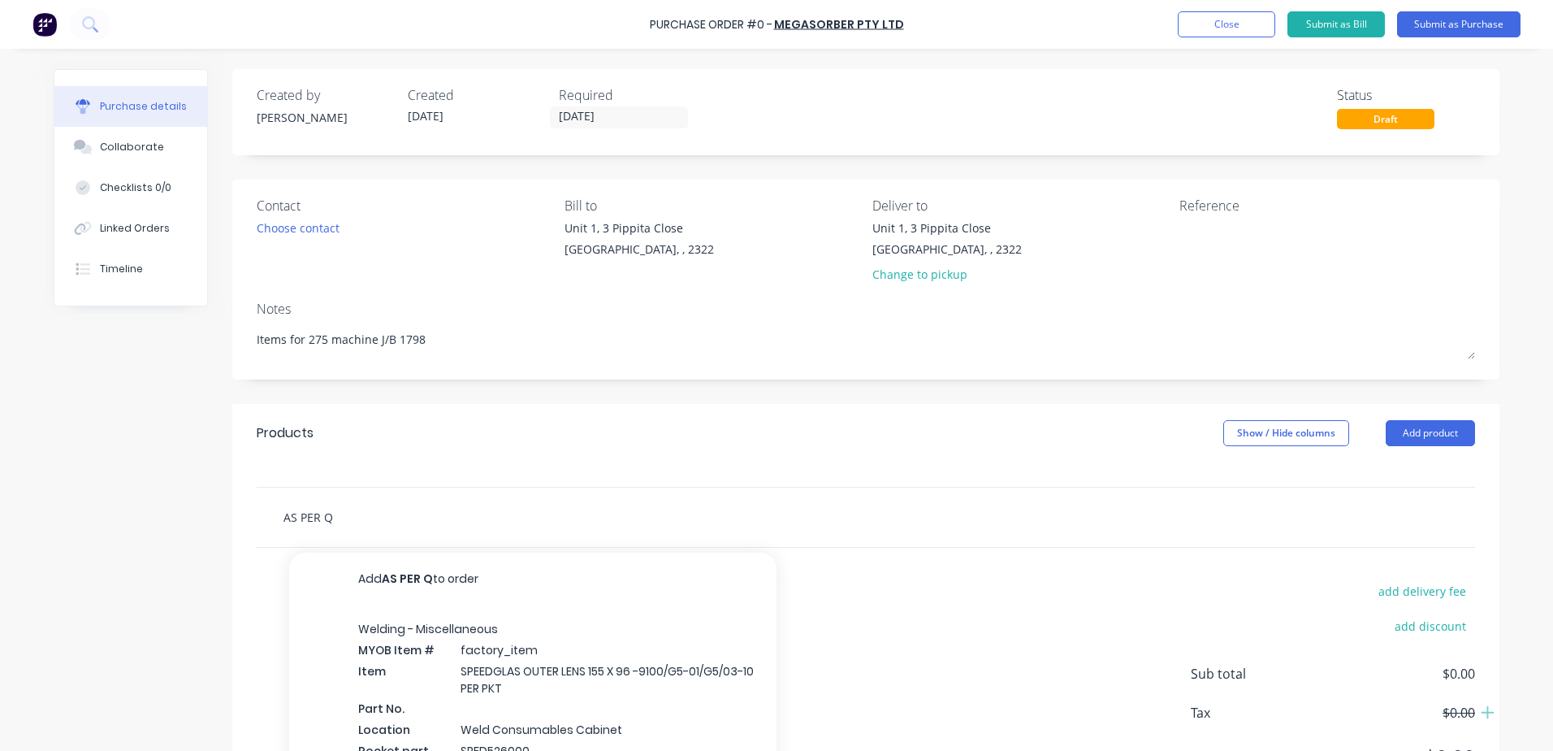
type textarea "x"
type input "AS PER QU"
type textarea "x"
type input "AS PER QUO"
type textarea "x"
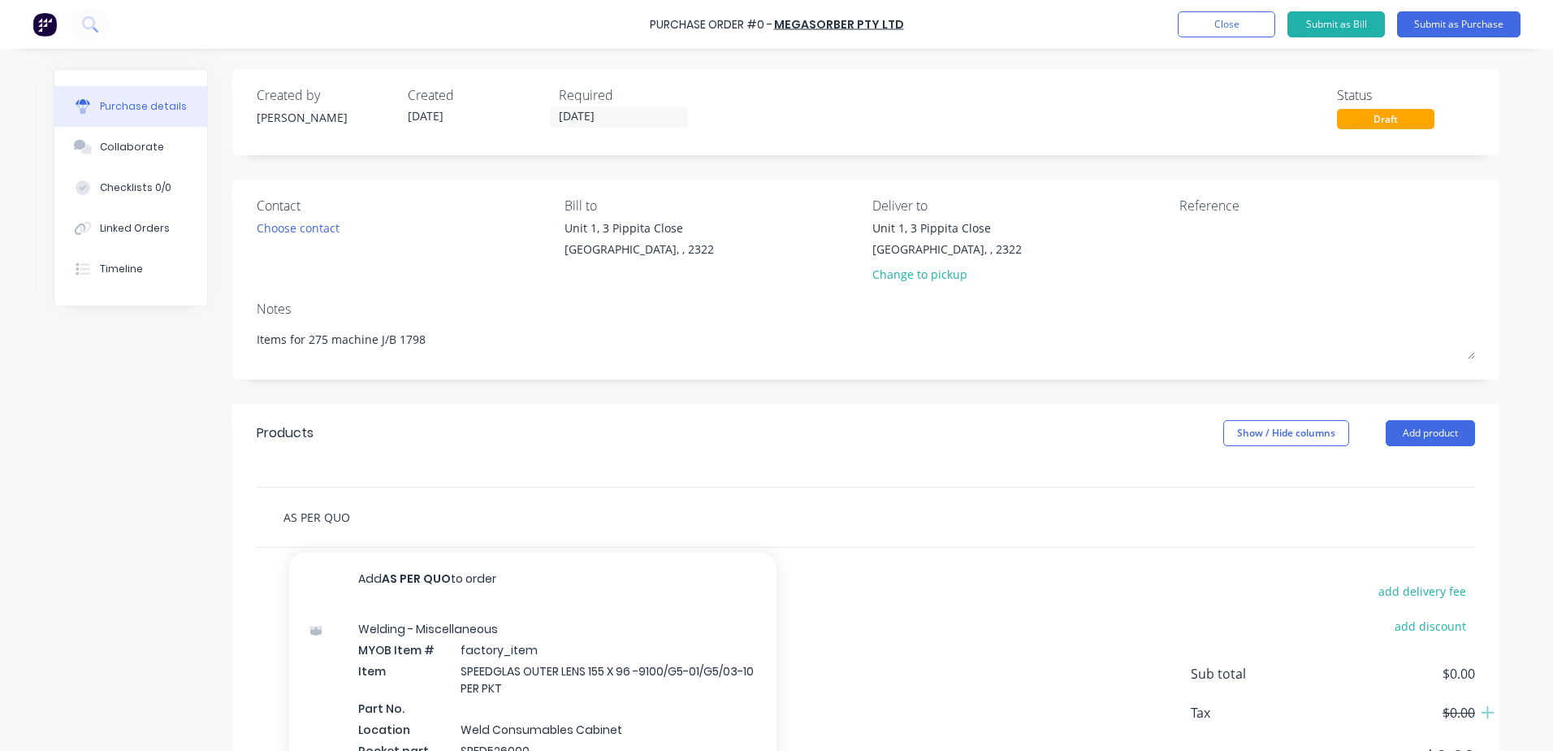
type input "AS PER QUOT"
type textarea "x"
type input "AS PER QUOTE"
type textarea "x"
type input "AS PER QUOTE"
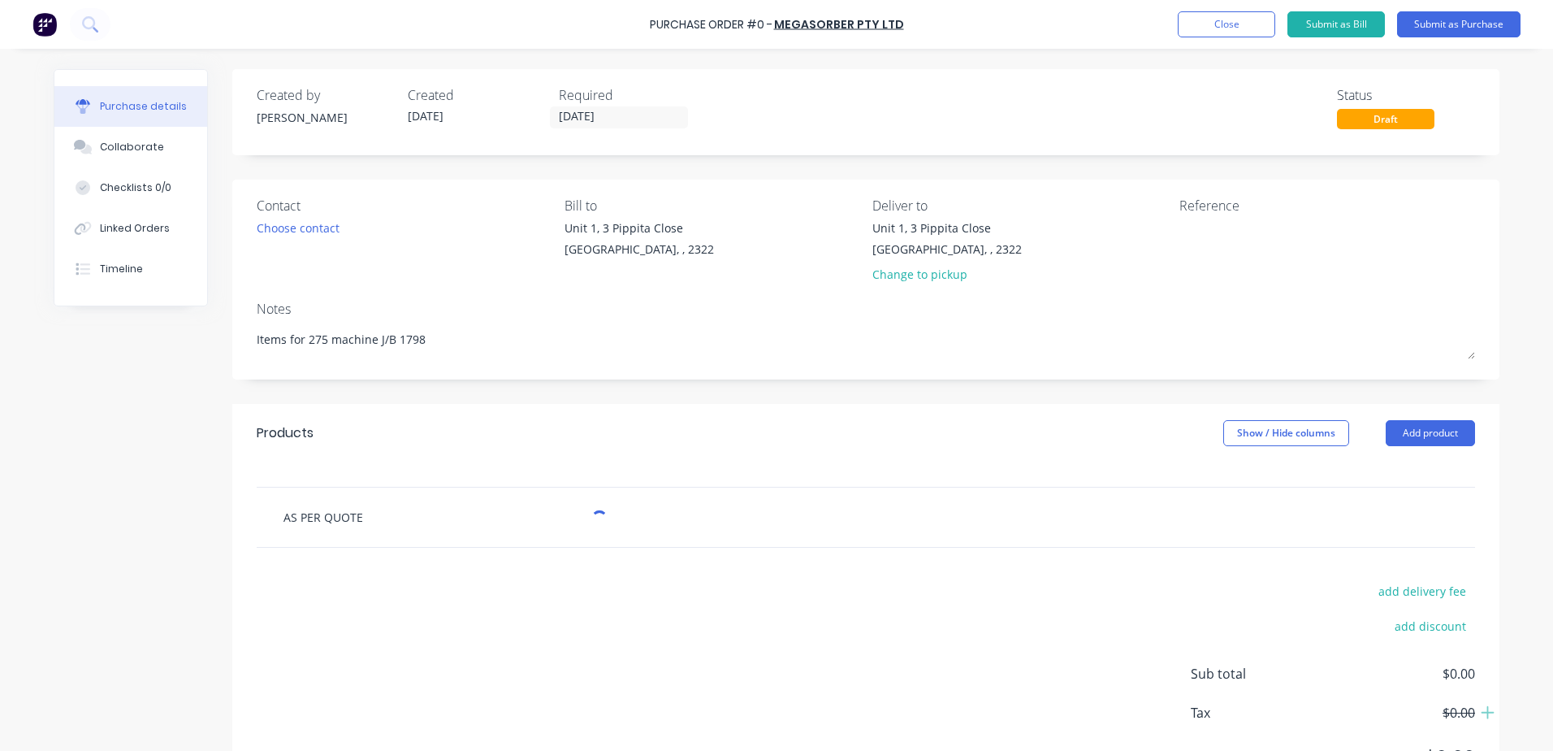
type textarea "x"
type input "AS PER QUOTE"
click at [370, 517] on input "AS PER QUOTE" at bounding box center [445, 516] width 325 height 32
type textarea "x"
type input "AS PER QUOTE D"
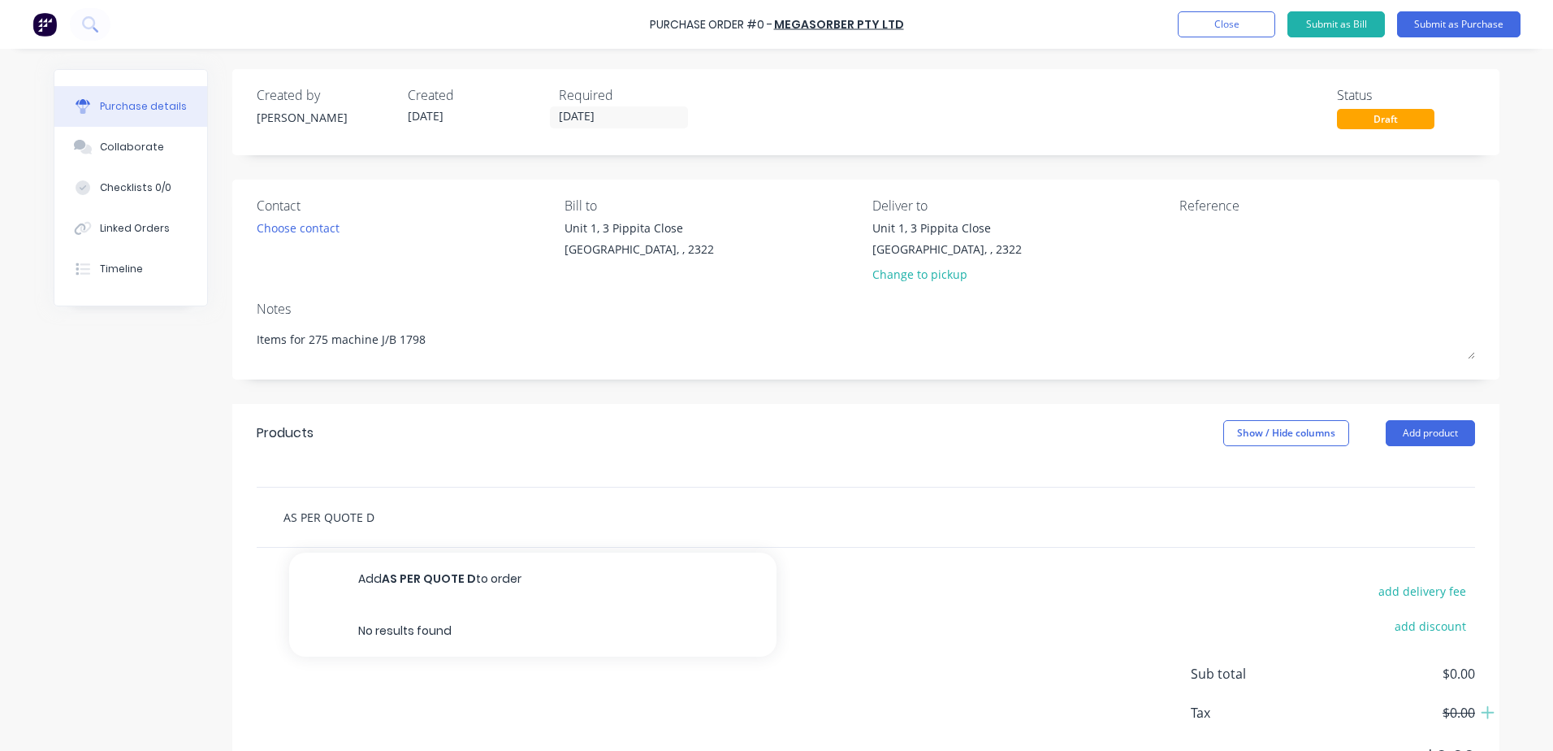
type textarea "x"
type input "AS PER QUOTE DO"
type textarea "x"
type input "AS PER QUOTE DO1"
type textarea "x"
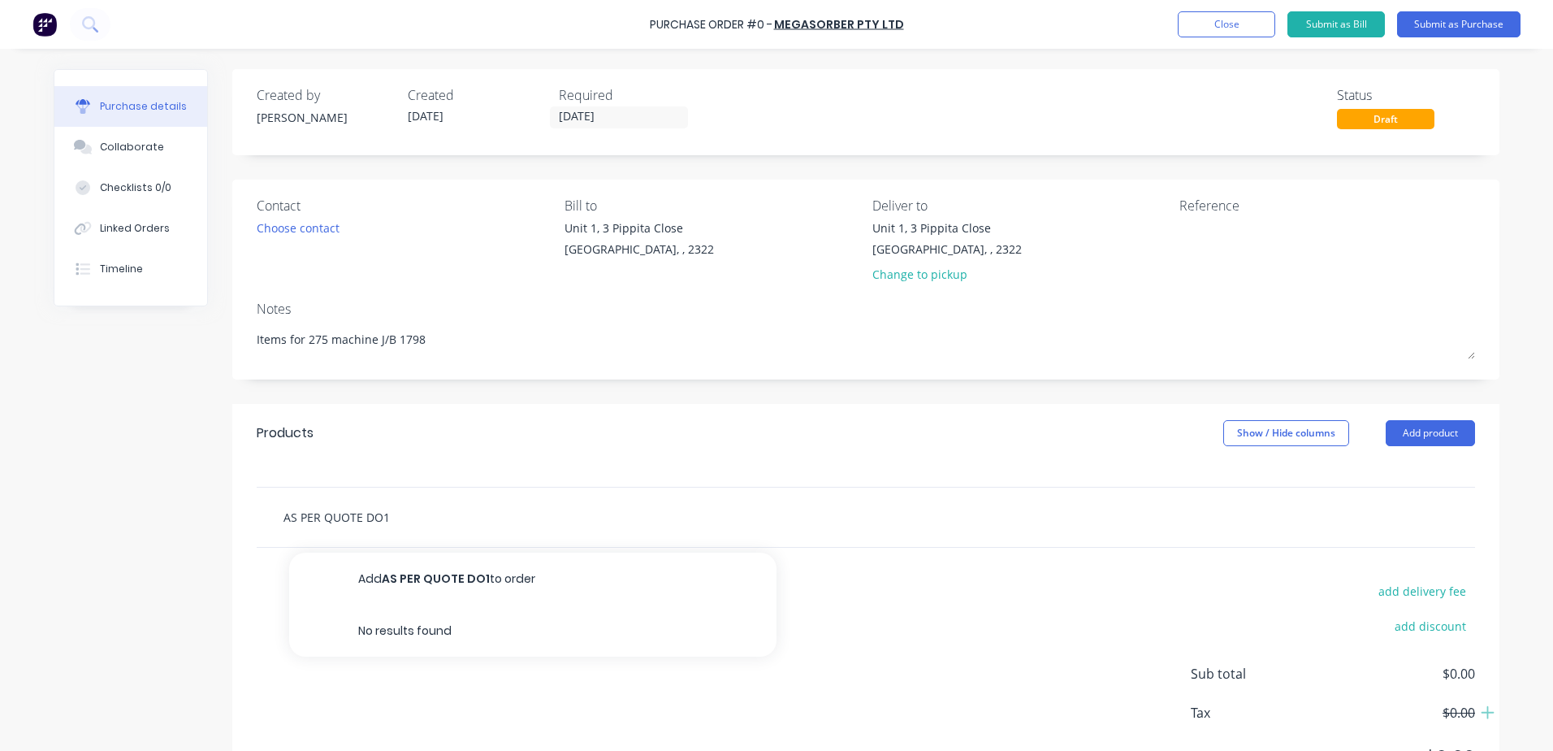
type input "AS PER QUOTE DO18"
type textarea "x"
type input "AS PER QUOTE DO183"
type textarea "x"
type input "AS PER QUOTE DO1834"
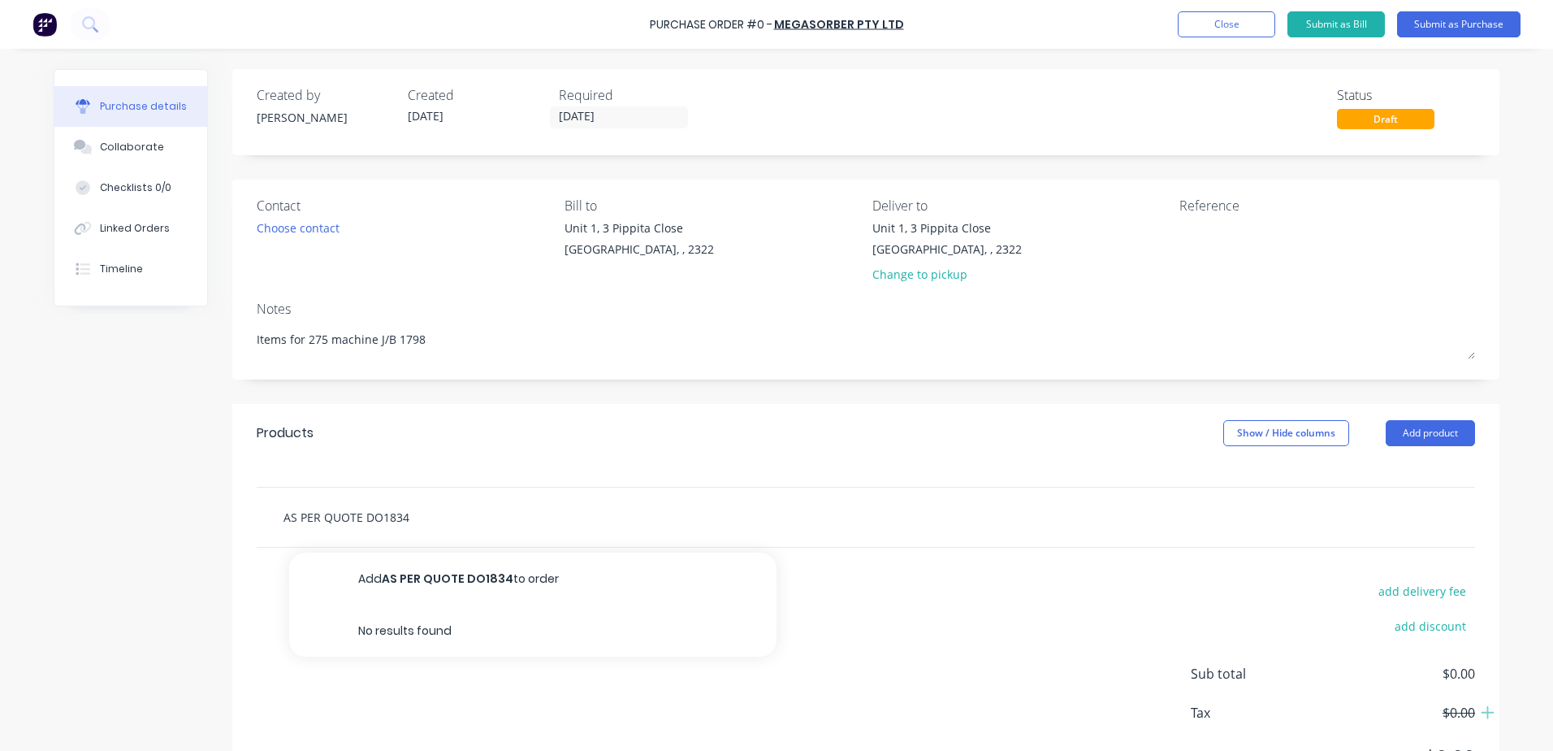
type textarea "x"
type input "AS PER QUOTE DO18342"
type textarea "x"
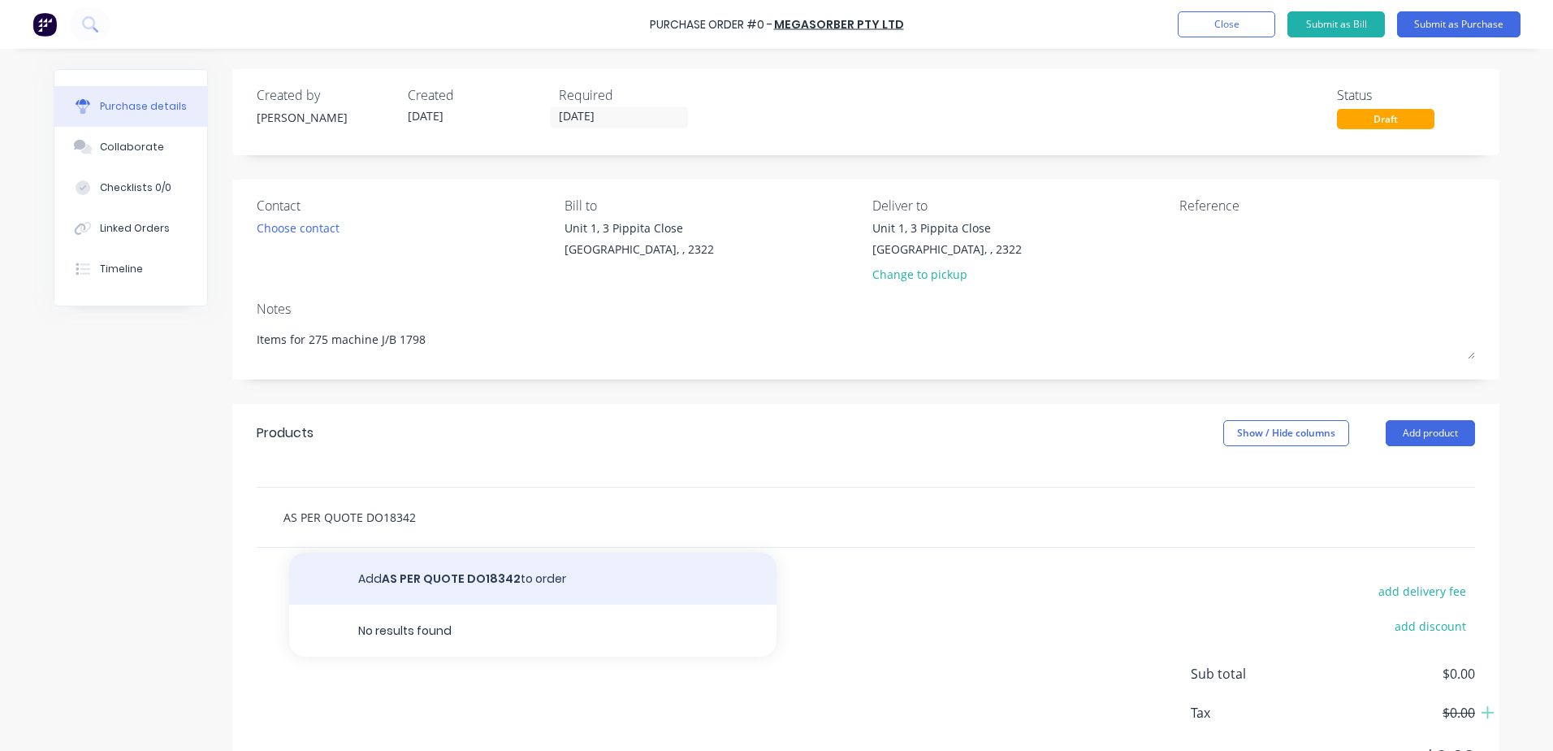
type input "AS PER QUOTE DO18342"
click at [442, 578] on button "Add AS PER QUOTE DO18342 to order" at bounding box center [532, 578] width 487 height 52
type textarea "x"
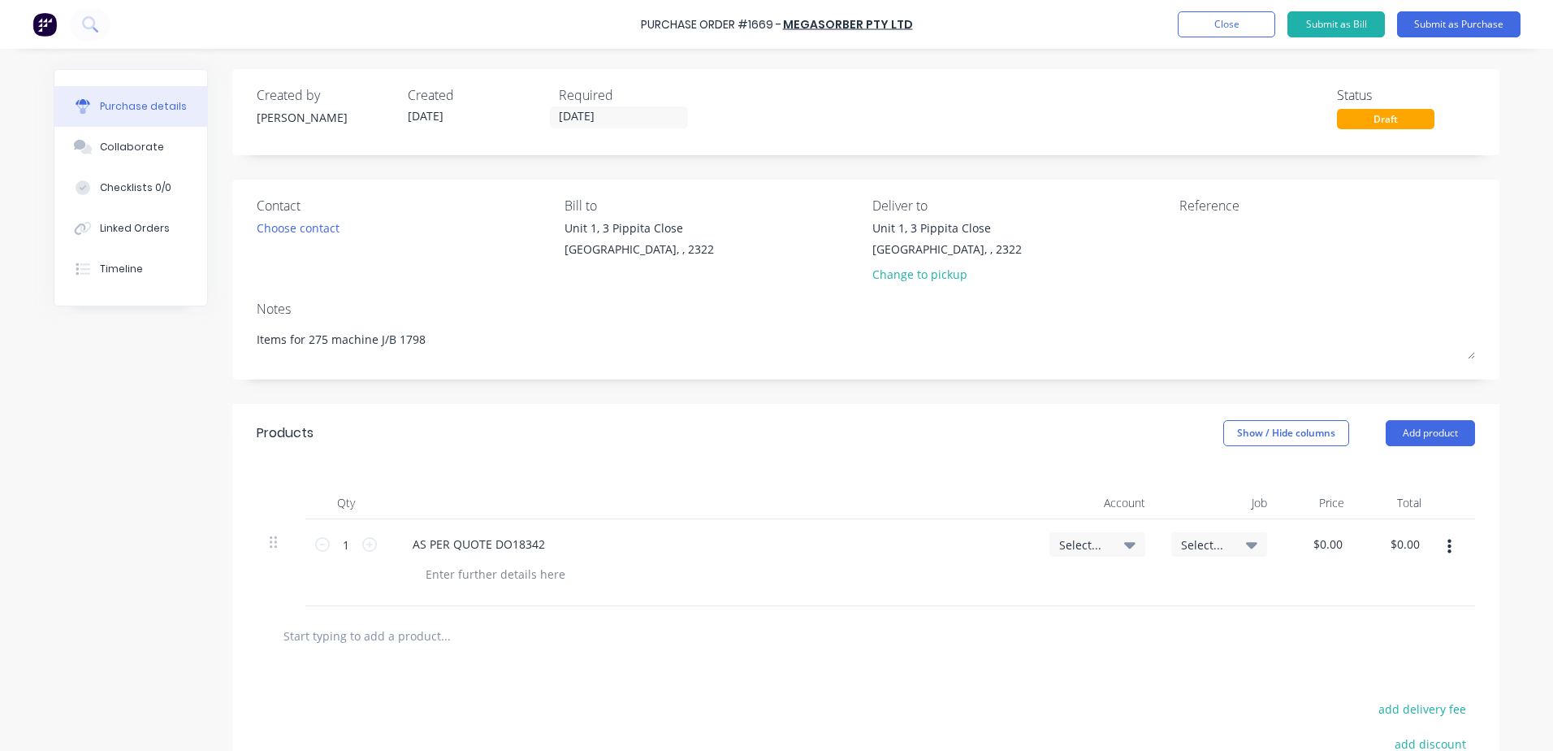
click at [1124, 541] on icon at bounding box center [1129, 544] width 11 height 18
type textarea "x"
click at [1027, 592] on input at bounding box center [1044, 593] width 167 height 32
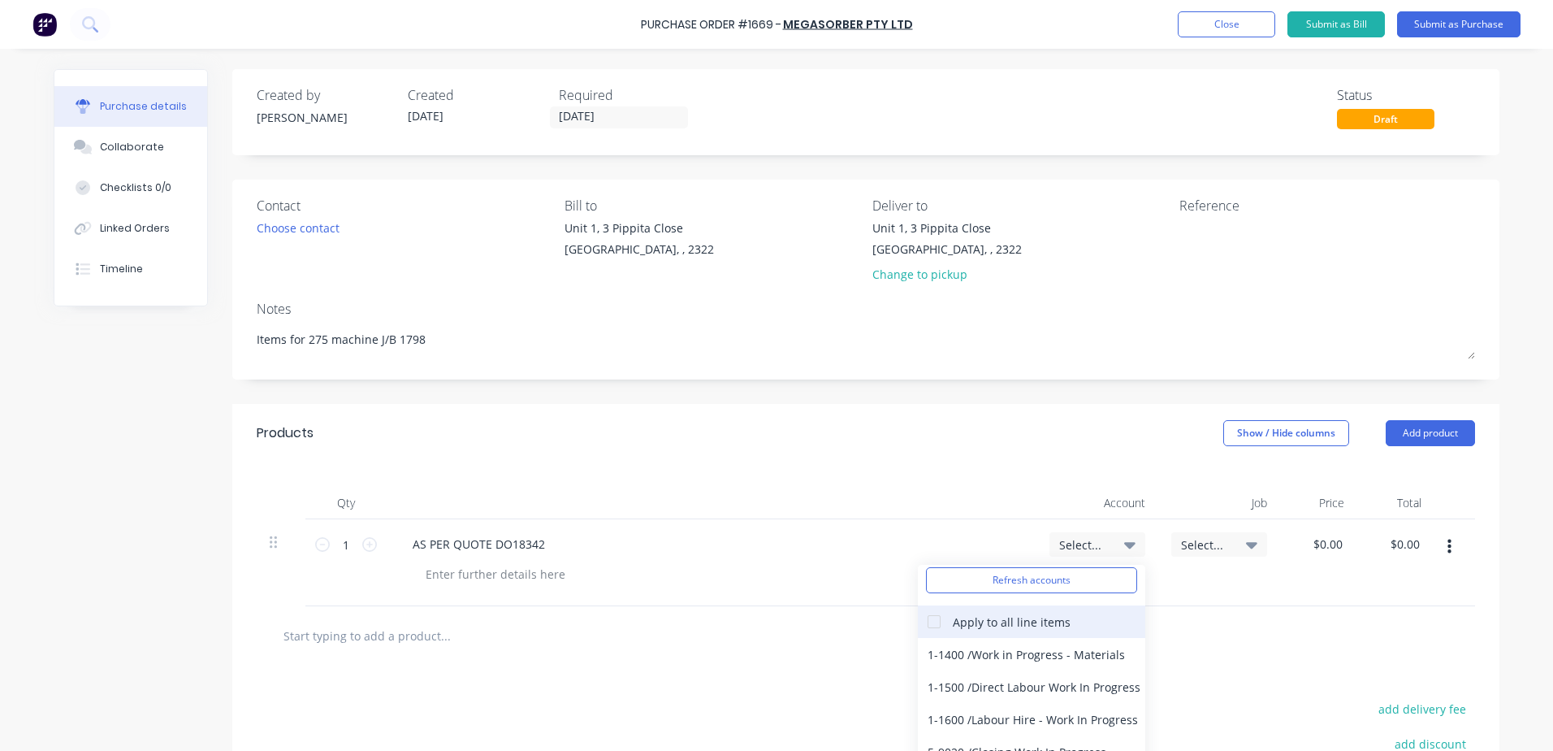
scroll to position [81, 0]
type input "WORK"
click at [1043, 625] on div "1-1400 / Work in Progress - Materials" at bounding box center [1031, 627] width 227 height 32
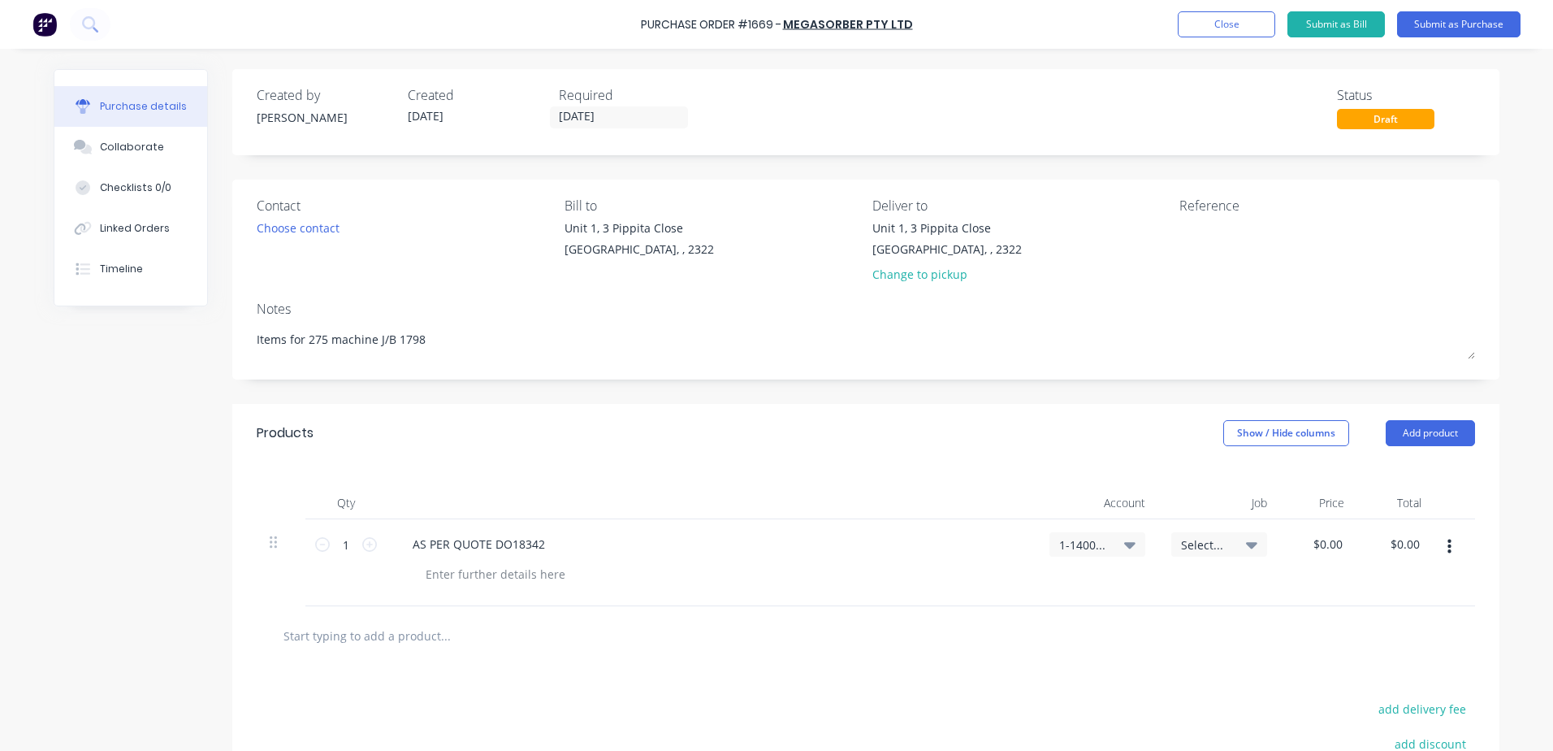
click at [1208, 546] on span "Select..." at bounding box center [1205, 544] width 49 height 17
click at [1135, 591] on input at bounding box center [1166, 593] width 167 height 32
click at [1149, 591] on input at bounding box center [1166, 593] width 167 height 32
type textarea "x"
click at [1119, 592] on input at bounding box center [1166, 593] width 167 height 32
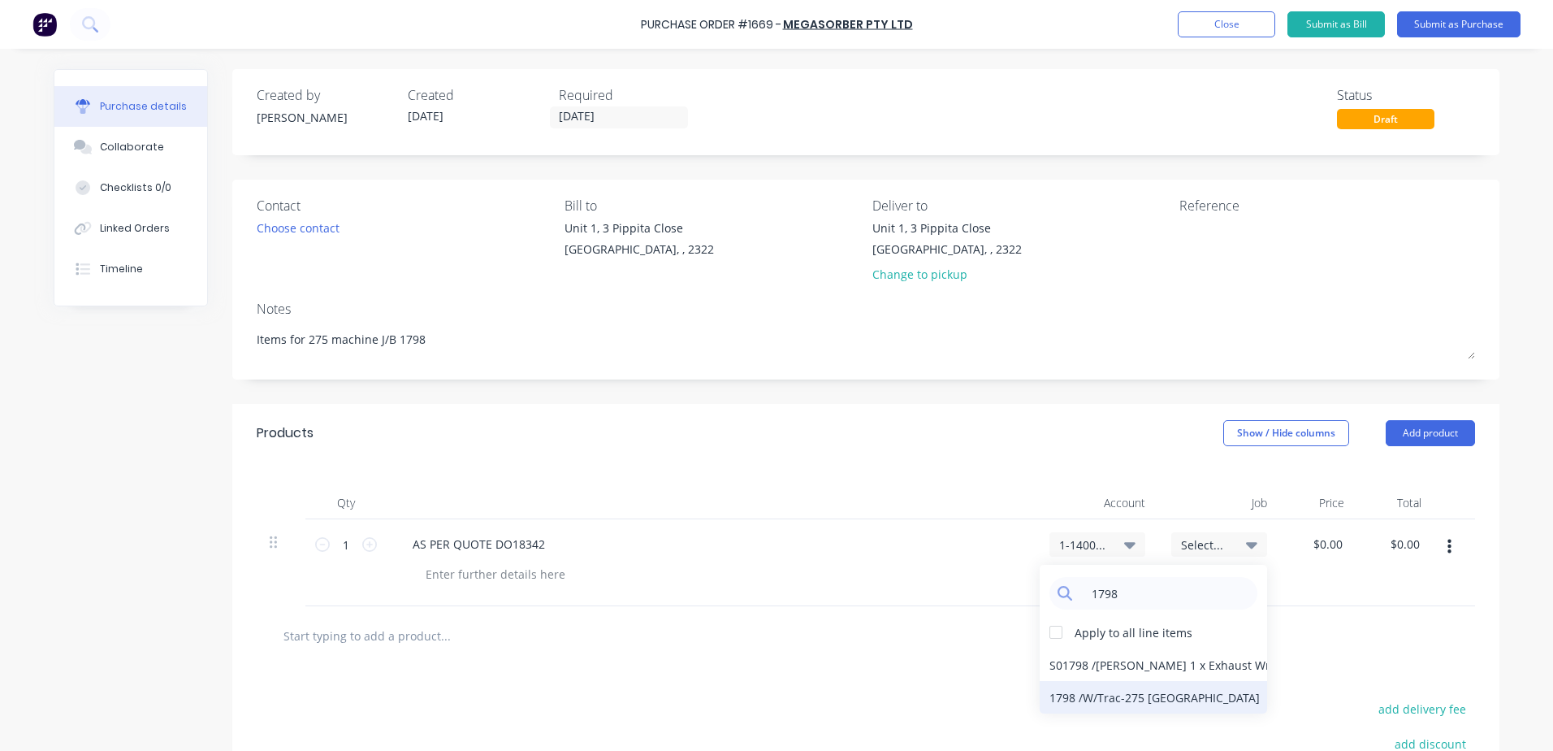
type input "1798"
click at [1133, 701] on div "1798 / W/Trac-275 Grafton" at bounding box center [1153, 697] width 227 height 32
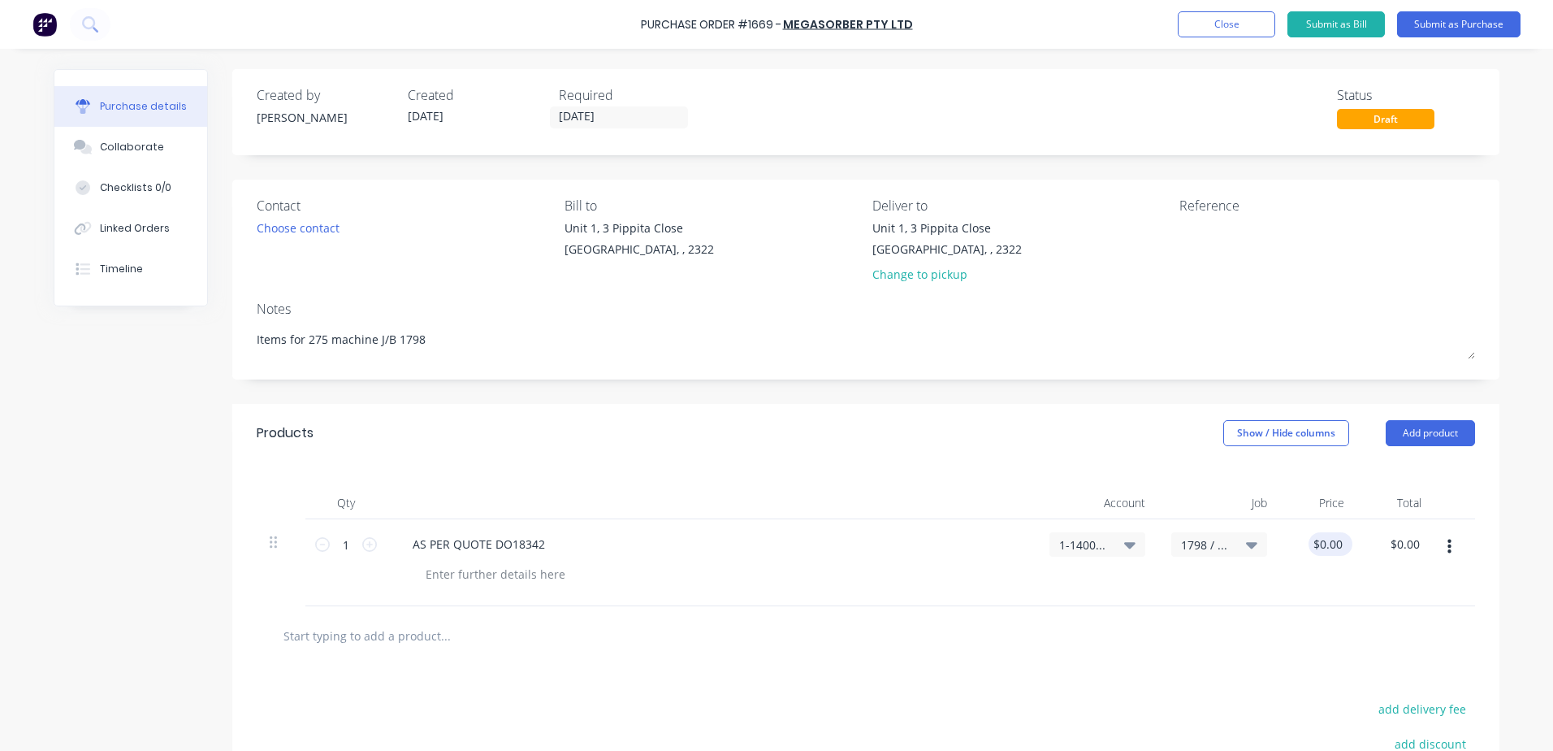
type textarea "x"
click at [1338, 540] on input "0.00" at bounding box center [1327, 544] width 37 height 24
type input "0"
type input "921"
type textarea "x"
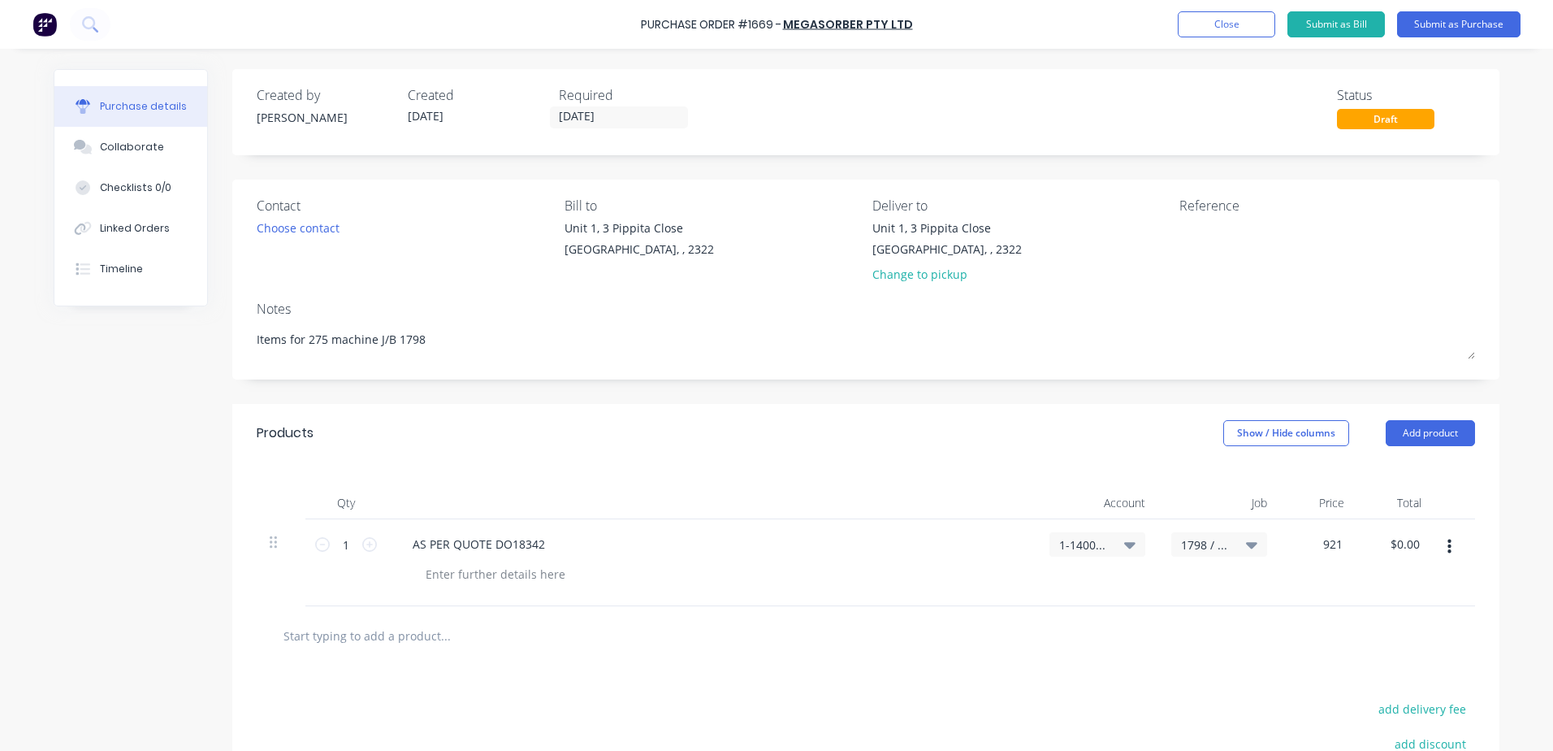
type input "$921.00"
type input "921.00"
type textarea "x"
type input "$921.00"
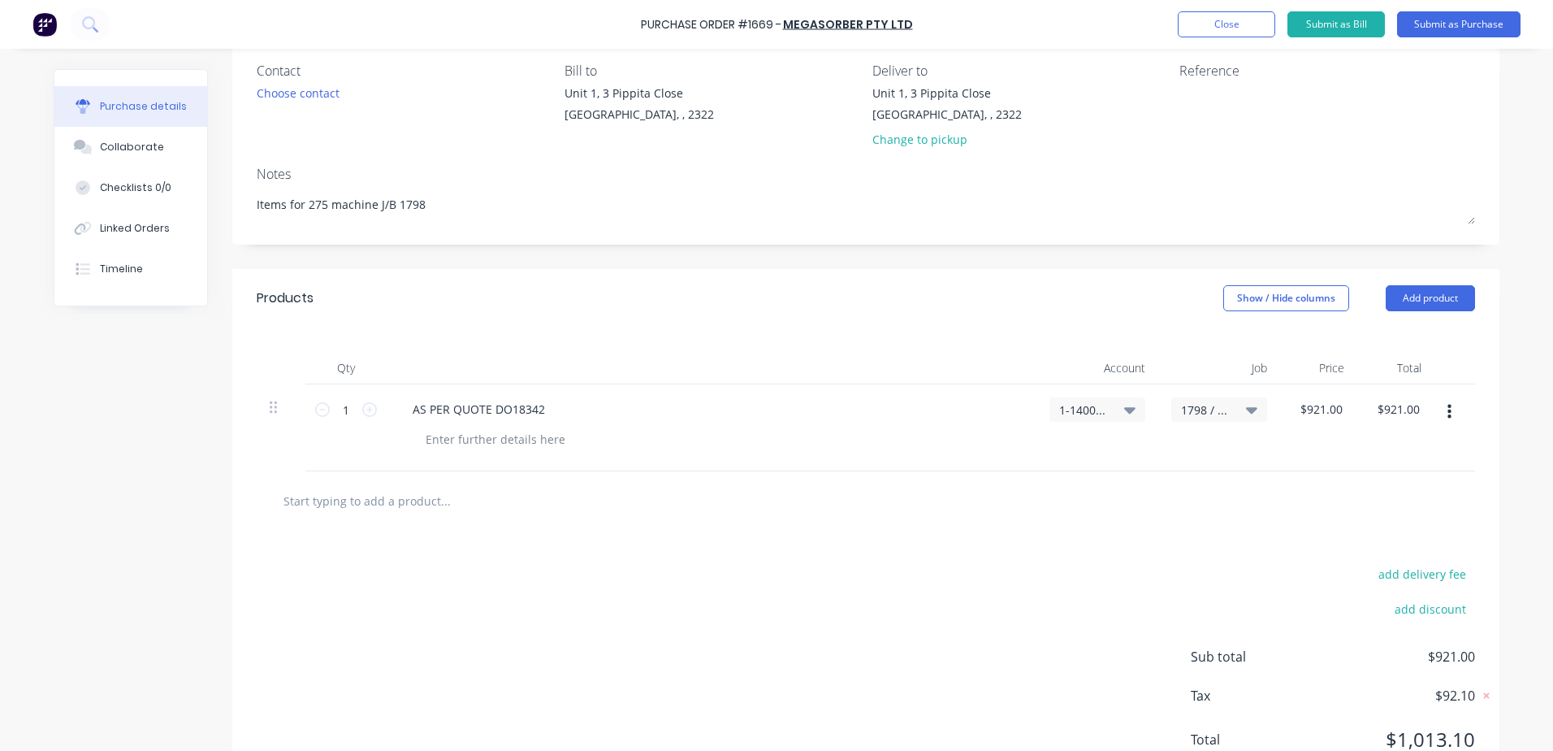
scroll to position [0, 0]
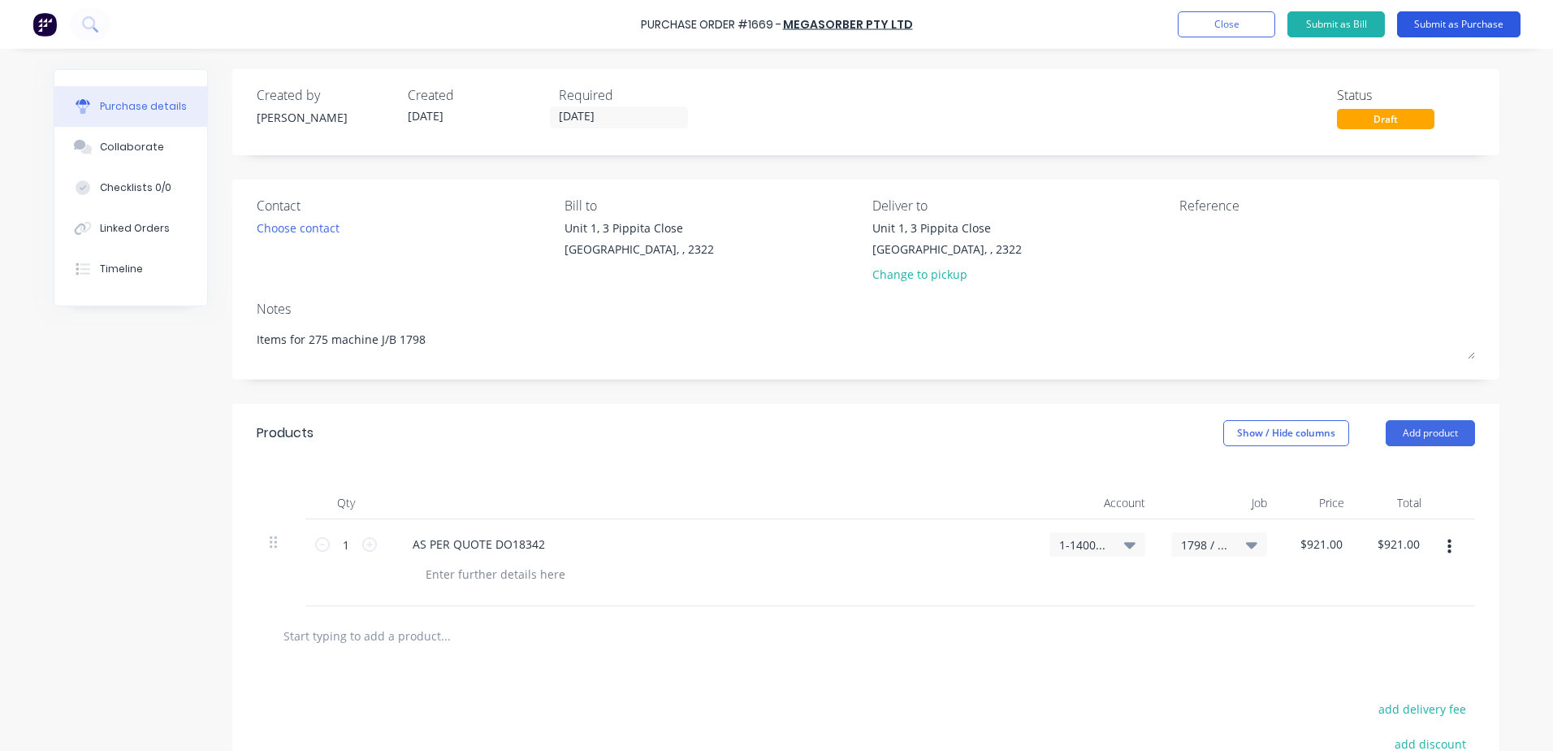
click at [1444, 25] on button "Submit as Purchase" at bounding box center [1458, 24] width 123 height 26
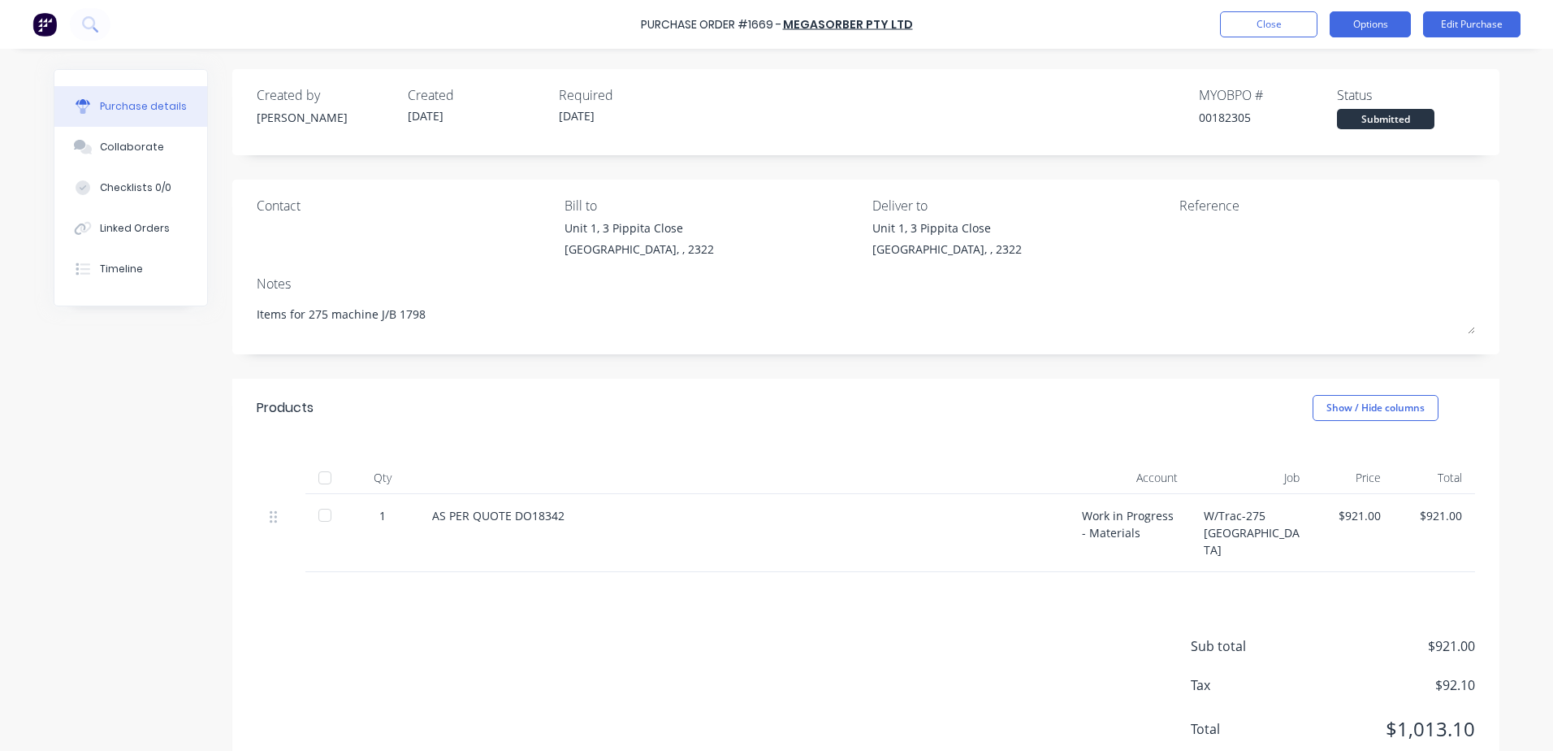
click at [1384, 32] on button "Options" at bounding box center [1370, 24] width 81 height 26
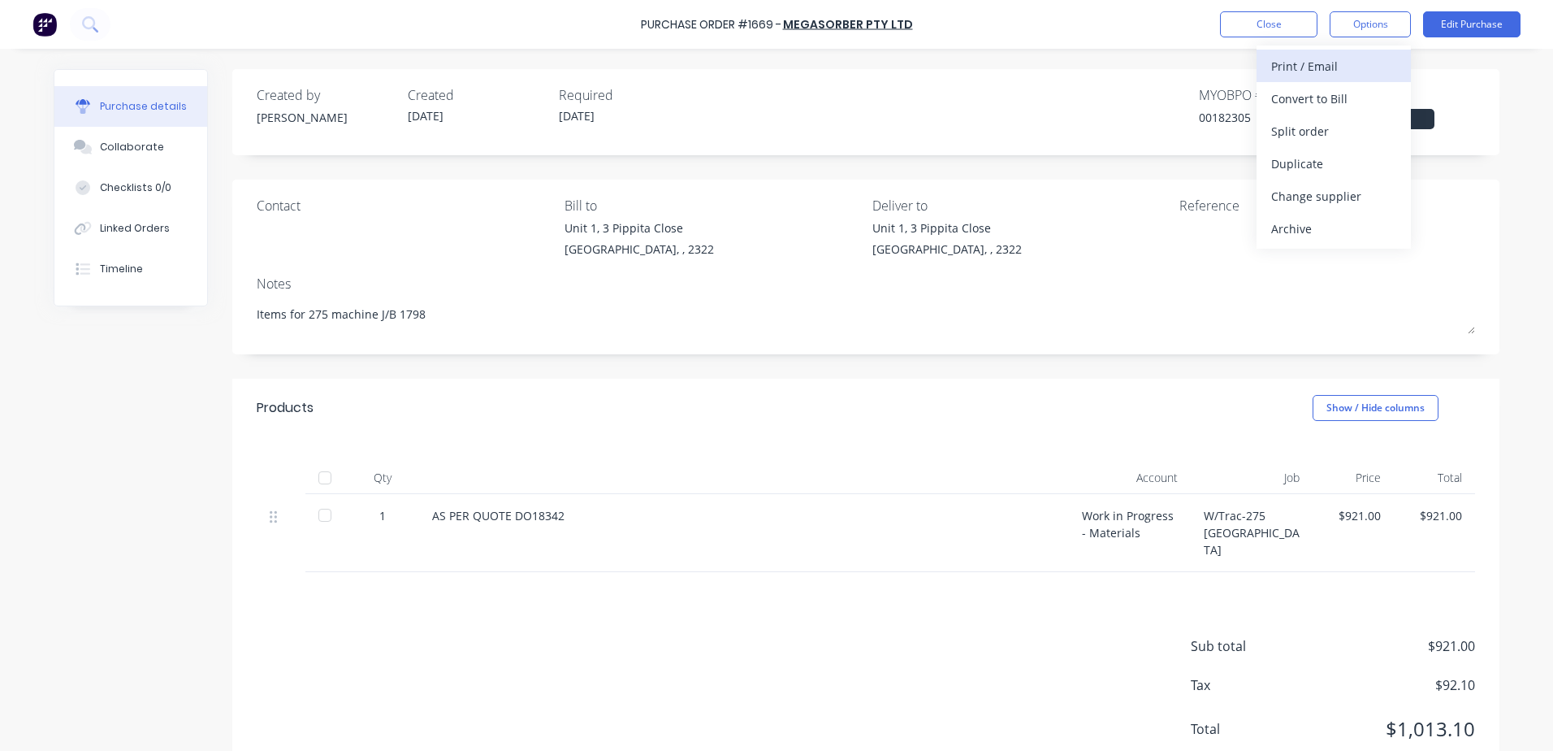
click at [1325, 73] on div "Print / Email" at bounding box center [1333, 66] width 125 height 24
click at [1313, 102] on div "With pricing" at bounding box center [1333, 99] width 125 height 24
type textarea "x"
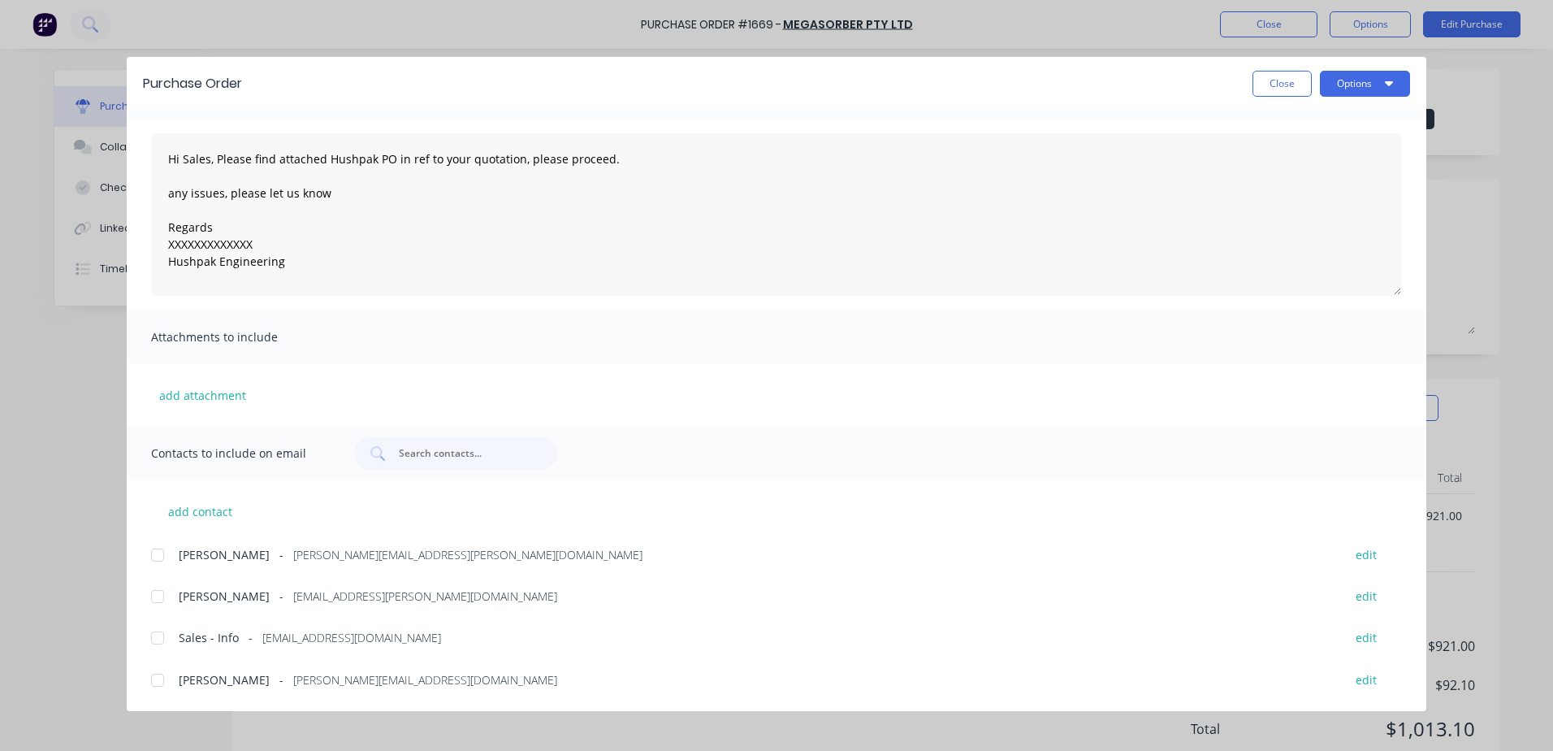
scroll to position [84, 0]
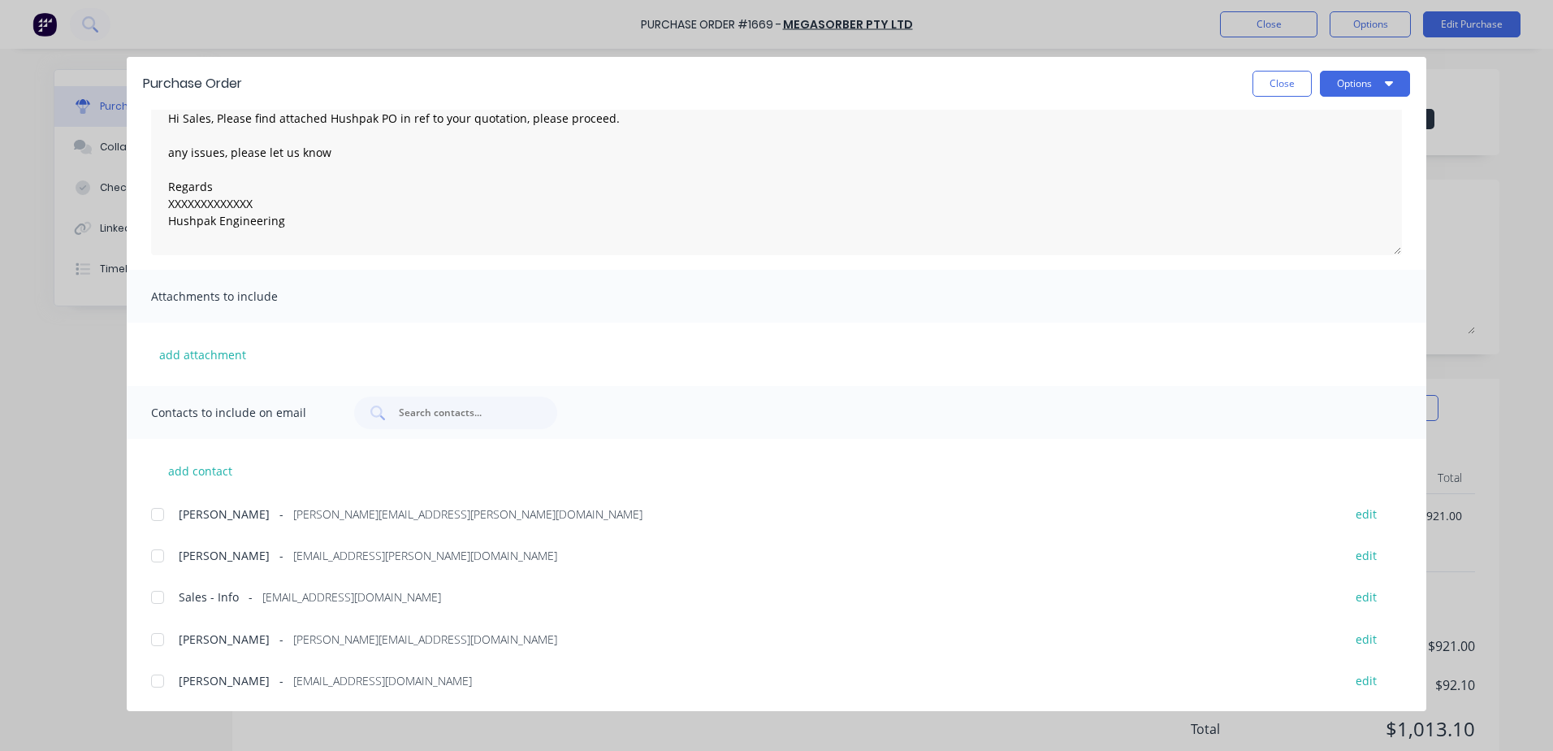
click at [158, 638] on div at bounding box center [157, 639] width 32 height 32
click at [161, 589] on div at bounding box center [157, 597] width 32 height 32
click at [158, 679] on div at bounding box center [157, 681] width 32 height 32
type textarea "Hi Sales, Please find attached Hushpak PO in ref to your quotation, please proc…"
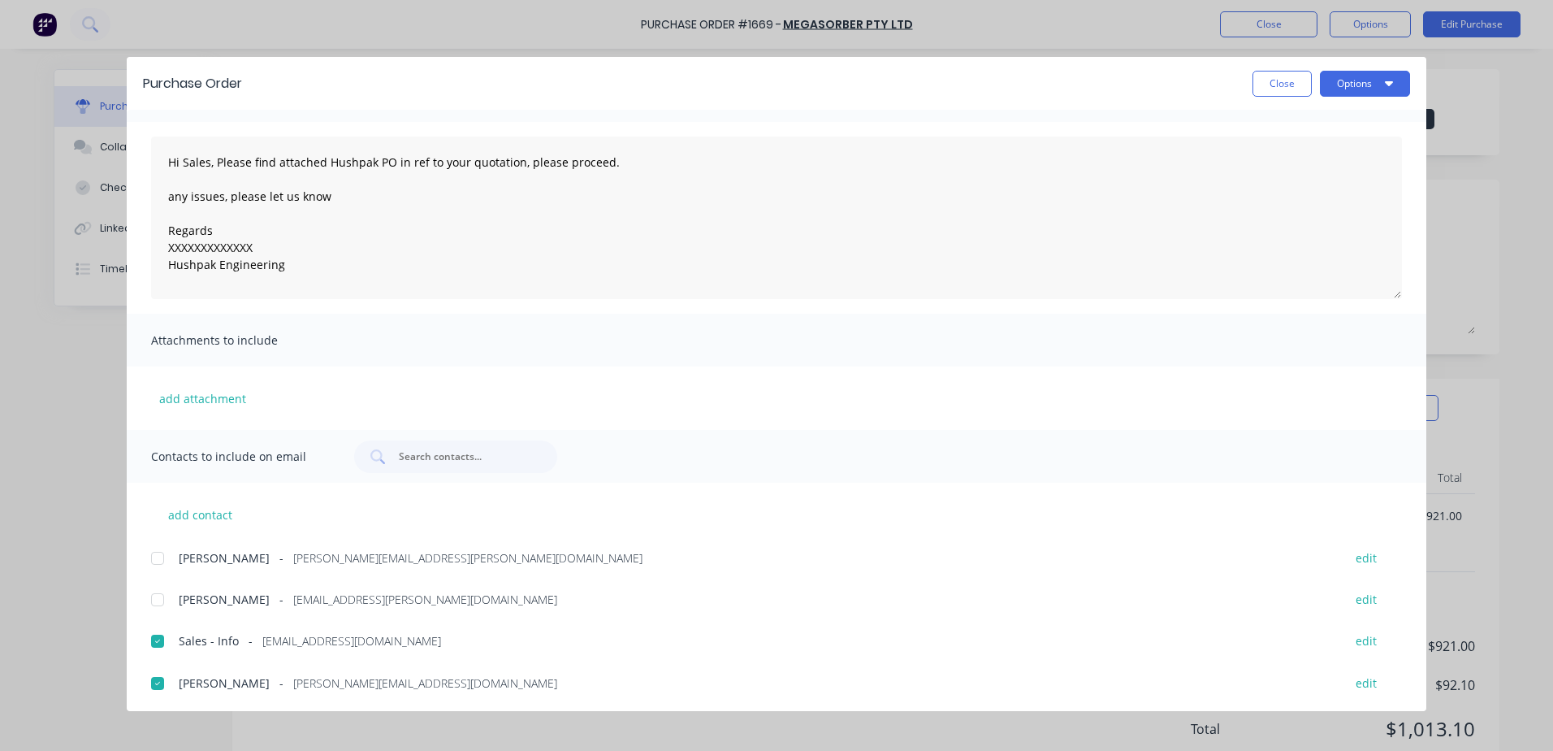
scroll to position [0, 0]
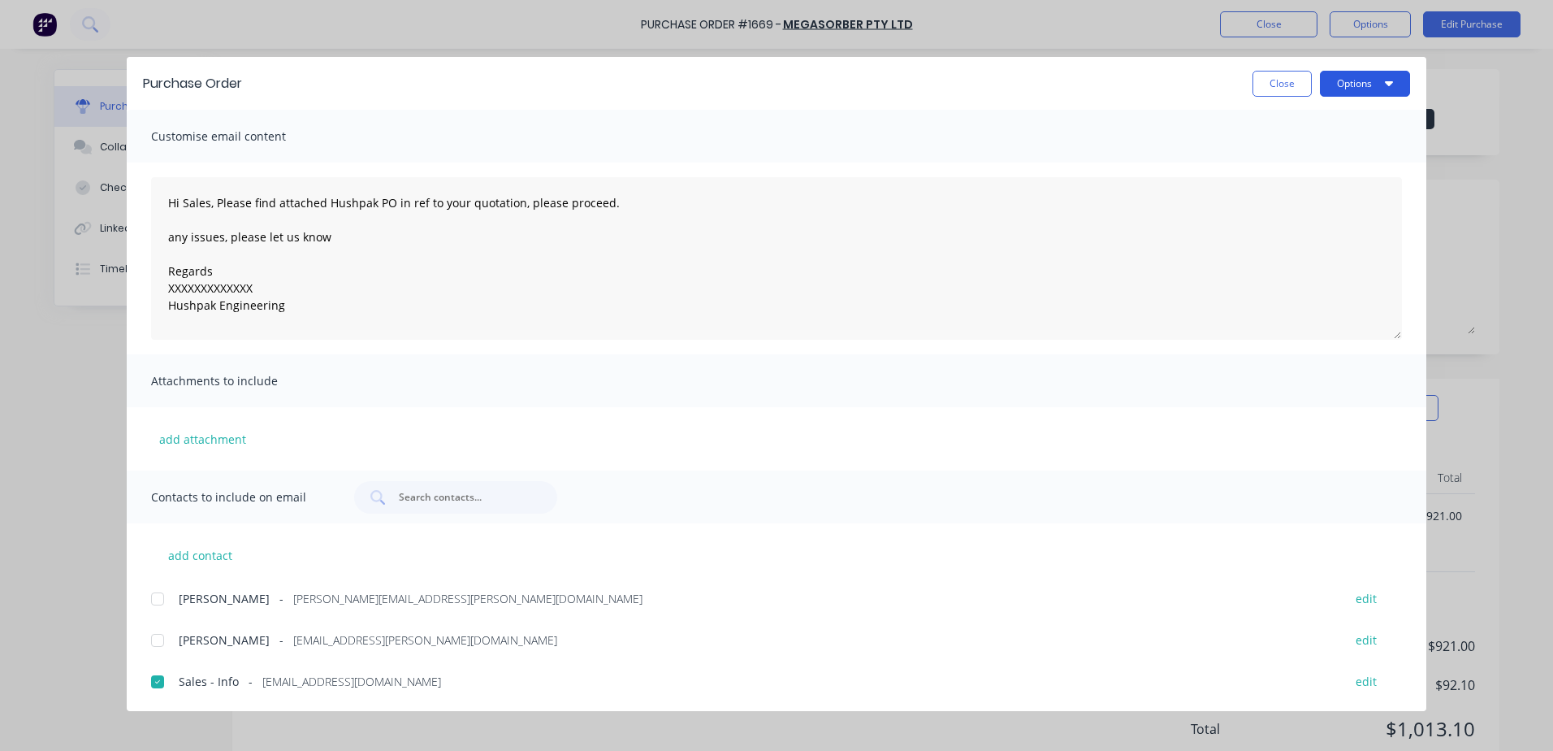
click at [1349, 84] on button "Options" at bounding box center [1365, 84] width 90 height 26
click at [1286, 188] on div "Email" at bounding box center [1333, 190] width 125 height 24
type textarea "x"
type textarea "Hi Sales, Please find attached Hushpak PO in ref to your quotation, please proc…"
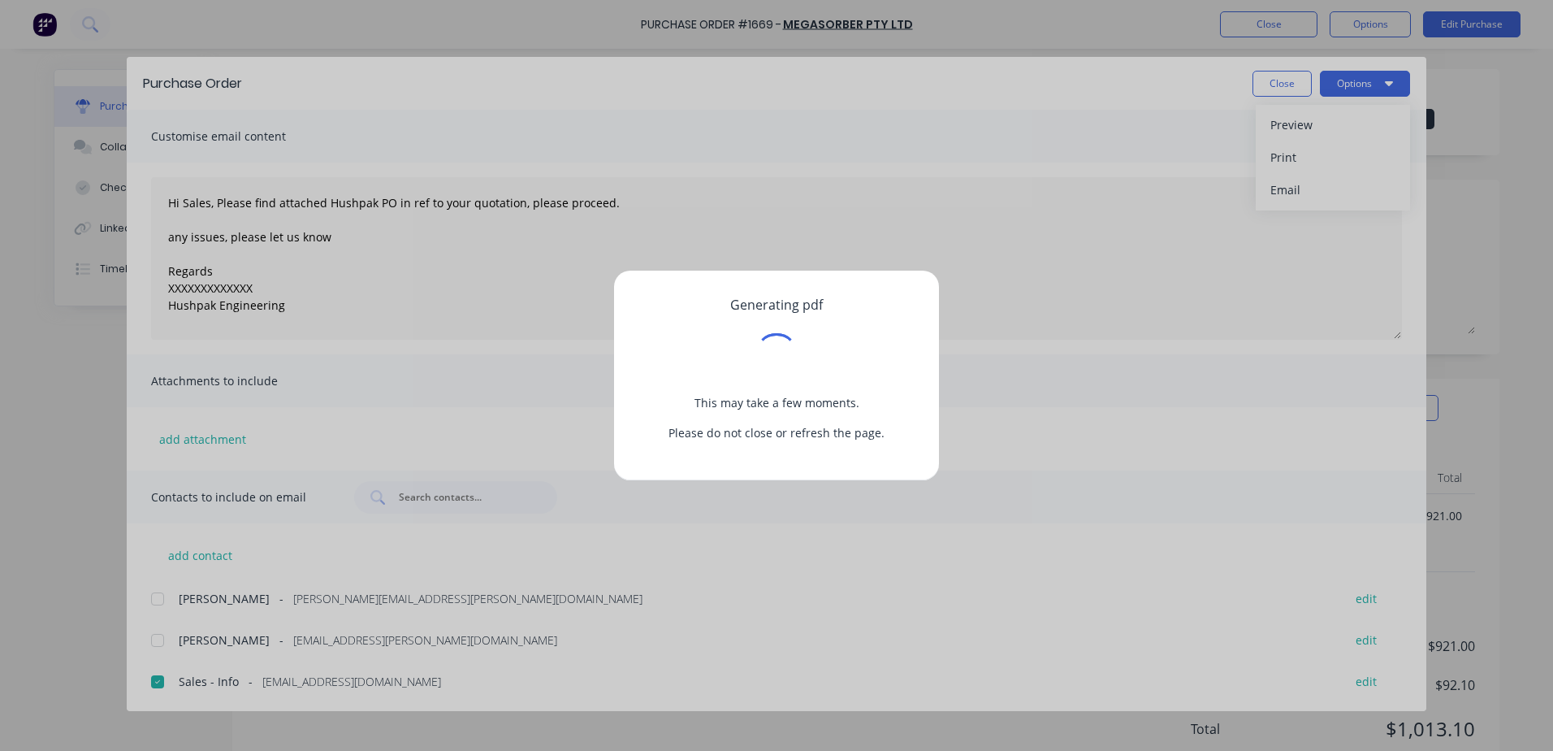
type textarea "x"
type textarea "Hi Sales, Please find attached Hushpak PO in ref to your quotation, please proc…"
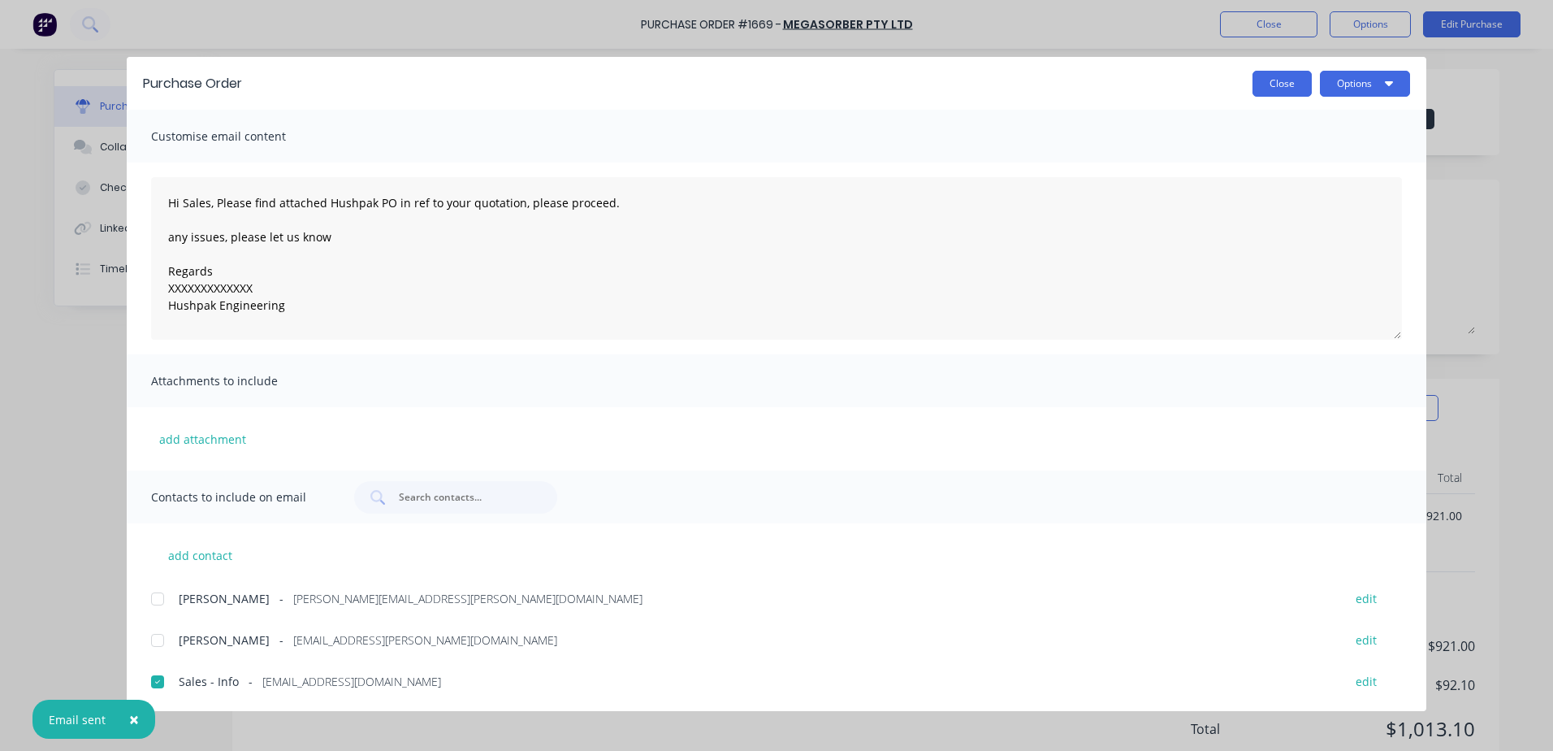
click at [1289, 82] on button "Close" at bounding box center [1282, 84] width 59 height 26
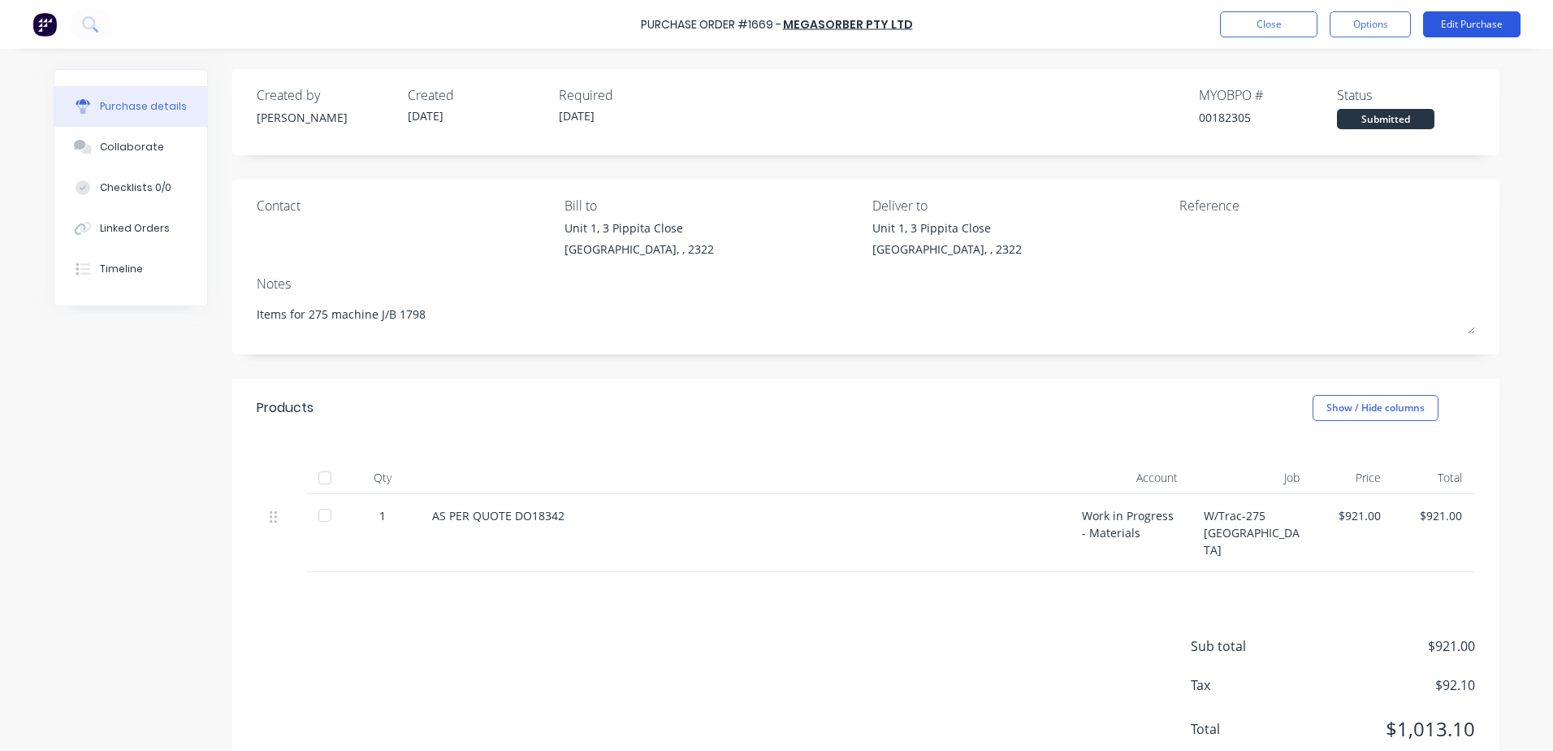
click at [1471, 26] on button "Edit Purchase" at bounding box center [1471, 24] width 97 height 26
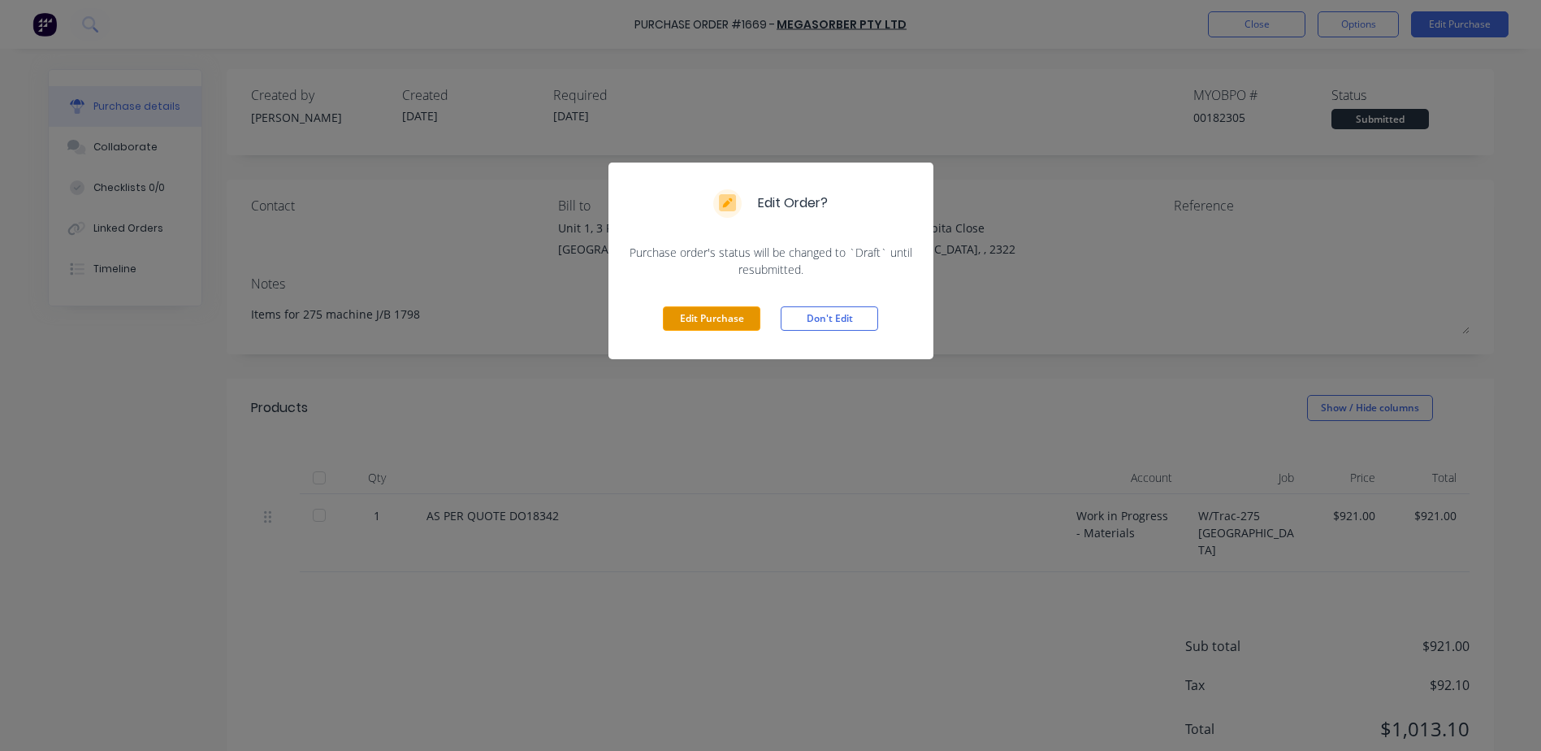
click at [725, 318] on button "Edit Purchase" at bounding box center [711, 318] width 97 height 24
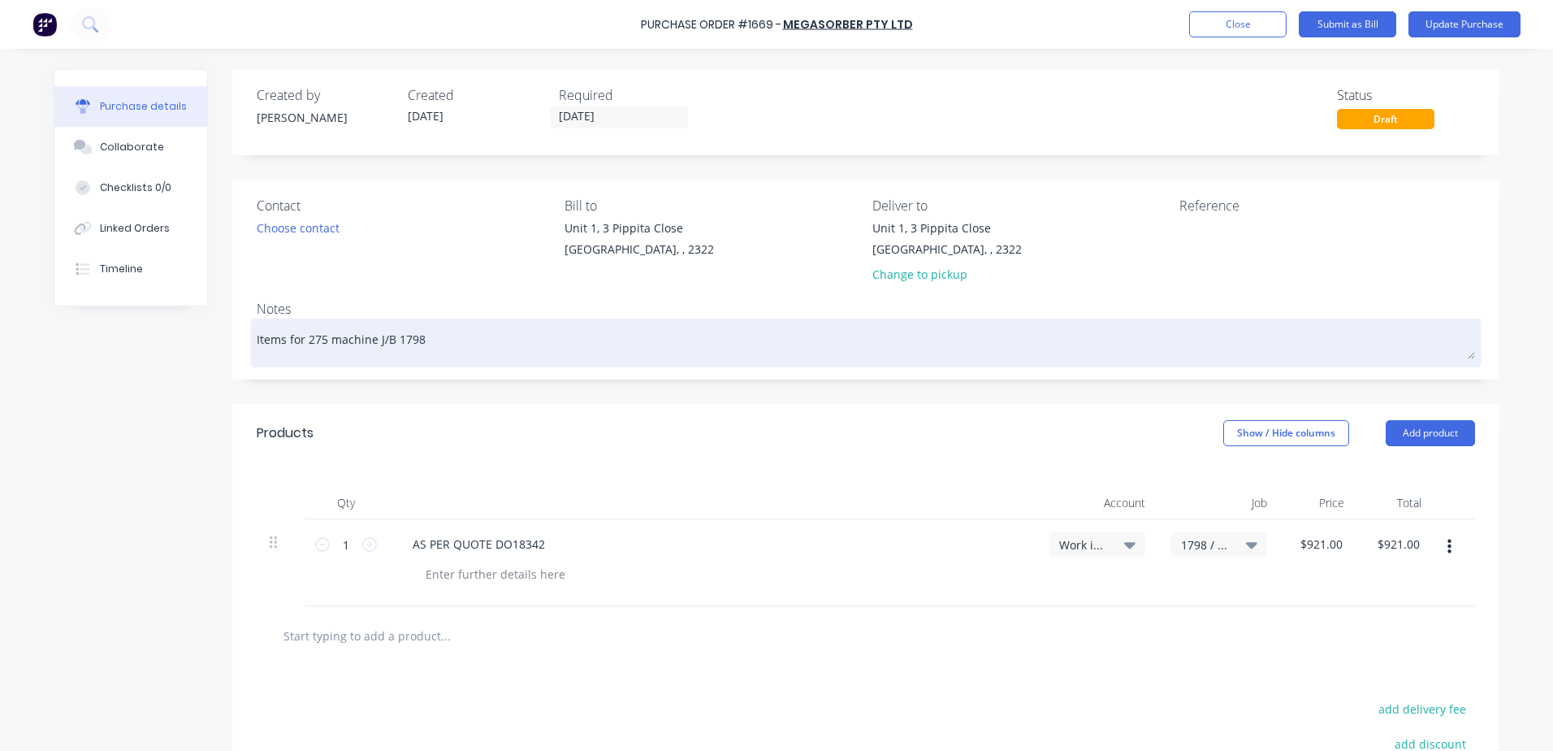
click at [451, 340] on textarea "Items for 275 machine J/B 1798" at bounding box center [866, 341] width 1219 height 37
type textarea "x"
type textarea "Items for 275 machine J/B 179"
type textarea "x"
type textarea "Items for 275 machine J/B 17"
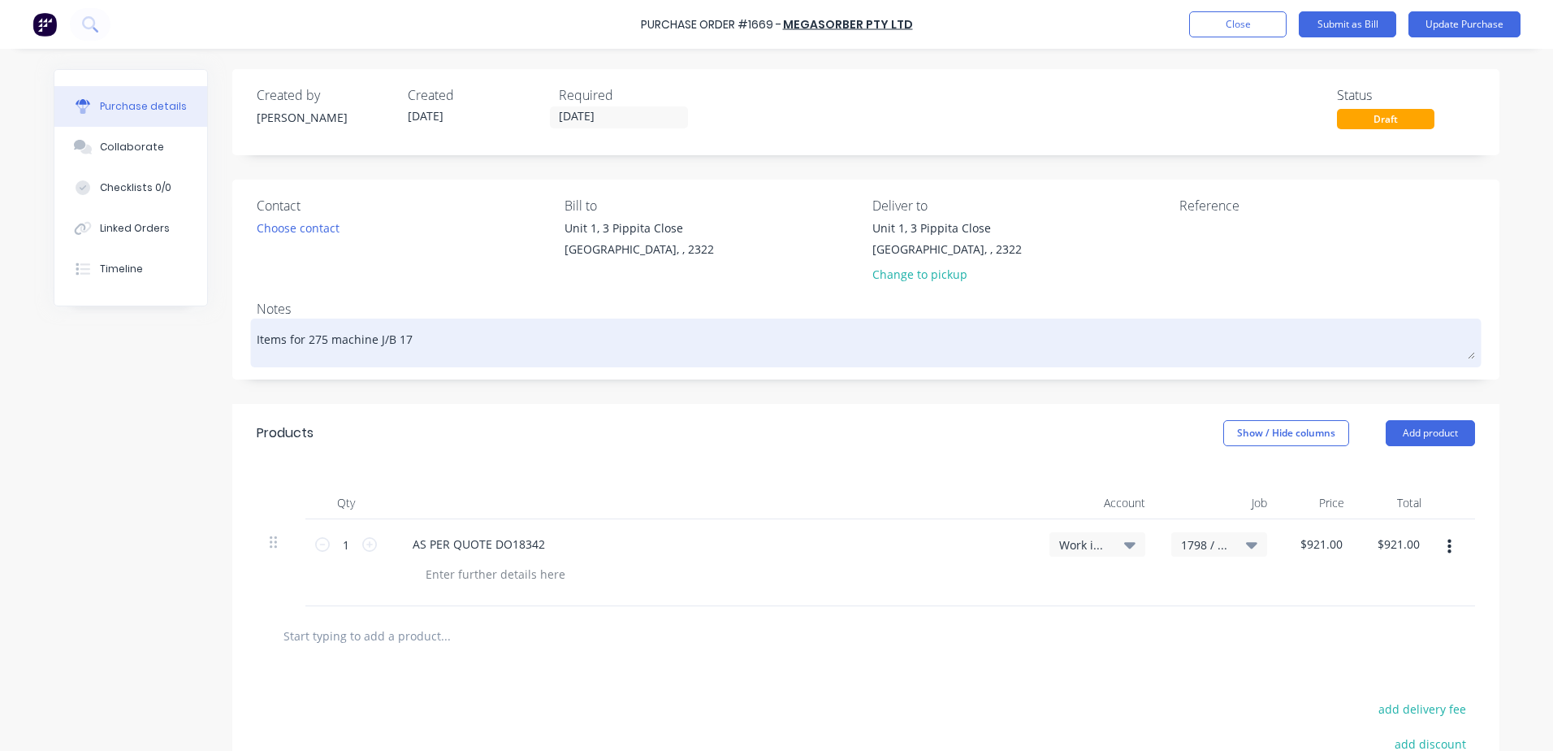
type textarea "x"
type textarea "Items for 275 machine J/B 1"
type textarea "x"
type textarea "Items for 275 machine J/B"
type textarea "x"
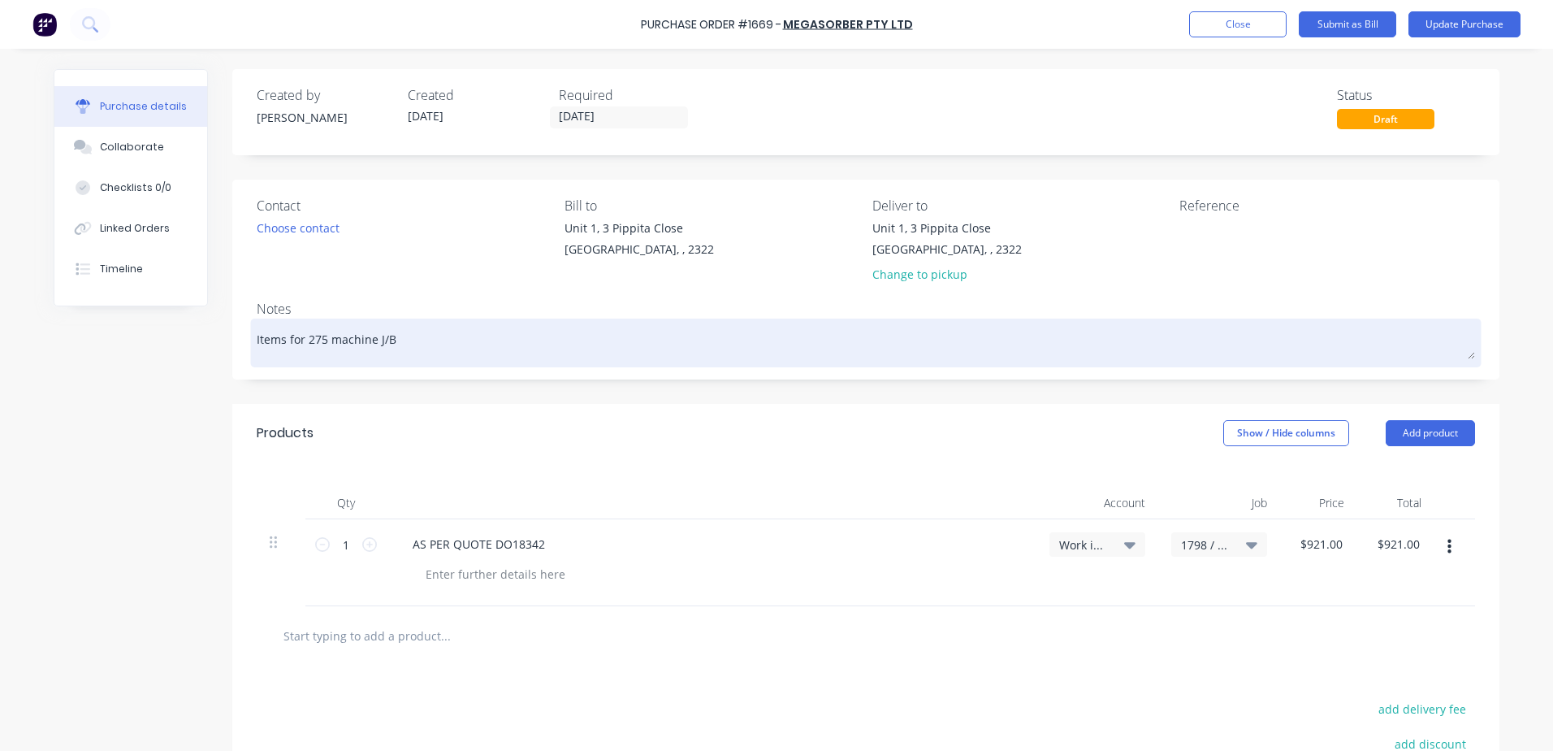
type textarea "Items for 275 machine J/B 4"
type textarea "x"
type textarea "Items for 275 machine J/B 49"
type textarea "x"
type textarea "Items for 275 machine J/B 492"
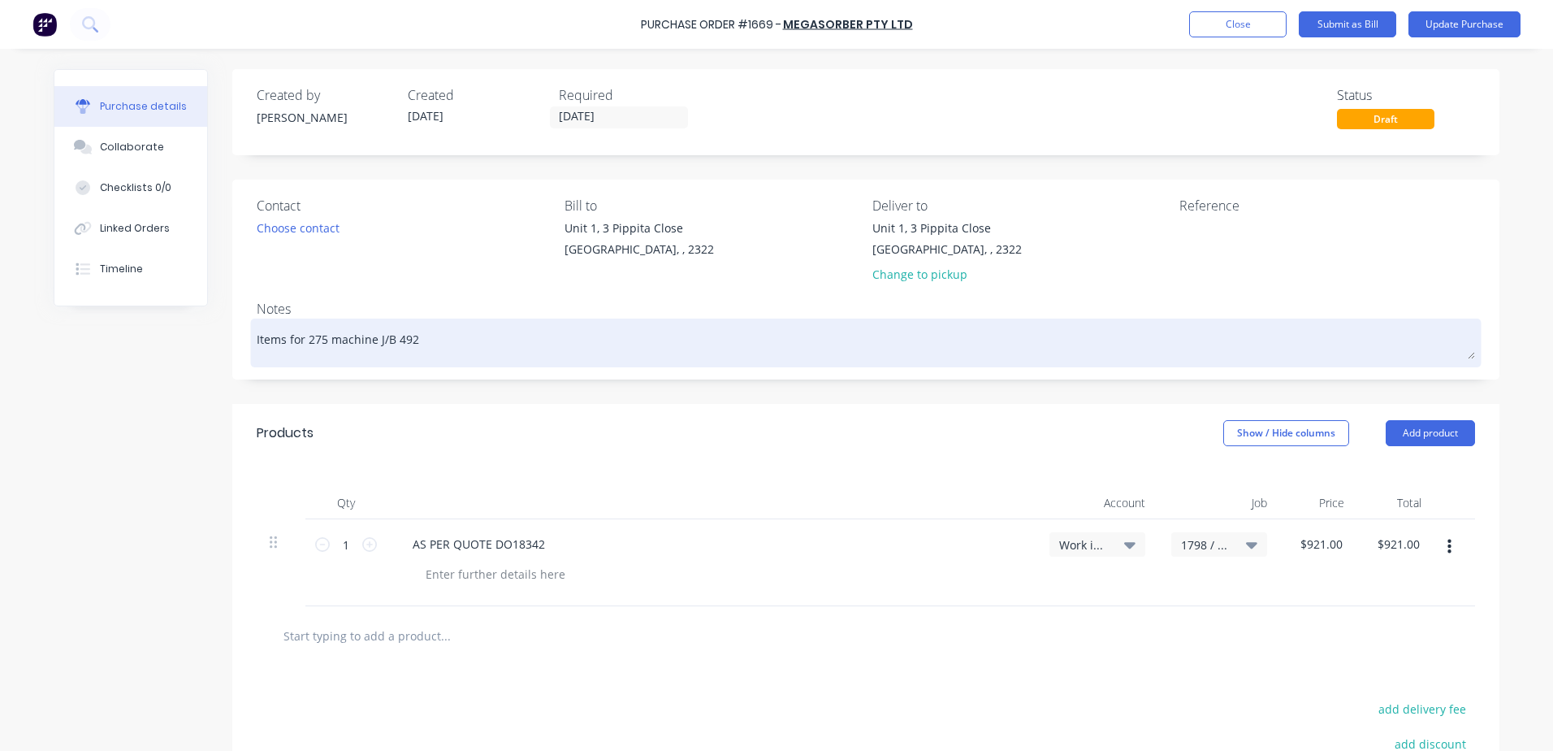
type textarea "x"
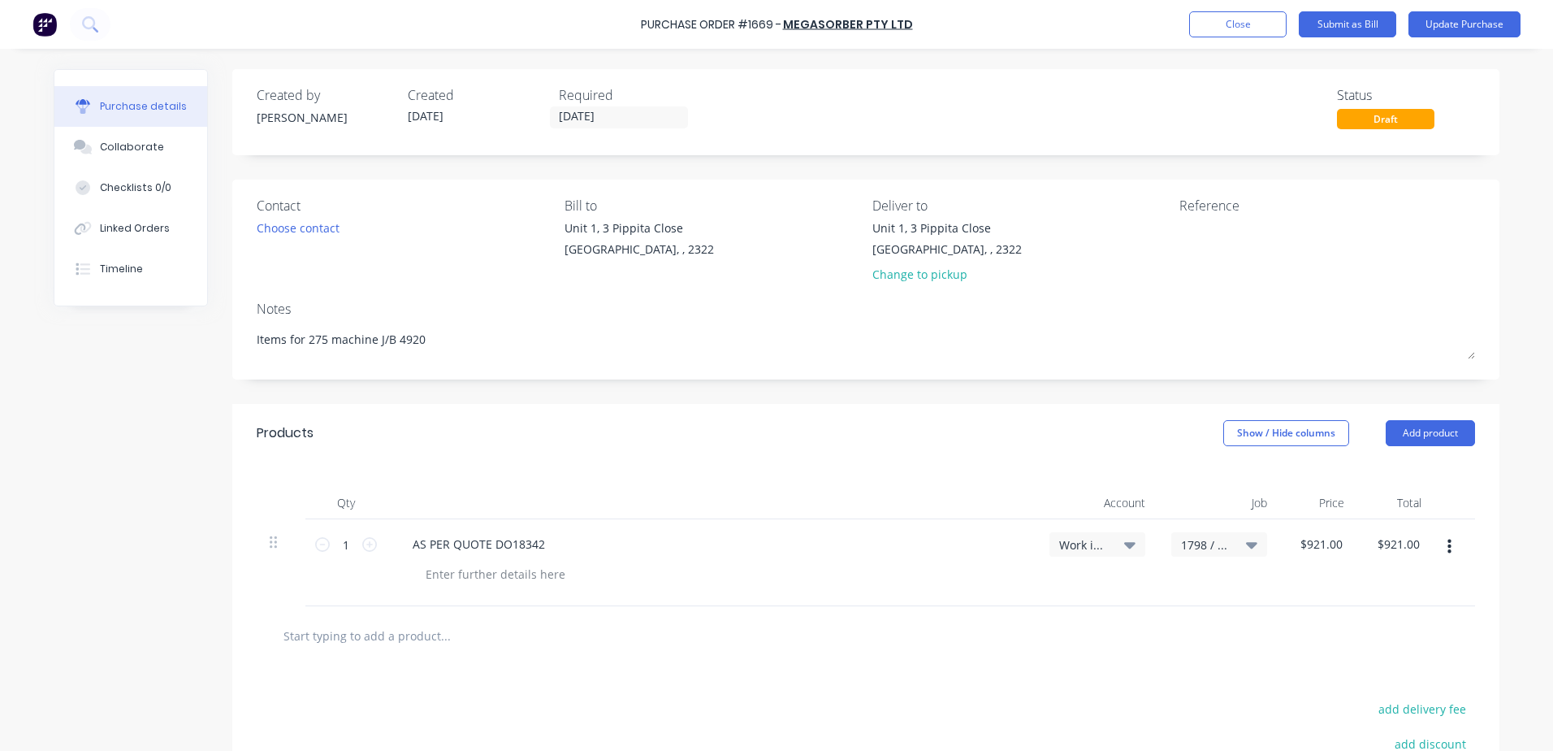
type textarea "Items for 275 machine J/B 4920"
type textarea "x"
type textarea "Items for 275 machine J/B 4920"
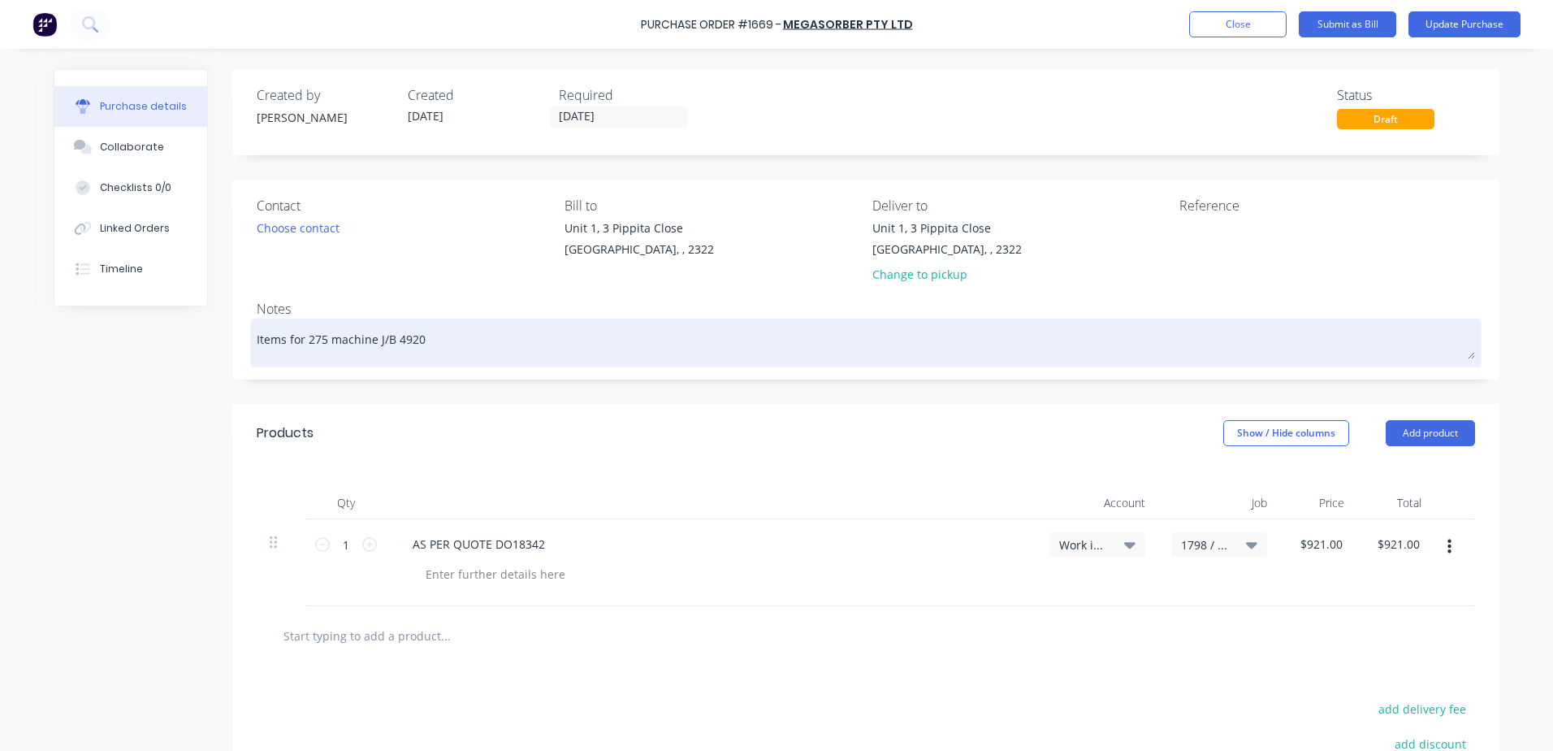
drag, startPoint x: 416, startPoint y: 338, endPoint x: 427, endPoint y: 338, distance: 11.4
click at [416, 338] on textarea "Items for 275 machine J/B 4920" at bounding box center [866, 341] width 1219 height 37
type textarea "x"
type textarea "Items for 275 machine J/B 492"
type textarea "x"
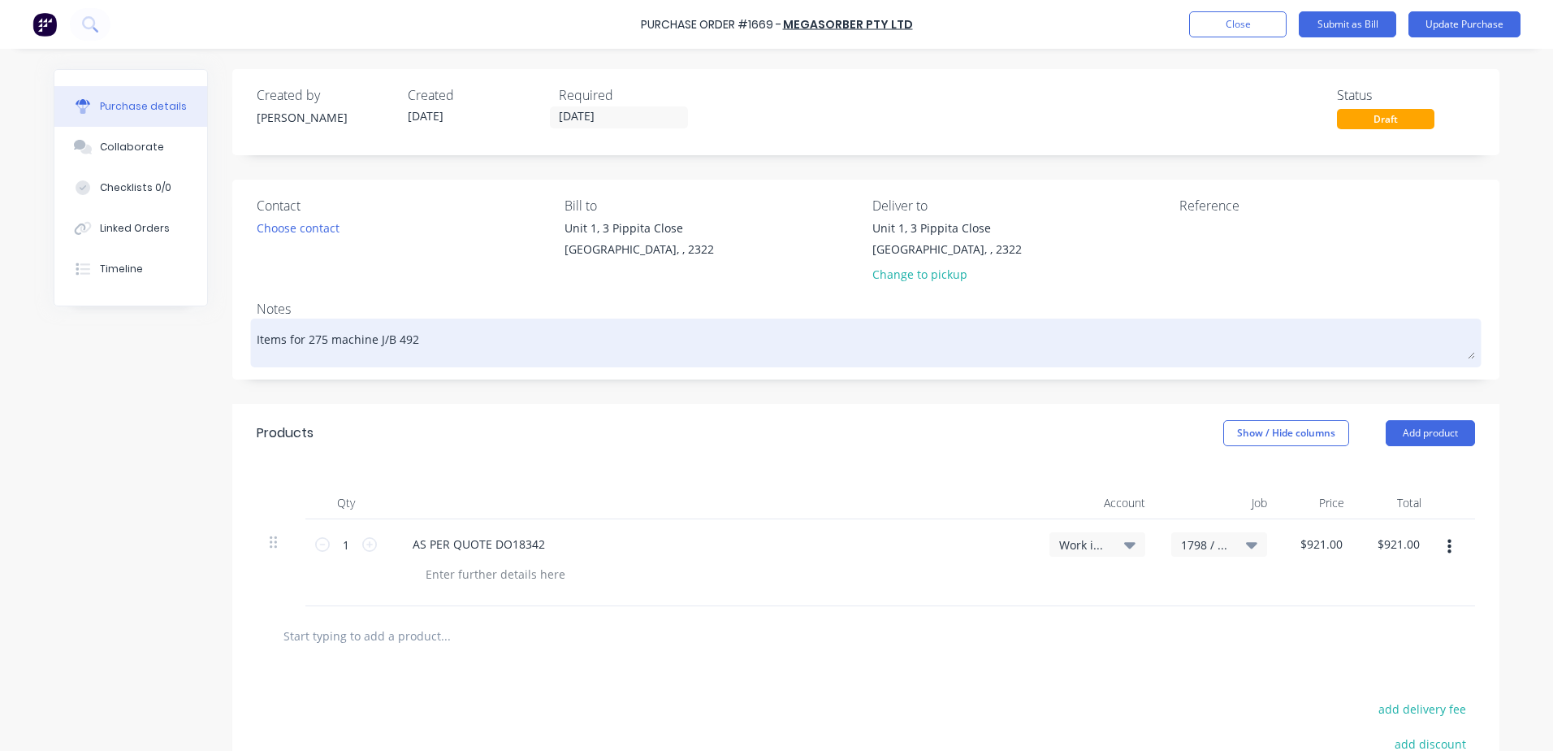
type textarea "Items for 275 machine J/B 49"
type textarea "x"
type textarea "Items for 275 machine J/B 4"
type textarea "x"
type textarea "Items for 275 machine J/B"
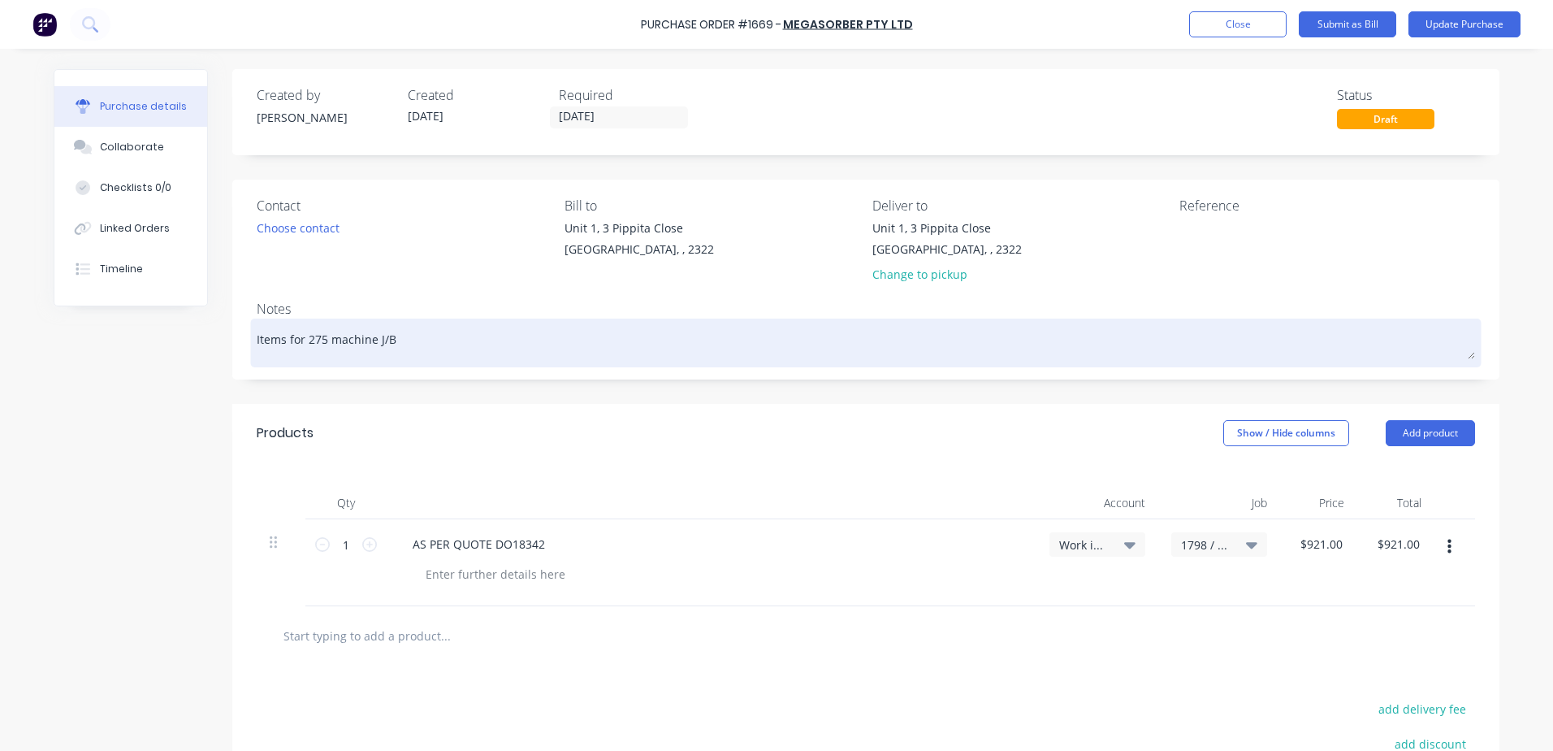
type textarea "x"
type textarea "Items for 275 machine J/B 1"
type textarea "x"
type textarea "Items for 275 machine J/B 17"
type textarea "x"
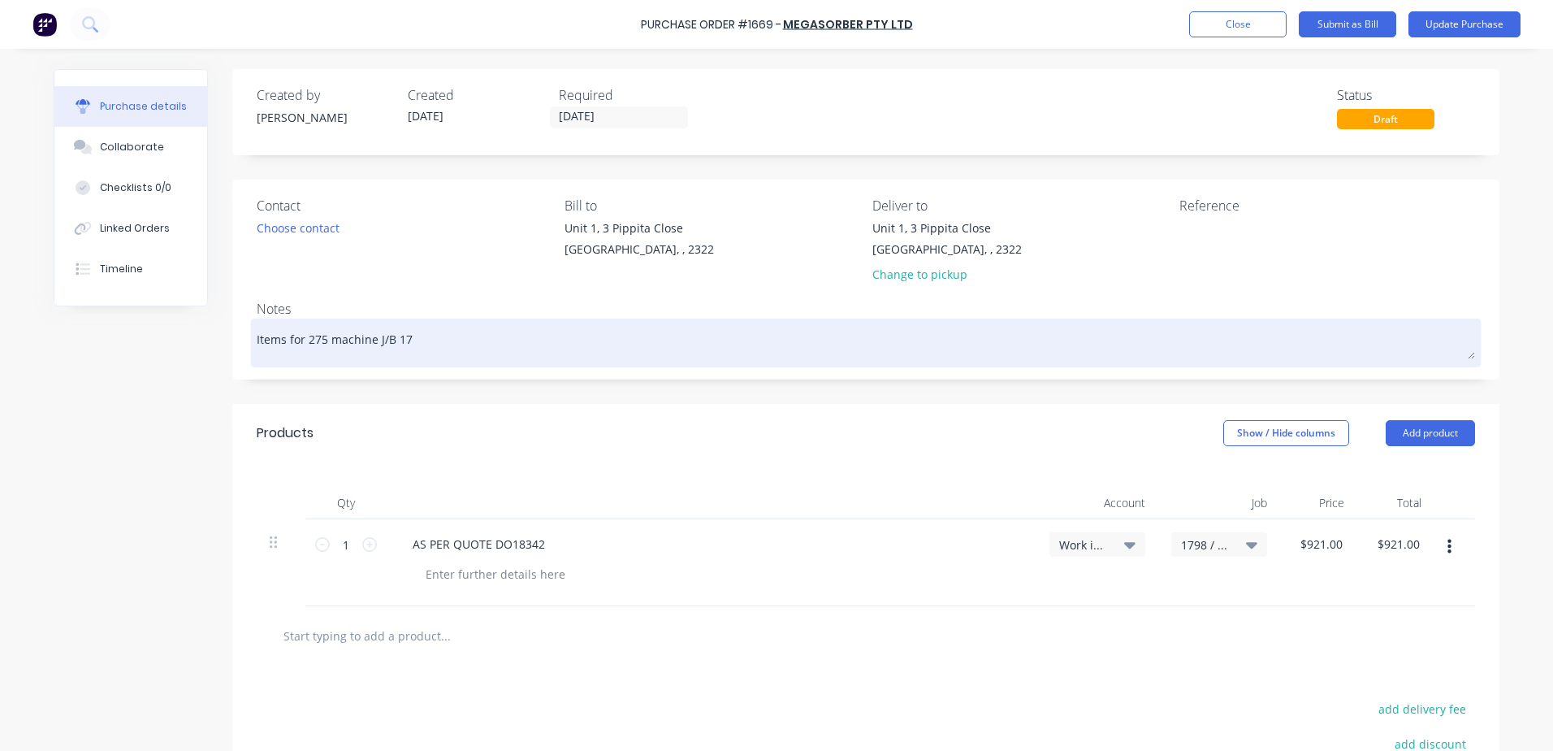
type textarea "Items for 275 machine J/B 179"
type textarea "x"
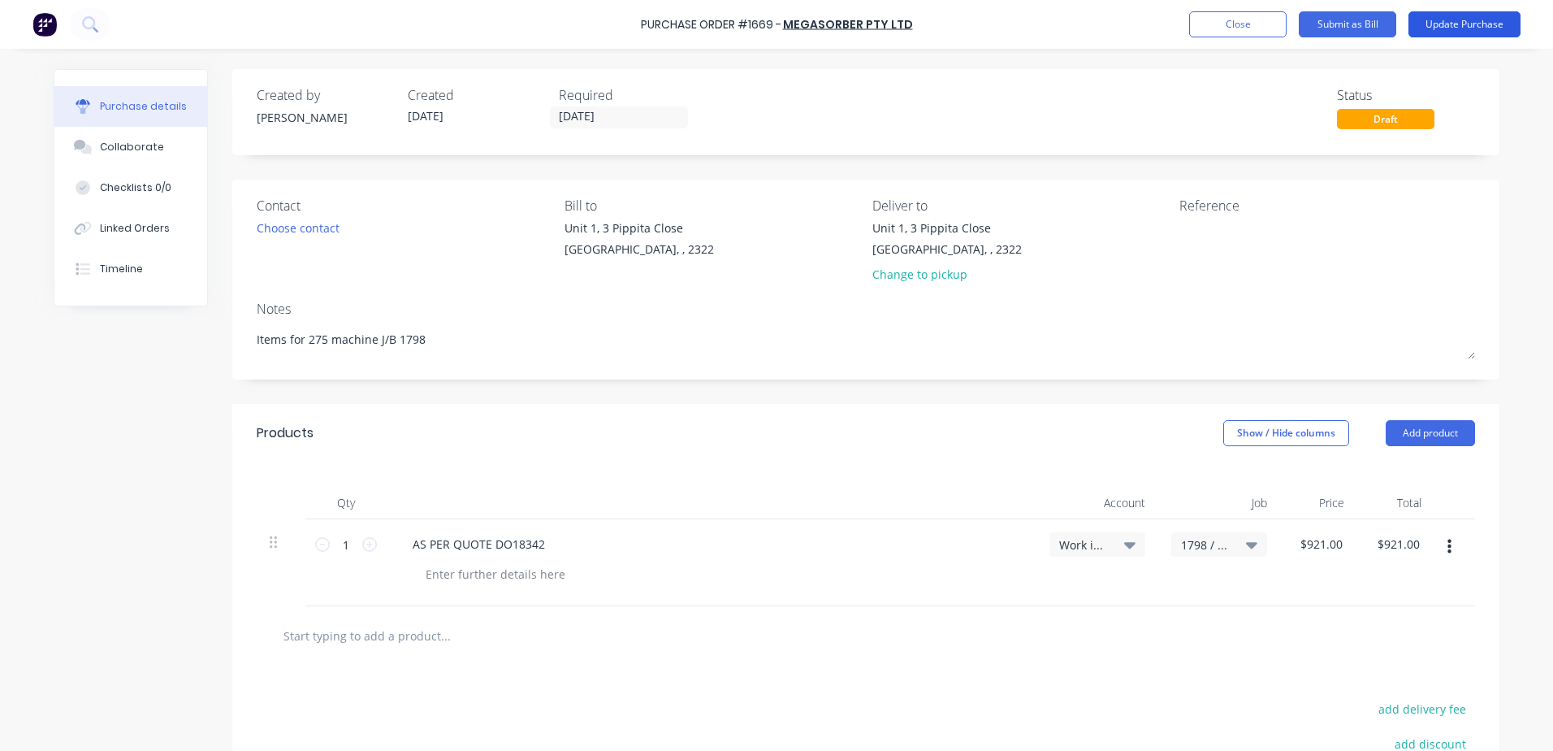
type textarea "Items for 275 machine J/B 1798"
type textarea "x"
type textarea "Items for 275 machine J/B 1798"
click at [1481, 21] on button "Update Purchase" at bounding box center [1465, 24] width 112 height 26
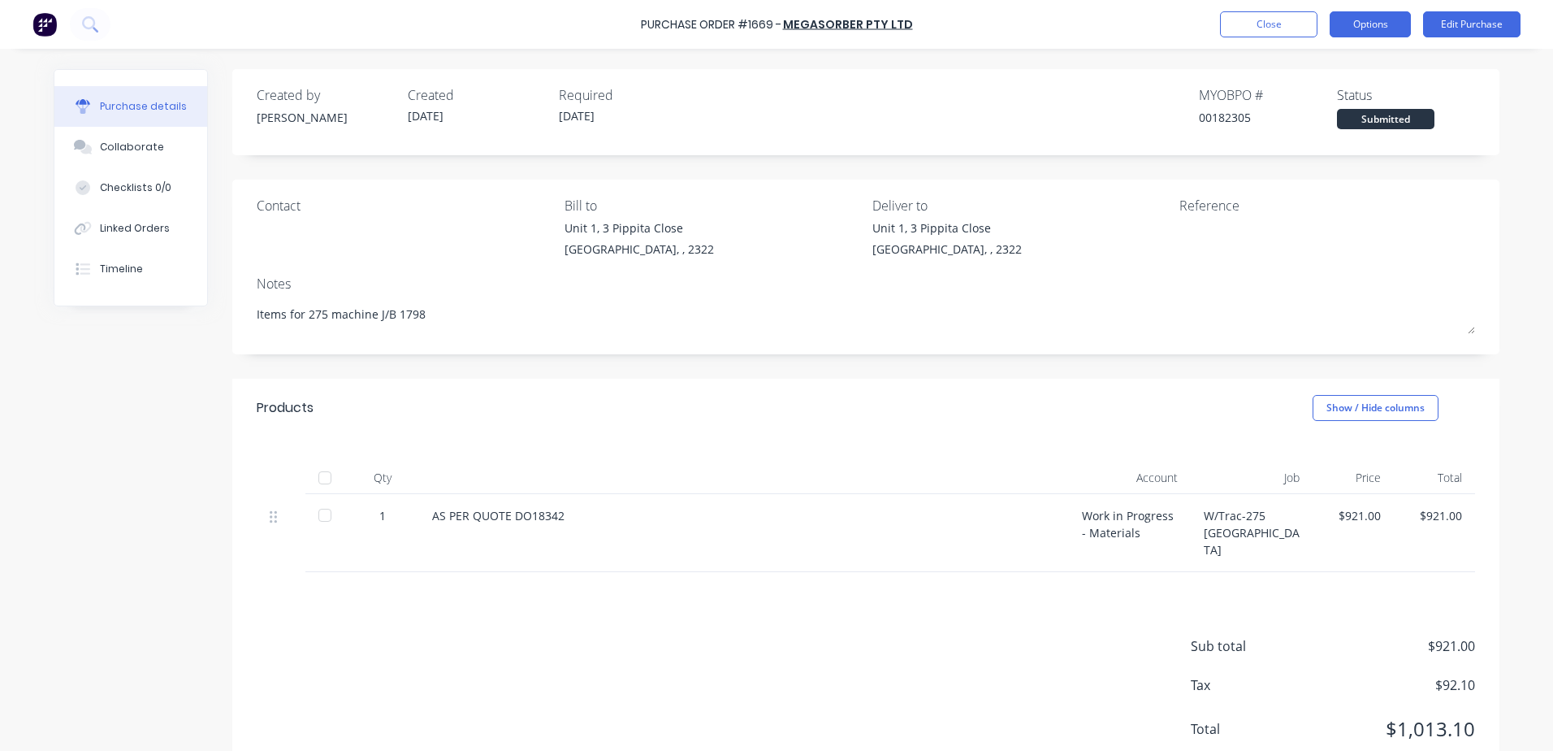
click at [1384, 31] on button "Options" at bounding box center [1370, 24] width 81 height 26
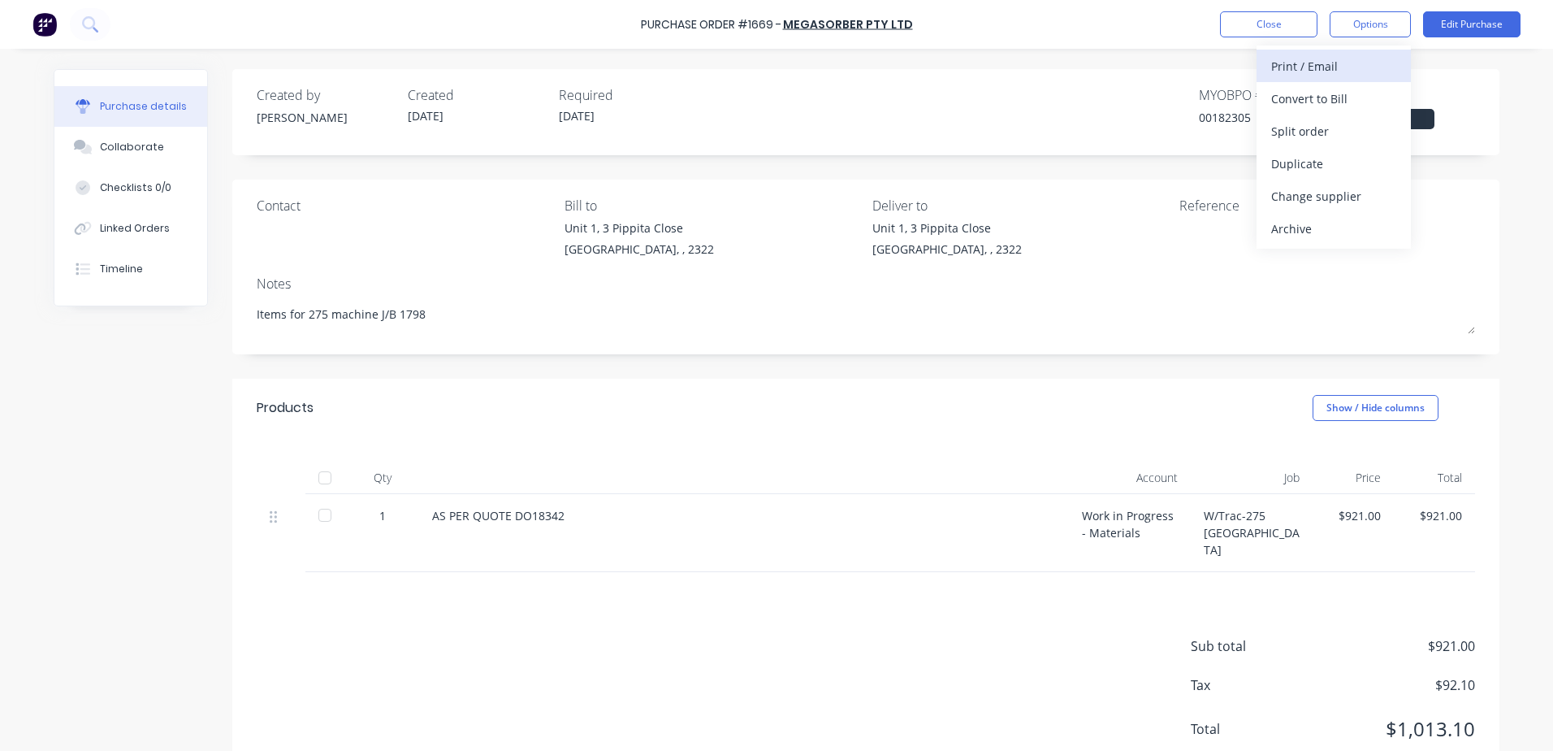
click at [1331, 69] on div "Print / Email" at bounding box center [1333, 66] width 125 height 24
click at [1318, 103] on div "With pricing" at bounding box center [1333, 99] width 125 height 24
type textarea "x"
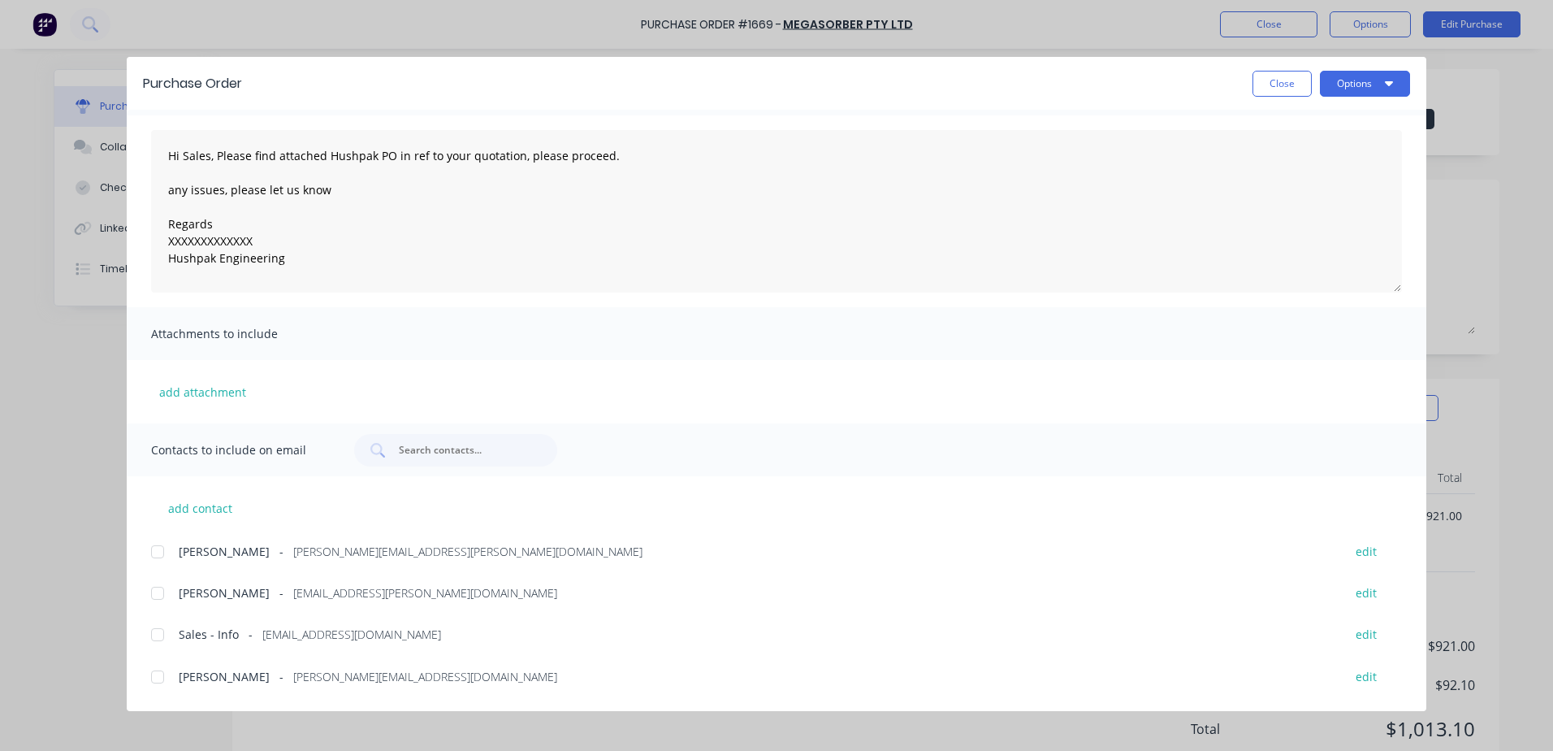
scroll to position [84, 0]
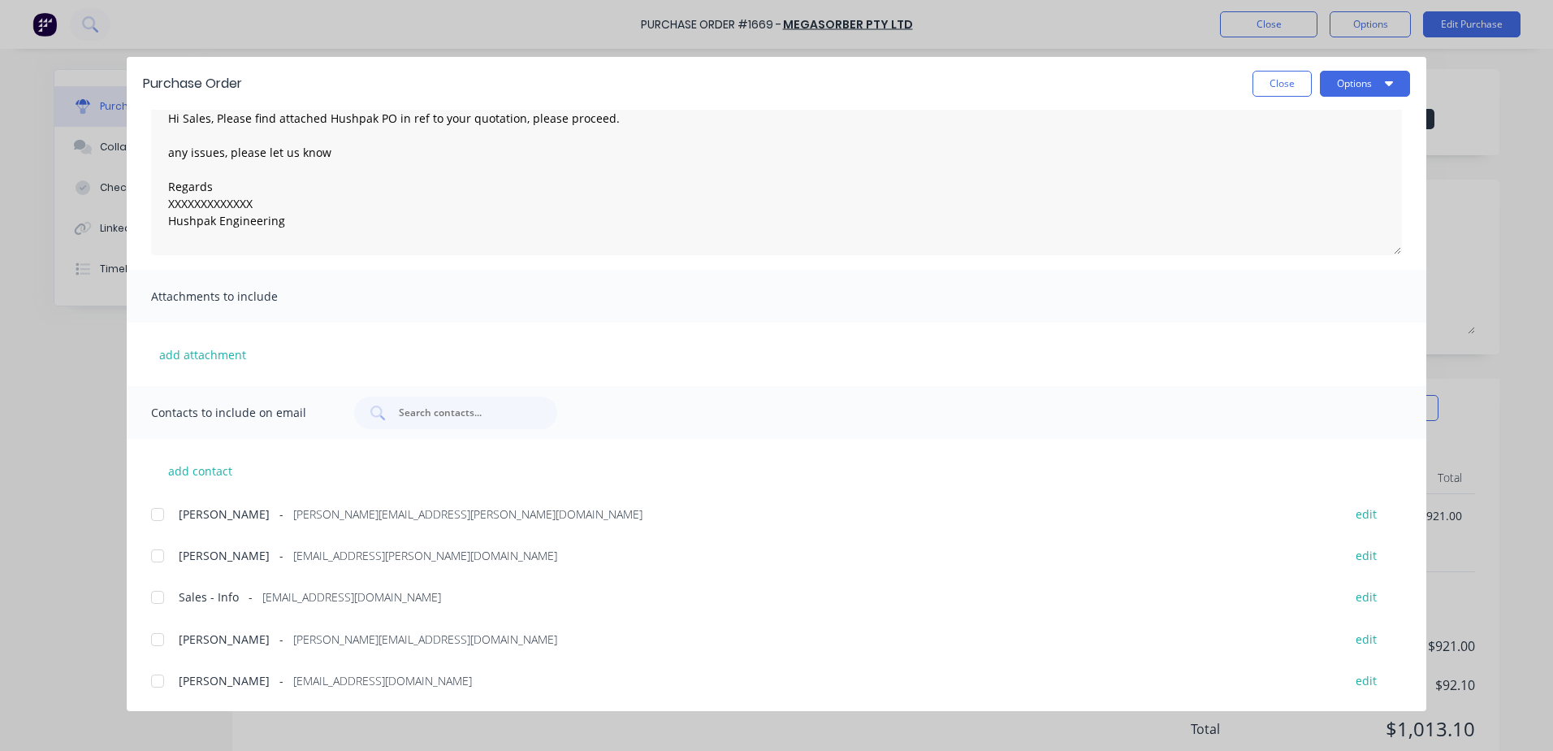
click at [162, 640] on div at bounding box center [157, 639] width 32 height 32
type textarea "Hi Sales, Please find attached Hushpak PO in ref to your quotation, please proc…"
click at [1367, 80] on button "Options" at bounding box center [1365, 84] width 90 height 26
click at [1304, 189] on div "Email" at bounding box center [1333, 190] width 125 height 24
type textarea "x"
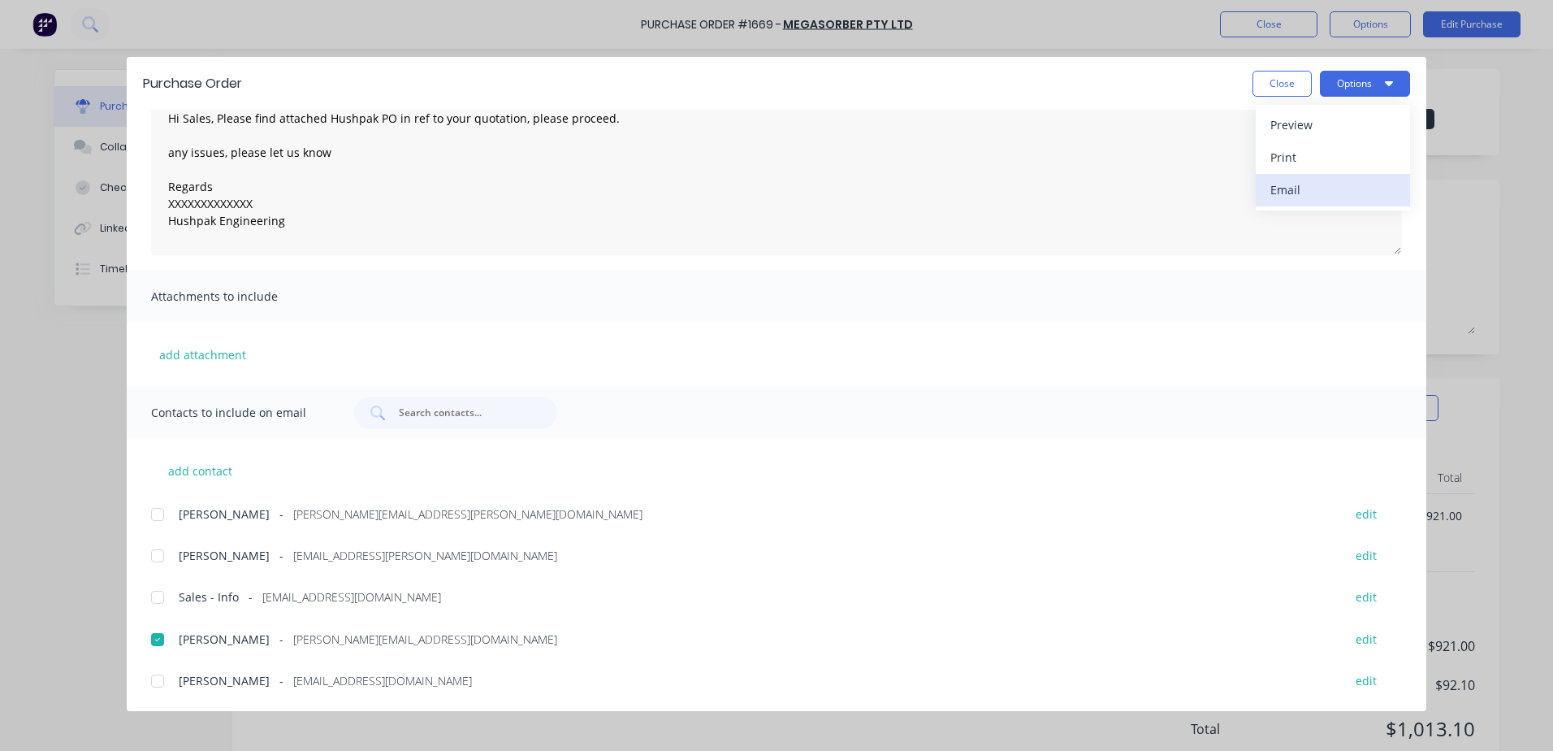
type textarea "Hi Sales, Please find attached Hushpak PO in ref to your quotation, please proc…"
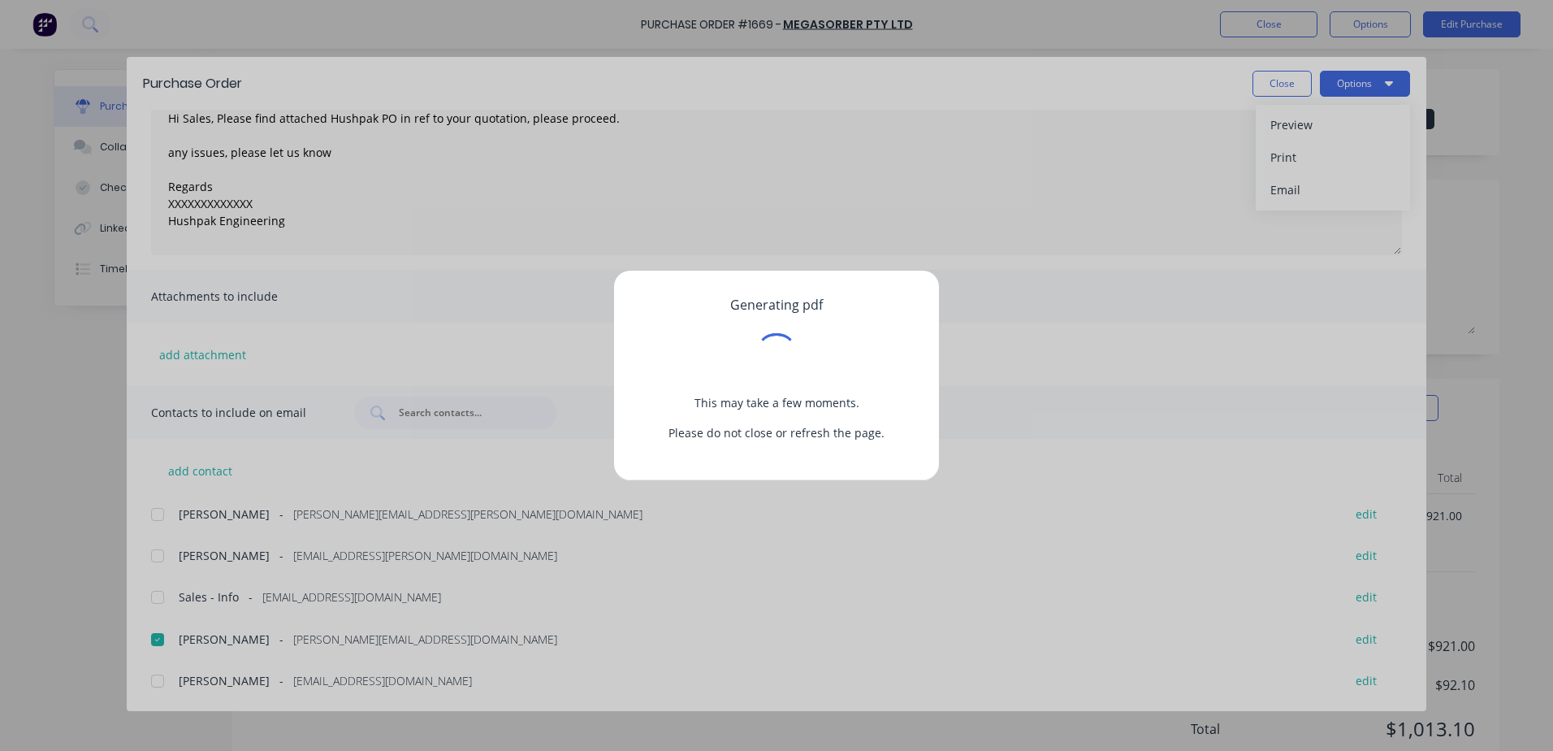
type textarea "x"
type textarea "Hi Sales, Please find attached Hushpak PO in ref to your quotation, please proc…"
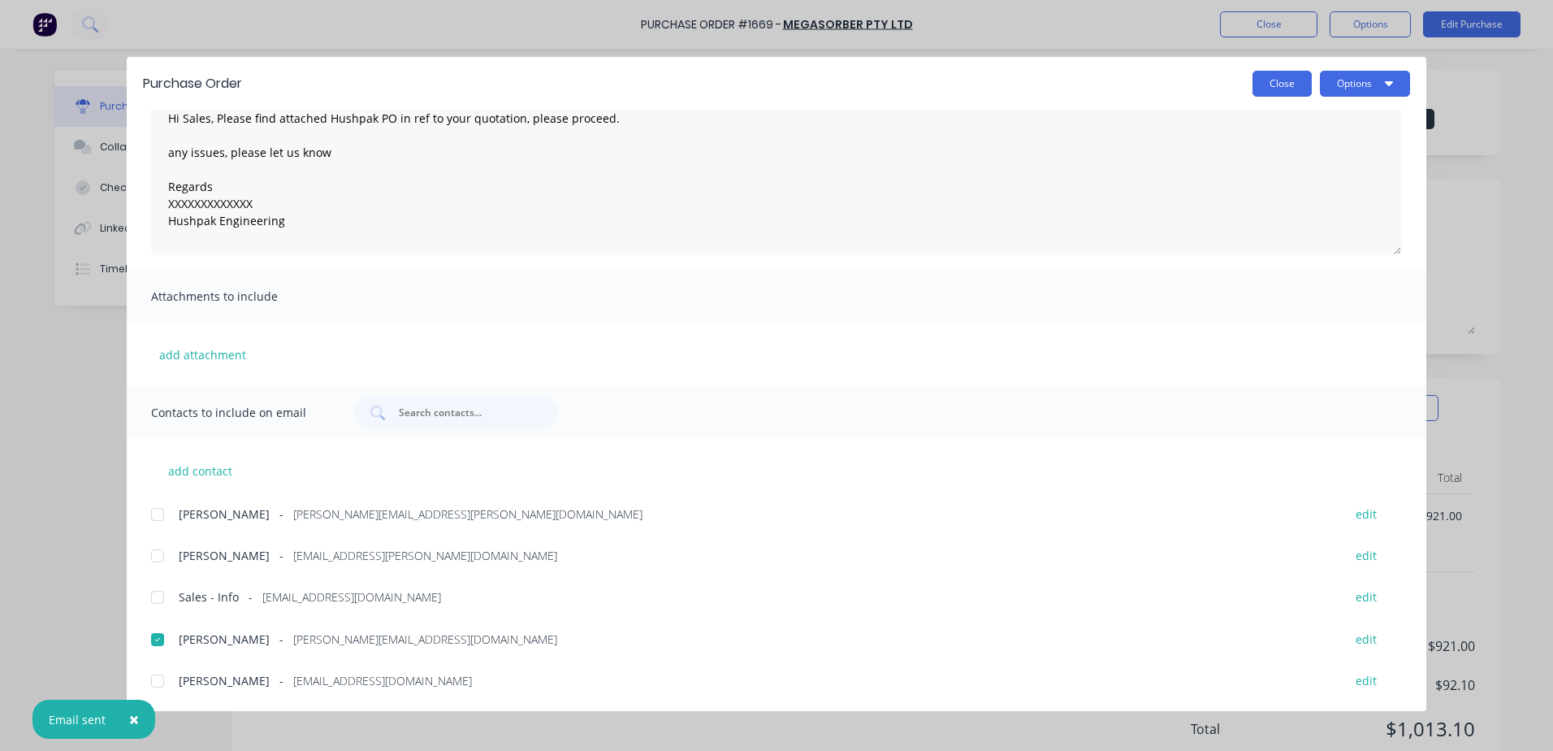
click at [1288, 89] on button "Close" at bounding box center [1282, 84] width 59 height 26
type textarea "x"
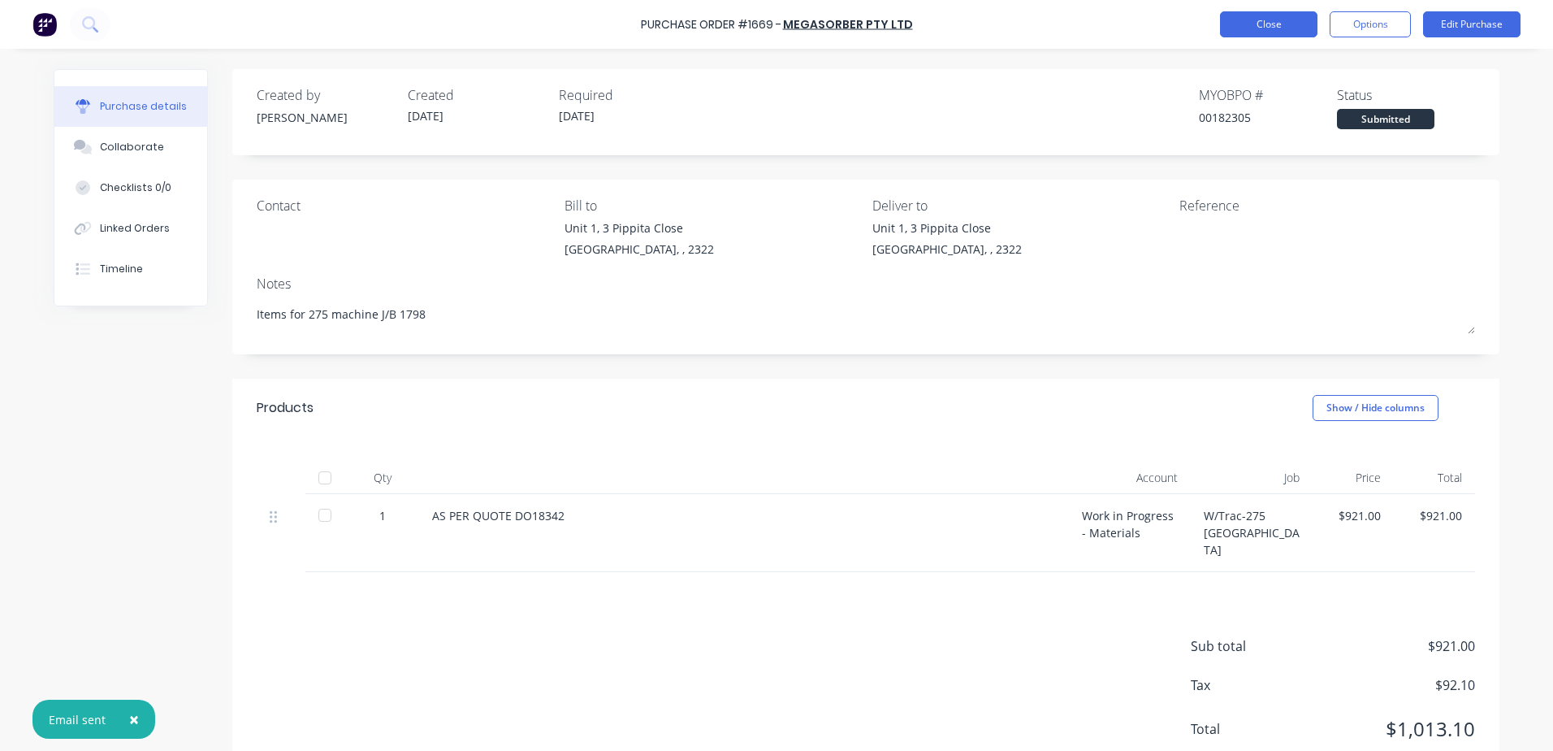
click at [1285, 32] on button "Close" at bounding box center [1268, 24] width 97 height 26
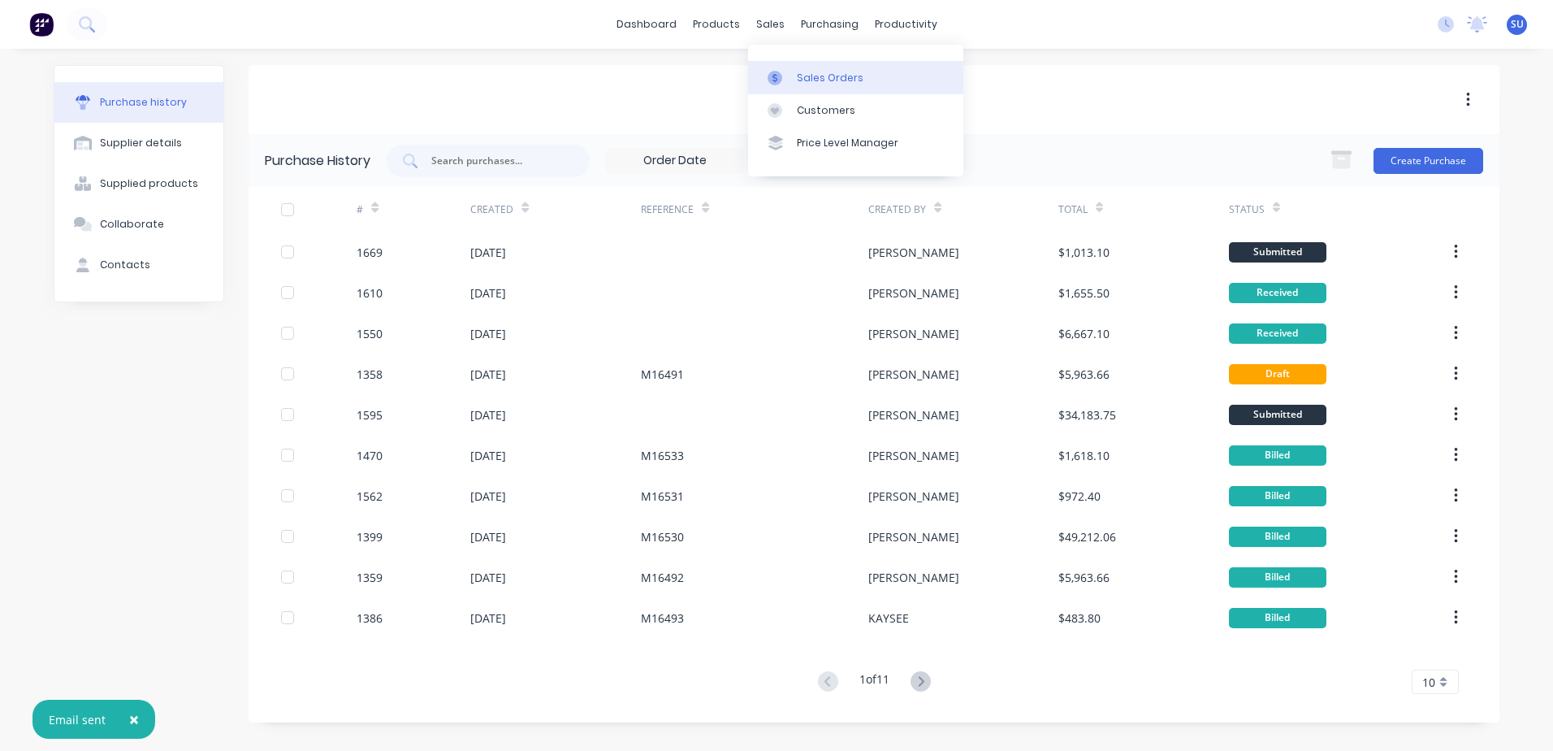
click at [818, 81] on div "Sales Orders" at bounding box center [830, 78] width 67 height 15
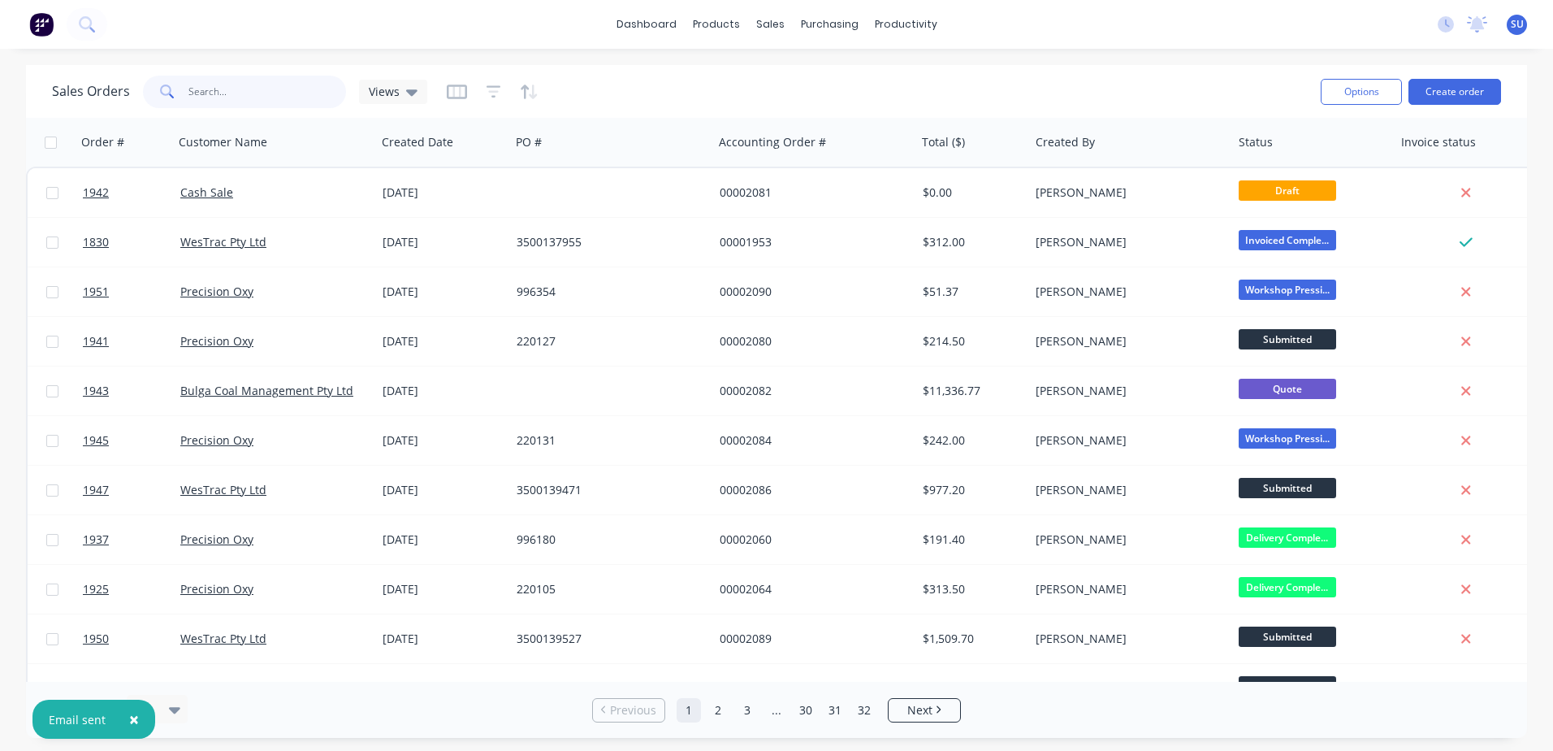
click at [237, 98] on input "text" at bounding box center [267, 92] width 158 height 32
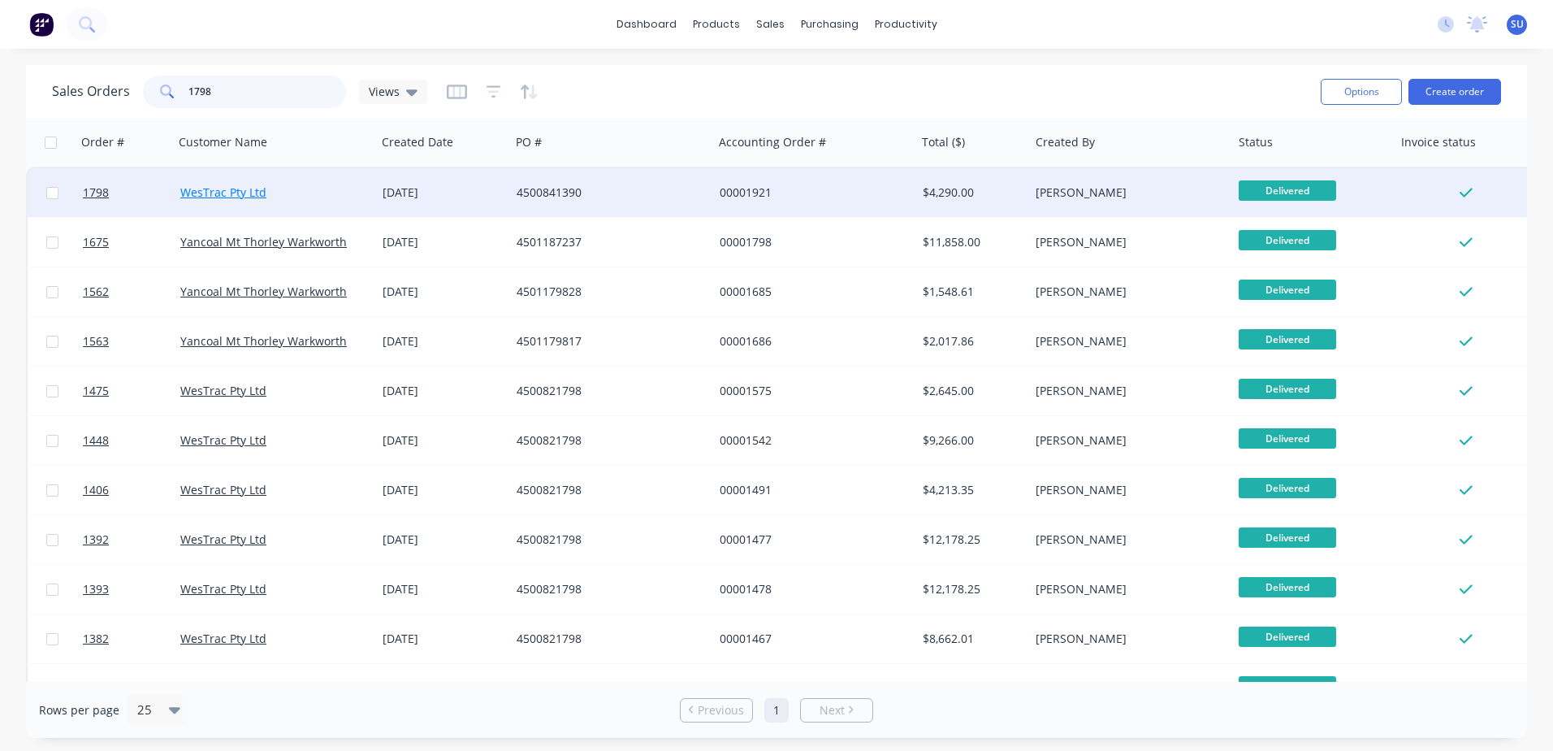
type input "1798"
click at [190, 196] on link "WesTrac Pty Ltd" at bounding box center [223, 191] width 86 height 15
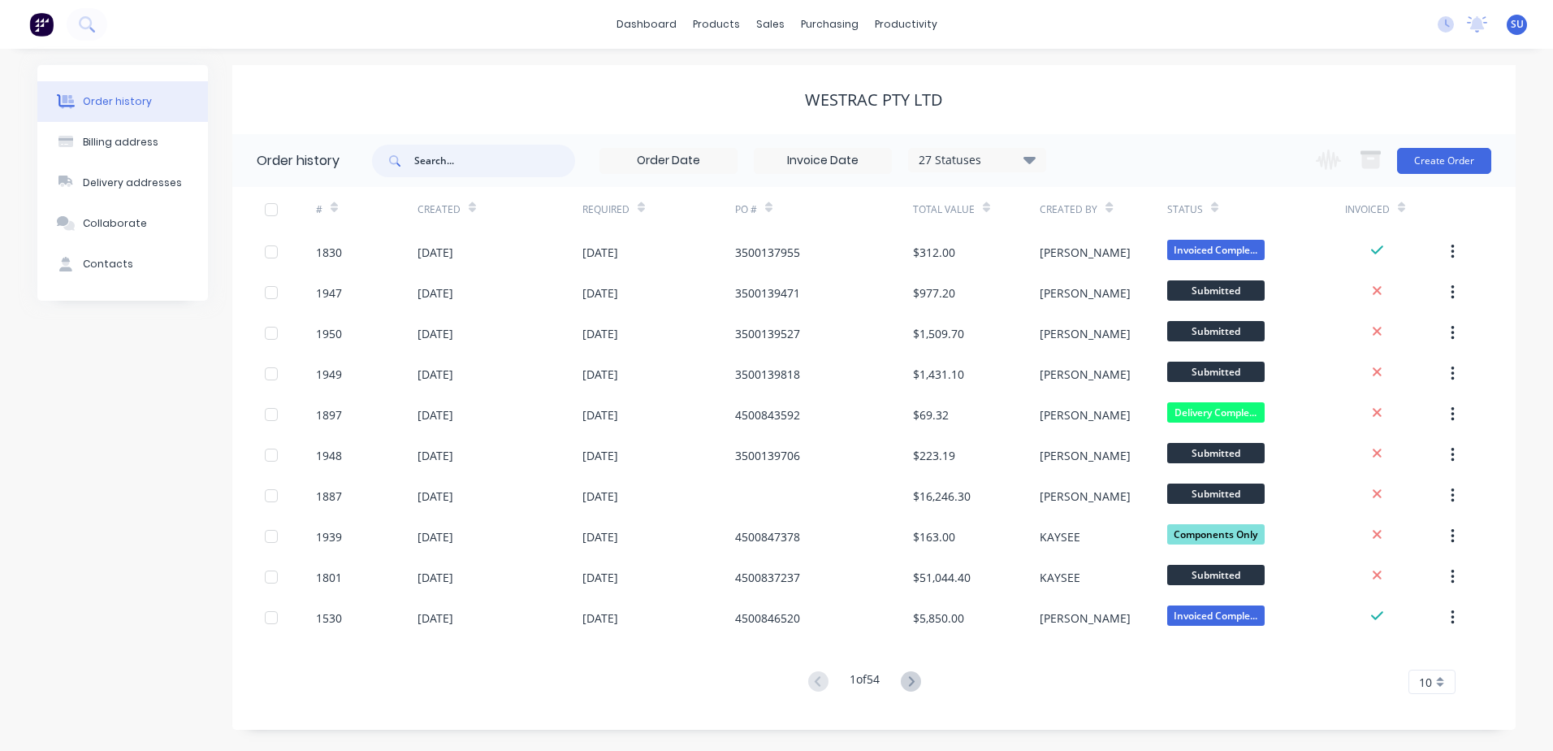
click at [483, 164] on input "text" at bounding box center [494, 161] width 161 height 32
type input "1798"
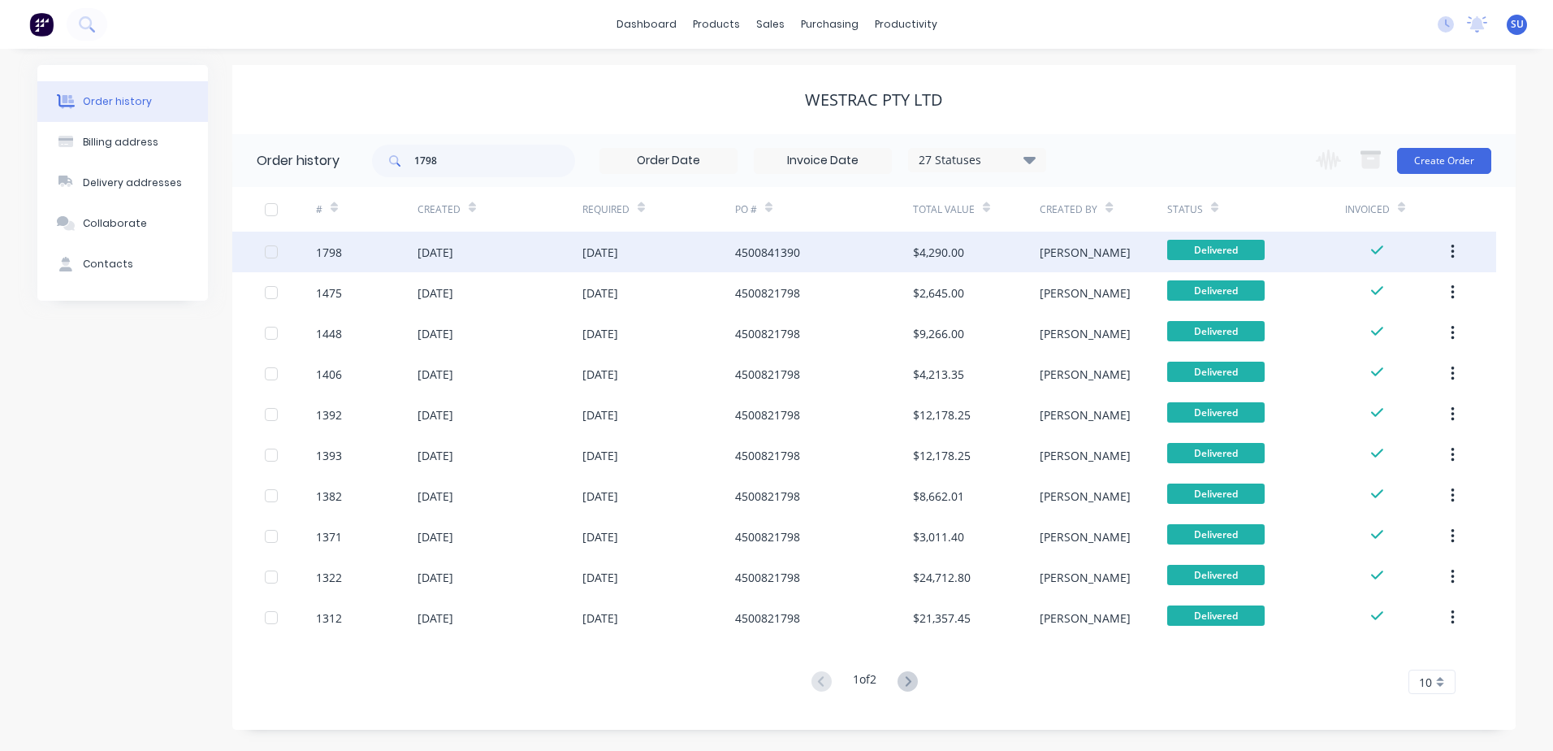
click at [340, 256] on div "1798" at bounding box center [329, 252] width 26 height 17
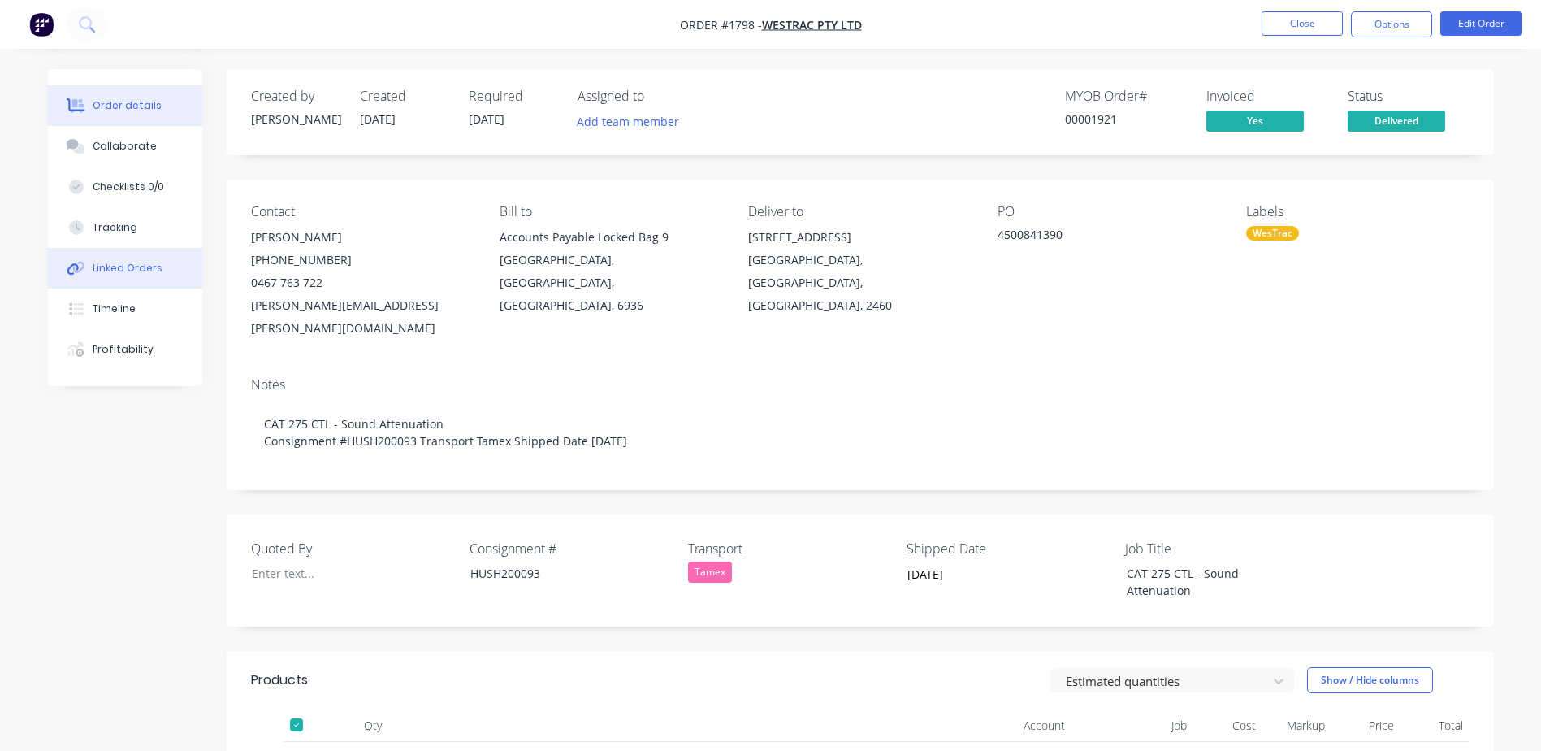
click at [150, 272] on div "Linked Orders" at bounding box center [128, 268] width 70 height 15
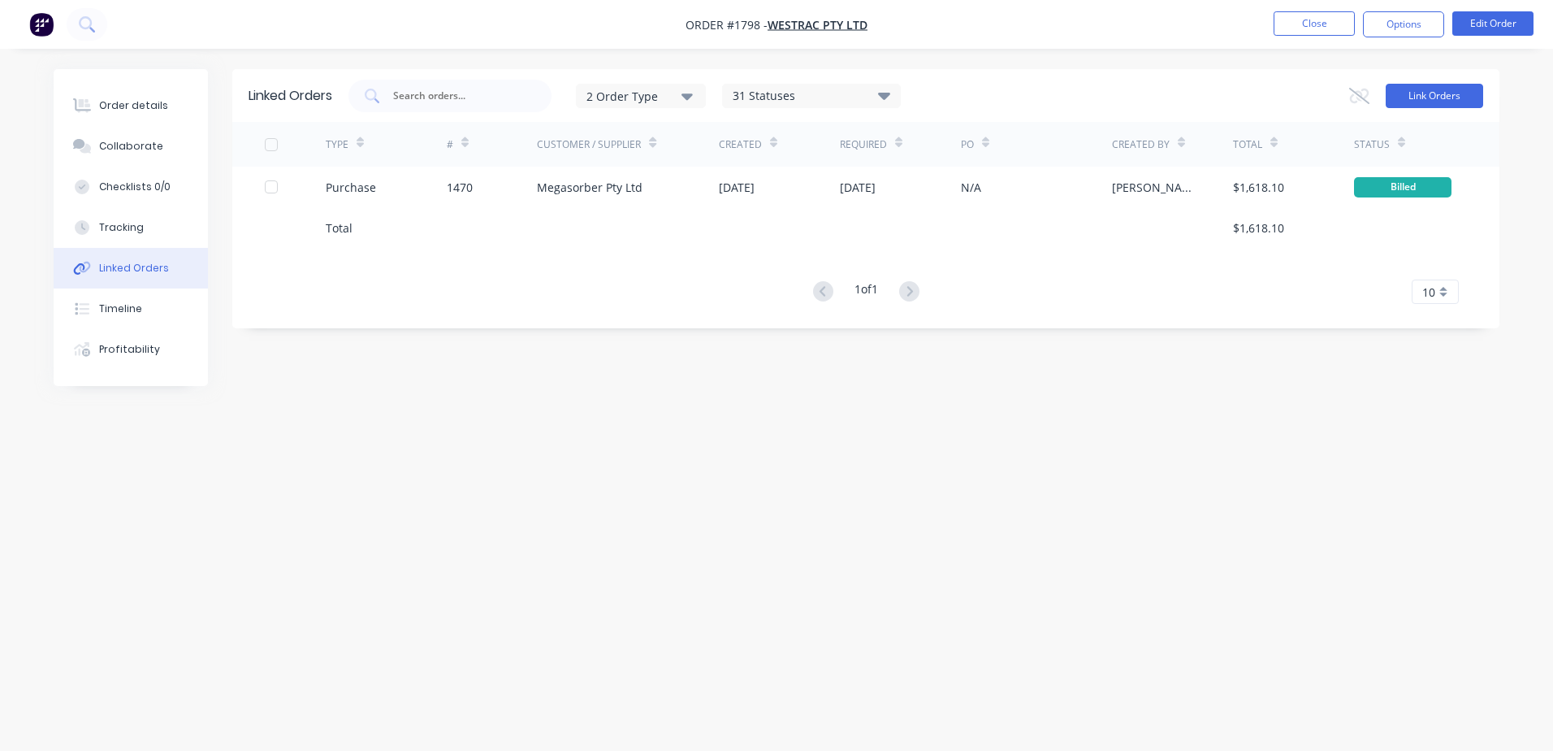
click at [1415, 94] on button "Link Orders" at bounding box center [1434, 96] width 97 height 24
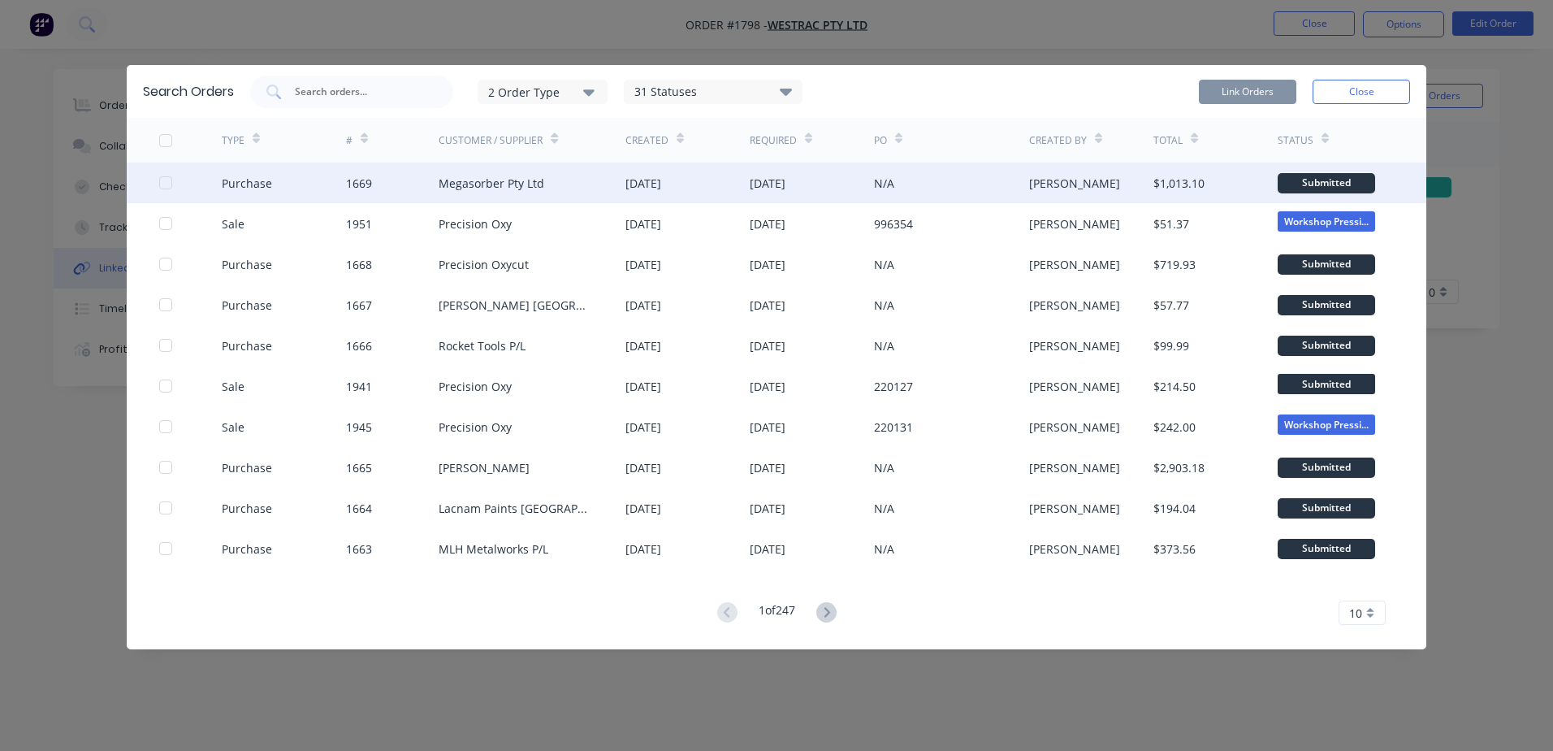
click at [160, 178] on div at bounding box center [165, 183] width 32 height 32
click at [1250, 86] on button "Link Orders" at bounding box center [1247, 92] width 97 height 24
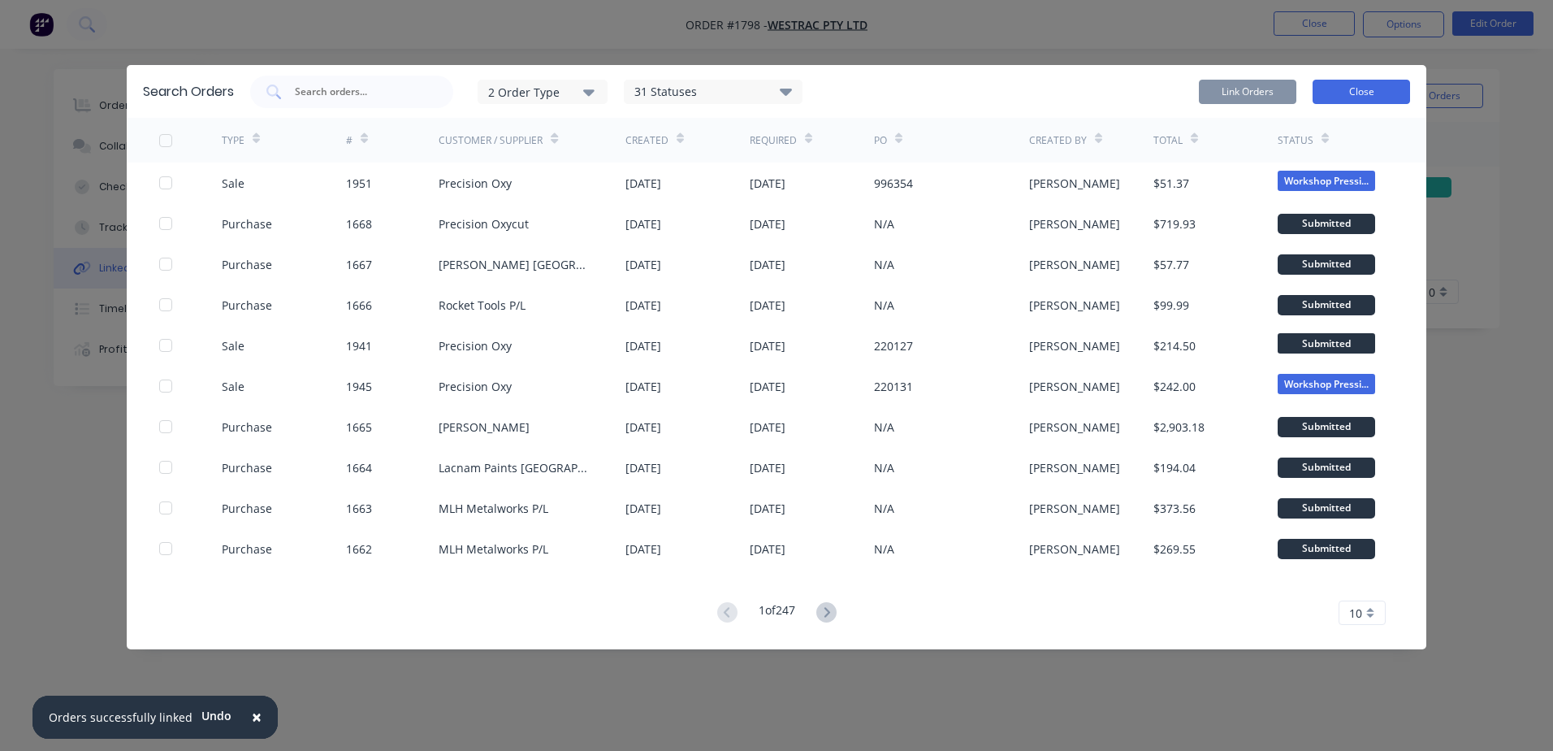
click at [1356, 97] on button "Close" at bounding box center [1361, 92] width 97 height 24
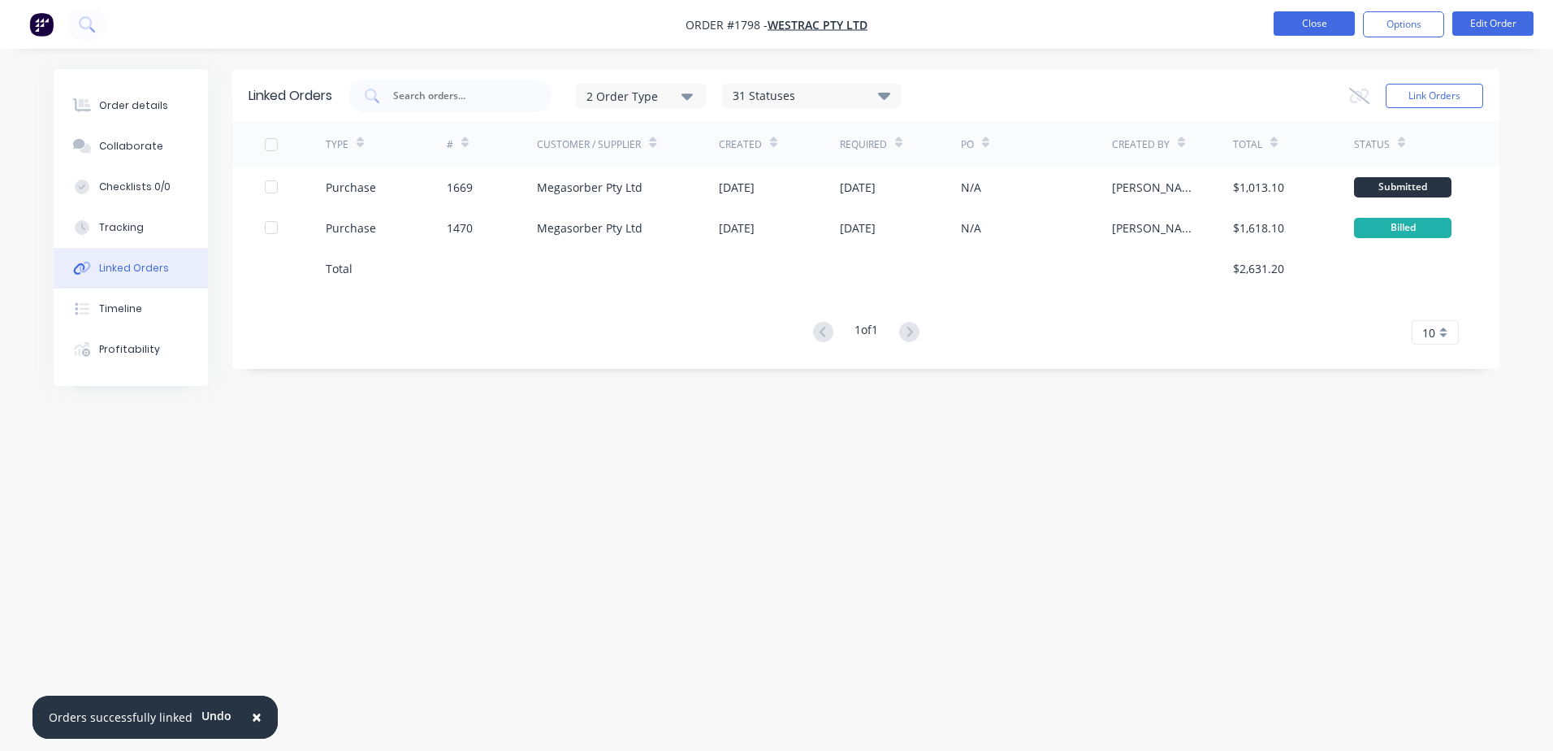
click at [1332, 19] on button "Close" at bounding box center [1314, 23] width 81 height 24
